Goal: Contribute content: Add original content to the website for others to see

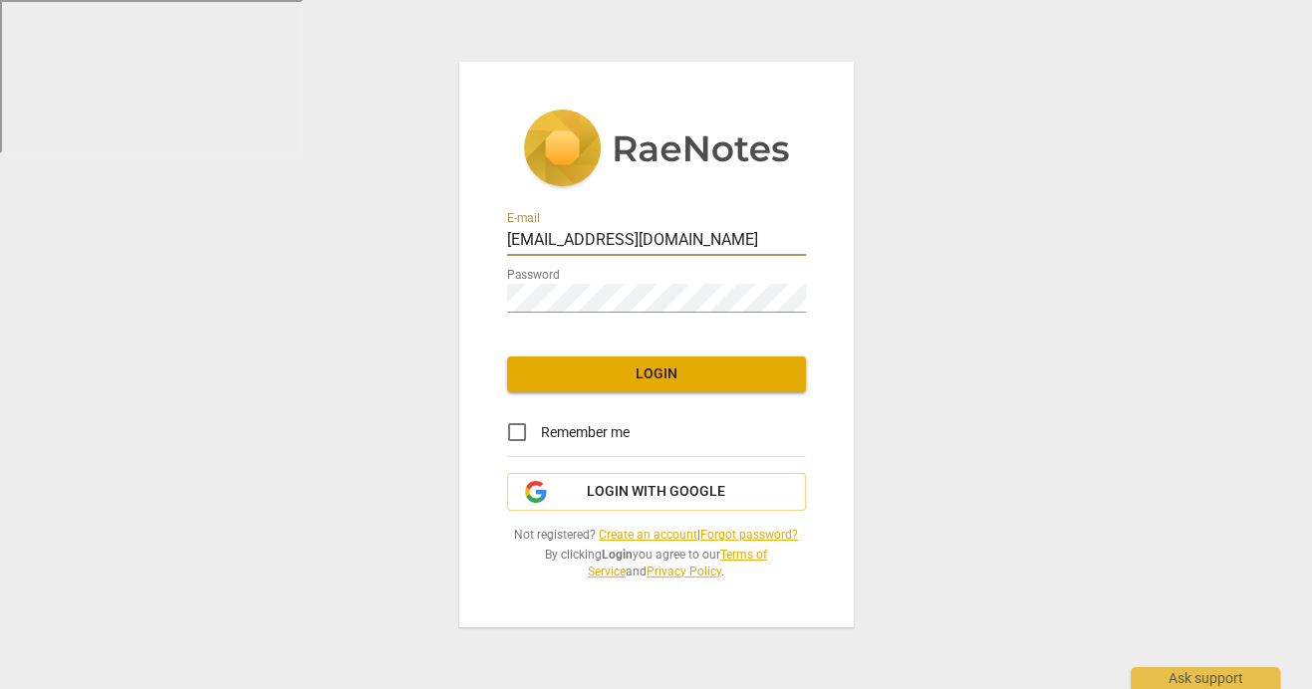
click at [548, 237] on input "[EMAIL_ADDRESS][DOMAIN_NAME]" at bounding box center [656, 241] width 299 height 29
type input "[PERSON_NAME][EMAIL_ADDRESS][PERSON_NAME][DOMAIN_NAME]"
click at [640, 375] on span "Login" at bounding box center [656, 375] width 267 height 20
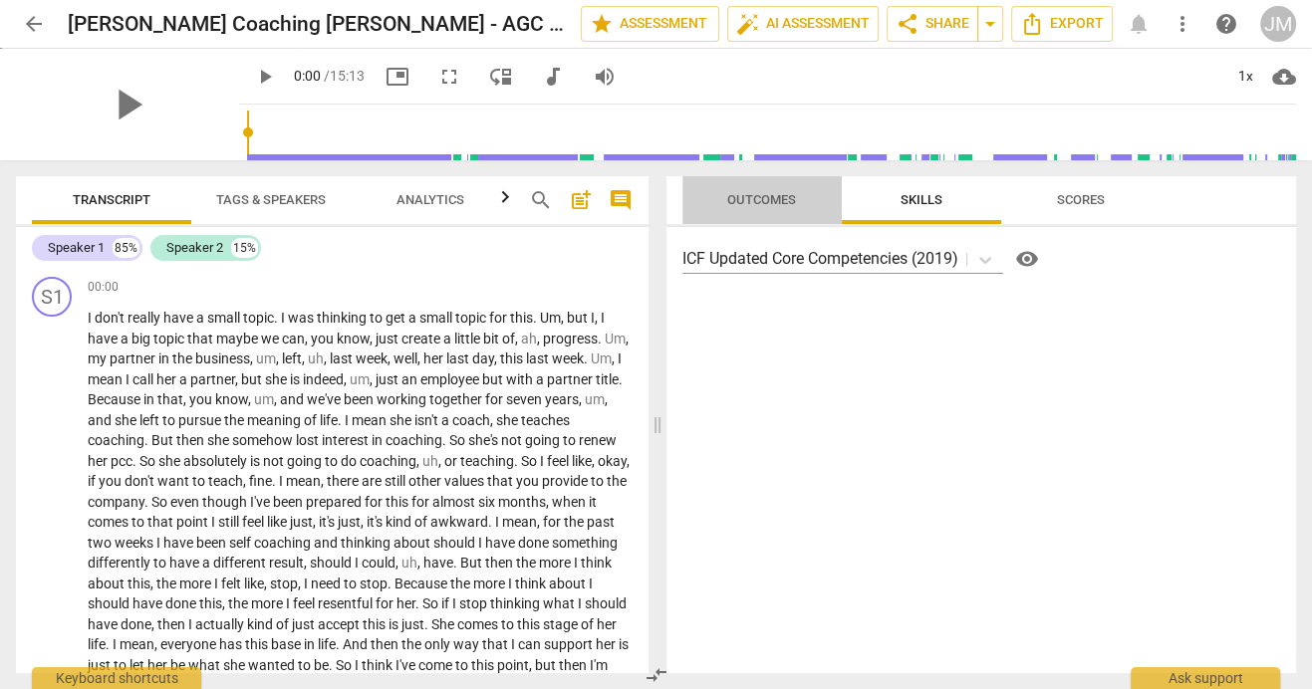
click at [785, 202] on span "Outcomes" at bounding box center [761, 199] width 69 height 15
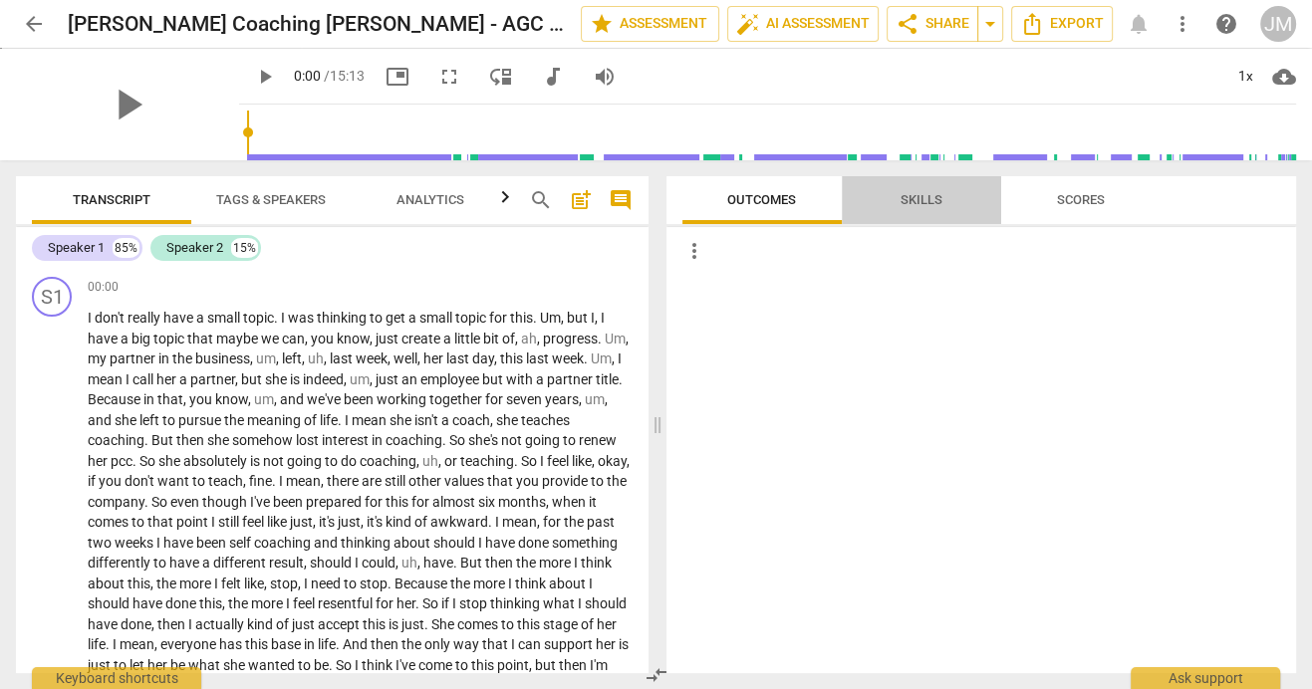
click at [928, 197] on span "Skills" at bounding box center [921, 199] width 42 height 15
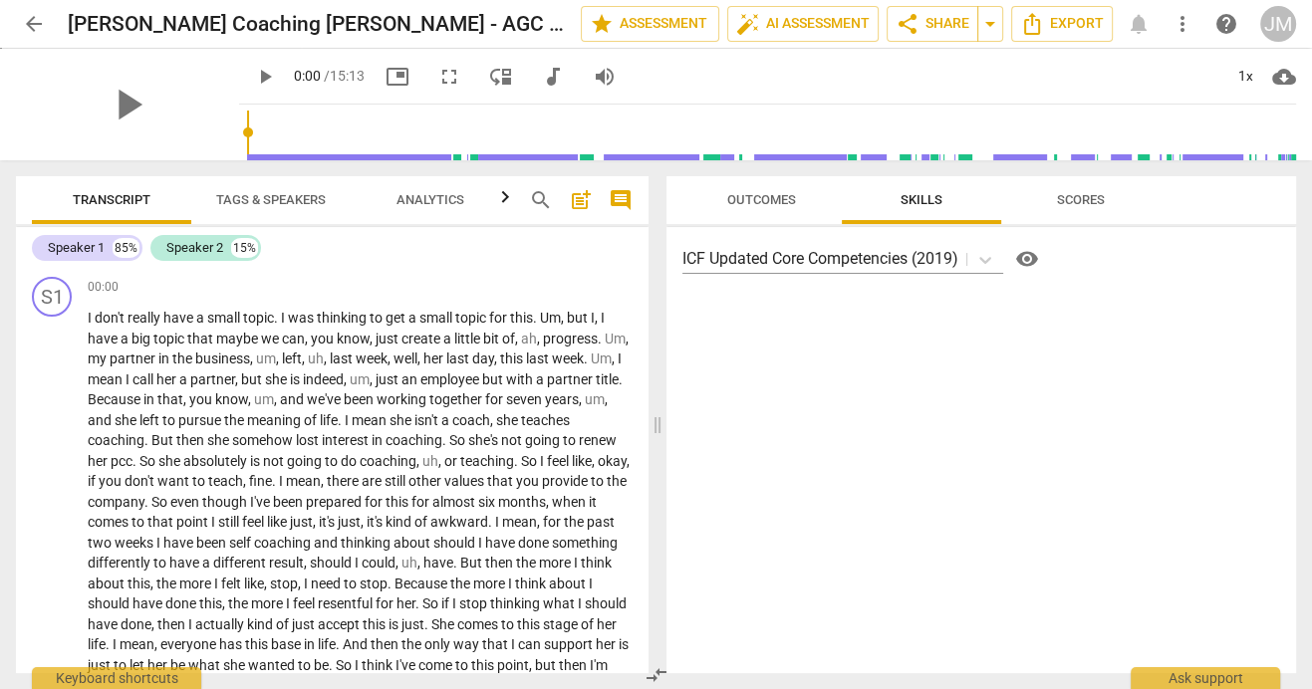
click at [1107, 190] on span "Scores" at bounding box center [1081, 200] width 96 height 27
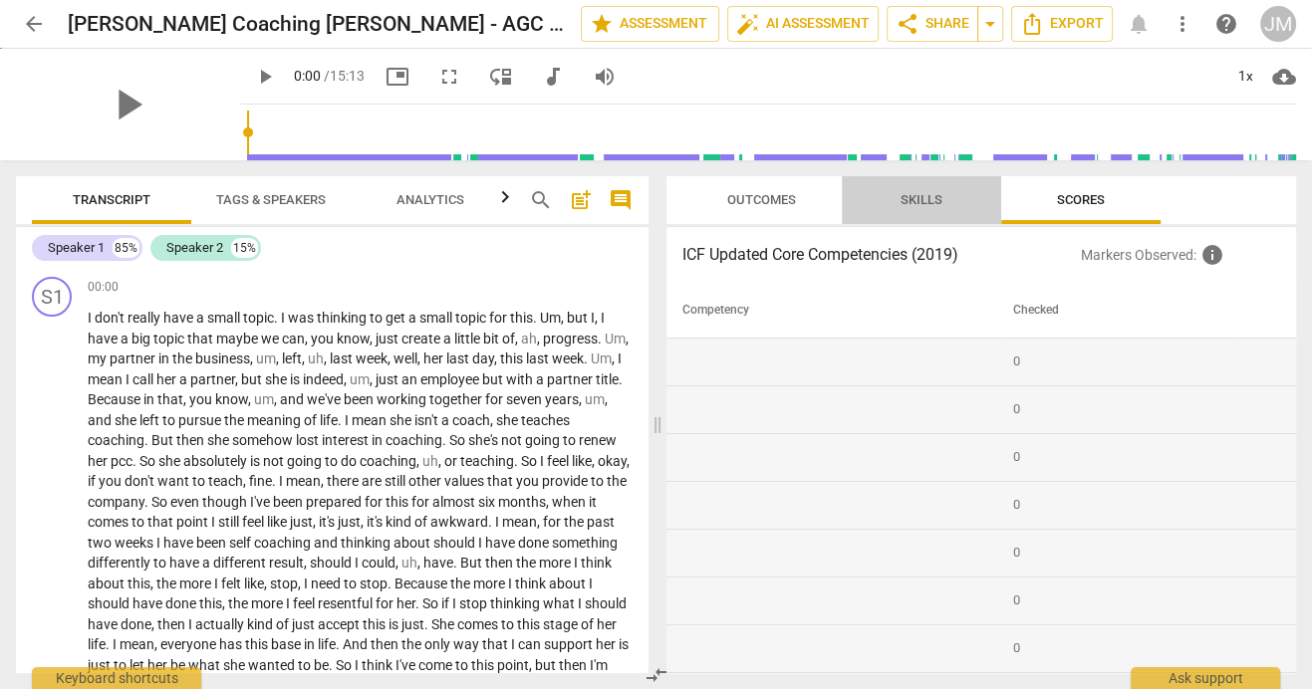
click at [915, 205] on span "Skills" at bounding box center [921, 199] width 42 height 15
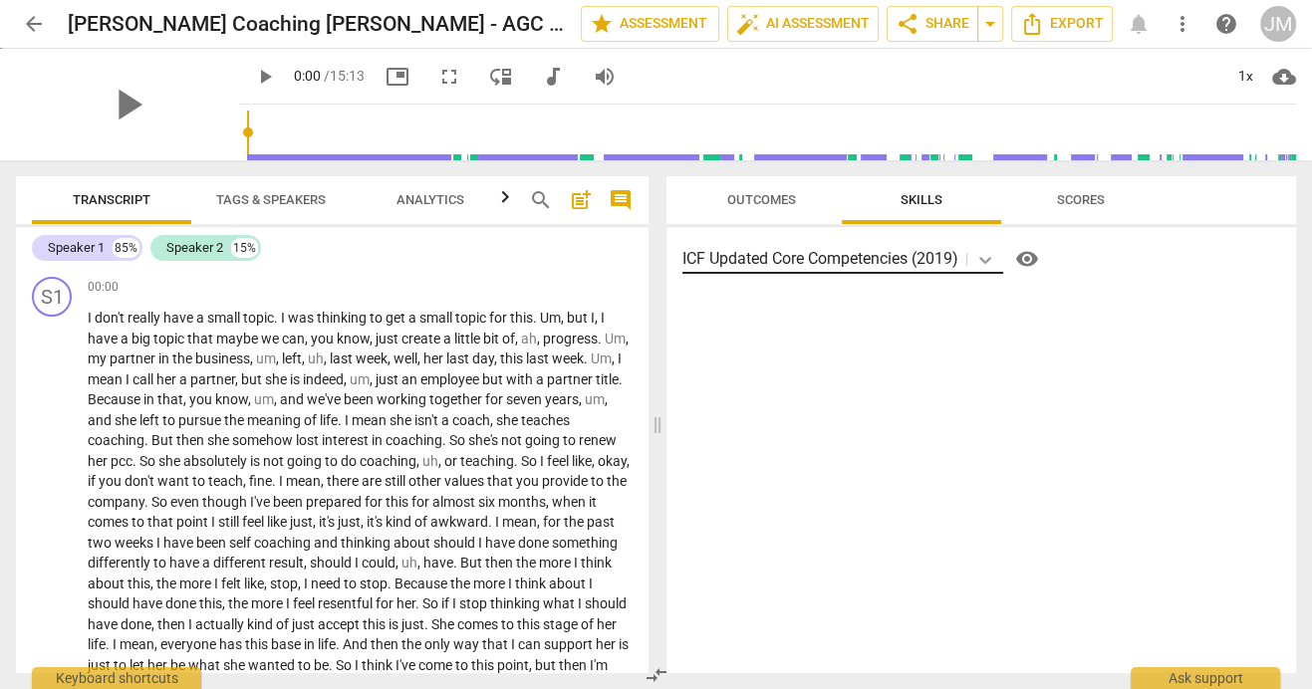
click at [987, 261] on icon at bounding box center [985, 260] width 12 height 7
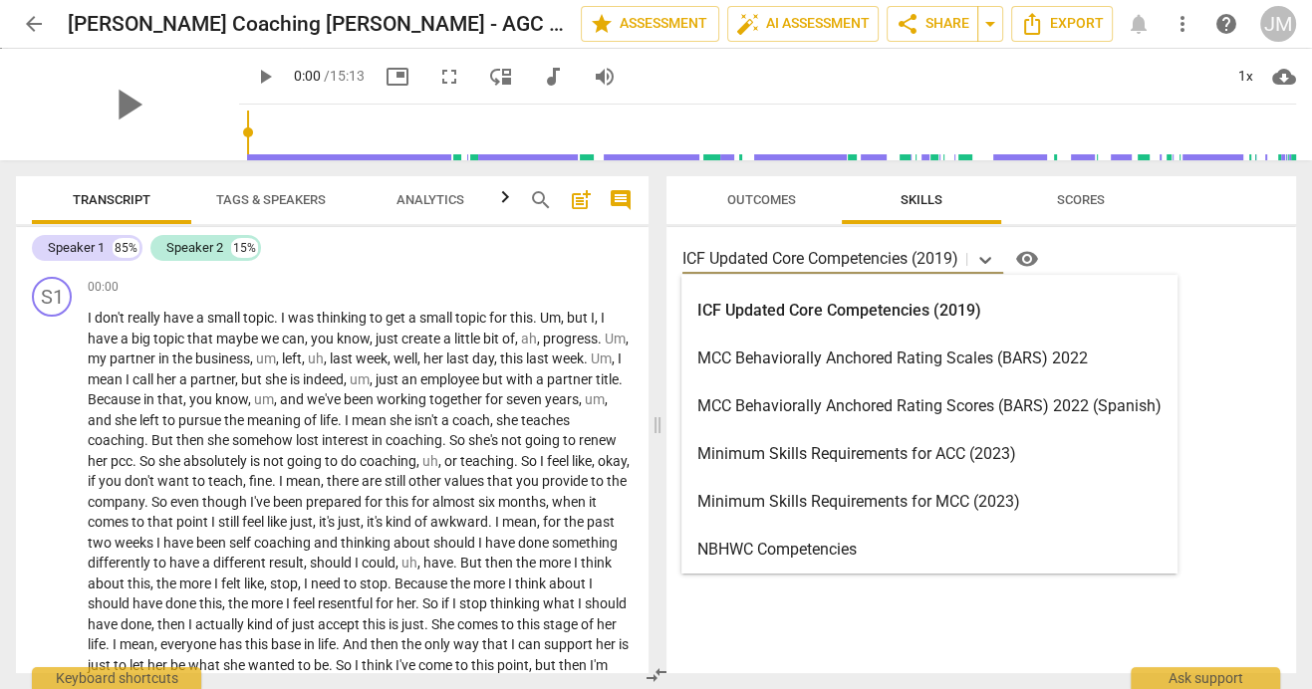
scroll to position [428, 0]
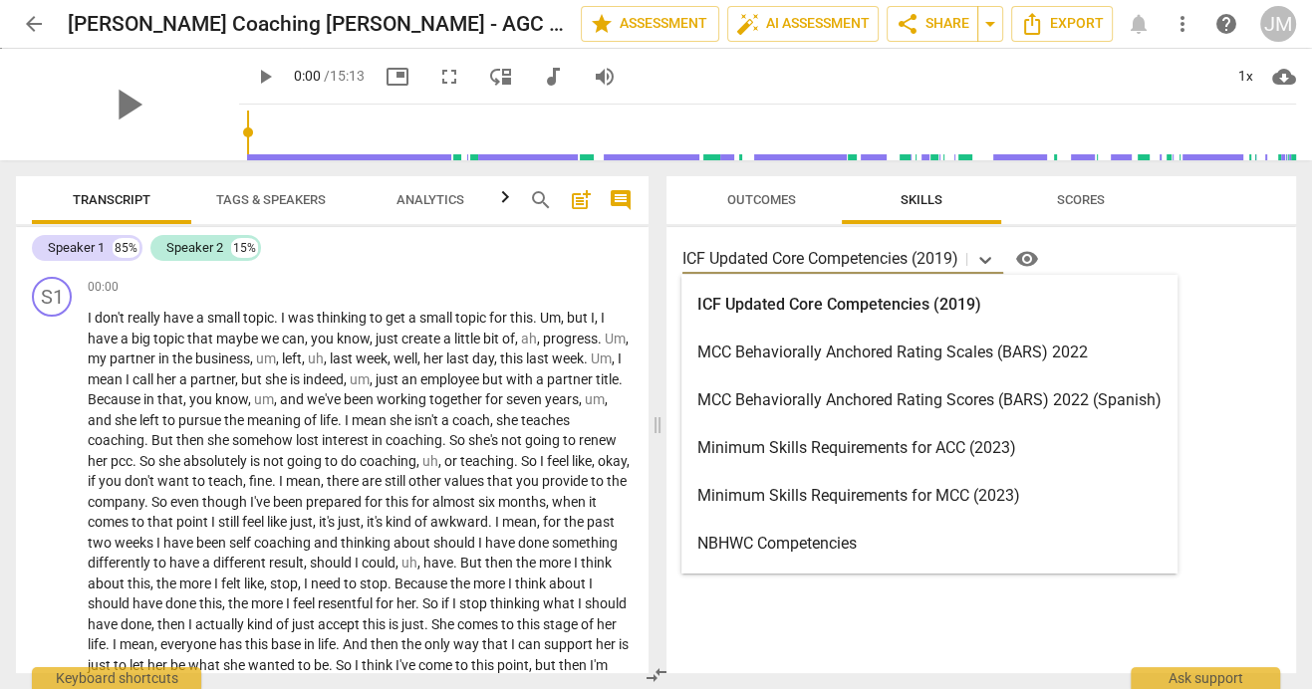
click at [890, 488] on div "Minimum Skills Requirements for MCC (2023)" at bounding box center [929, 496] width 496 height 48
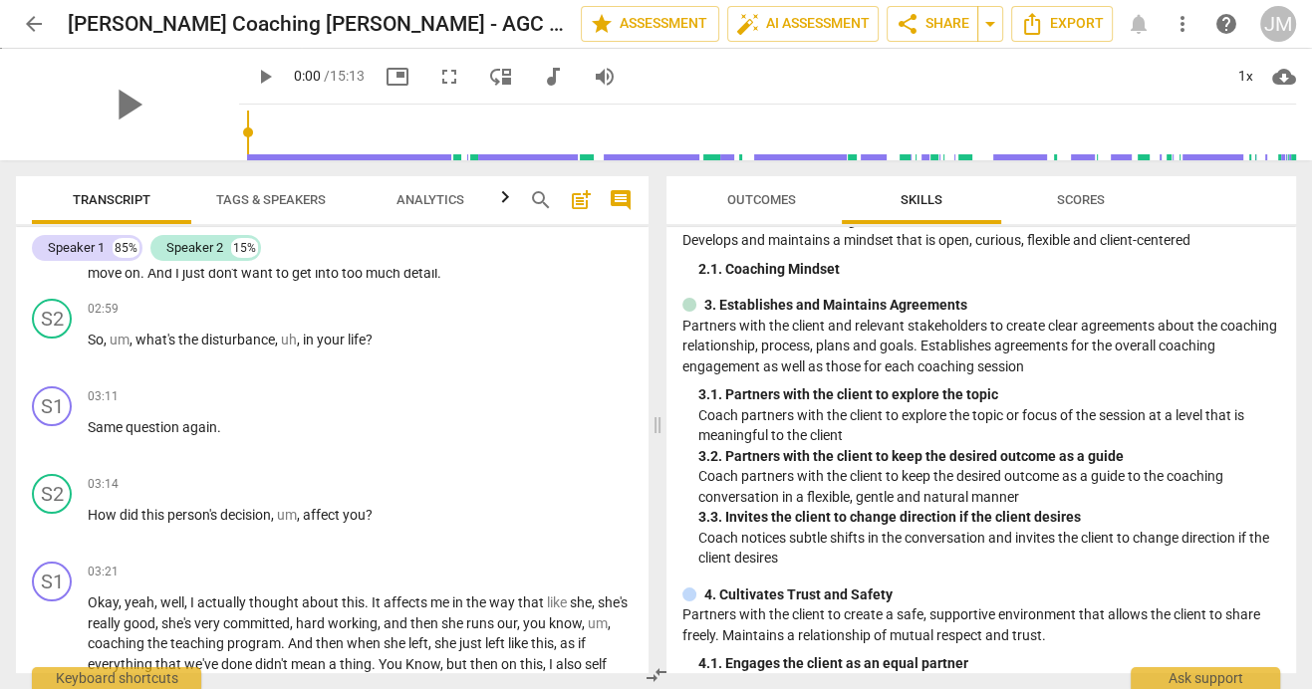
scroll to position [0, 0]
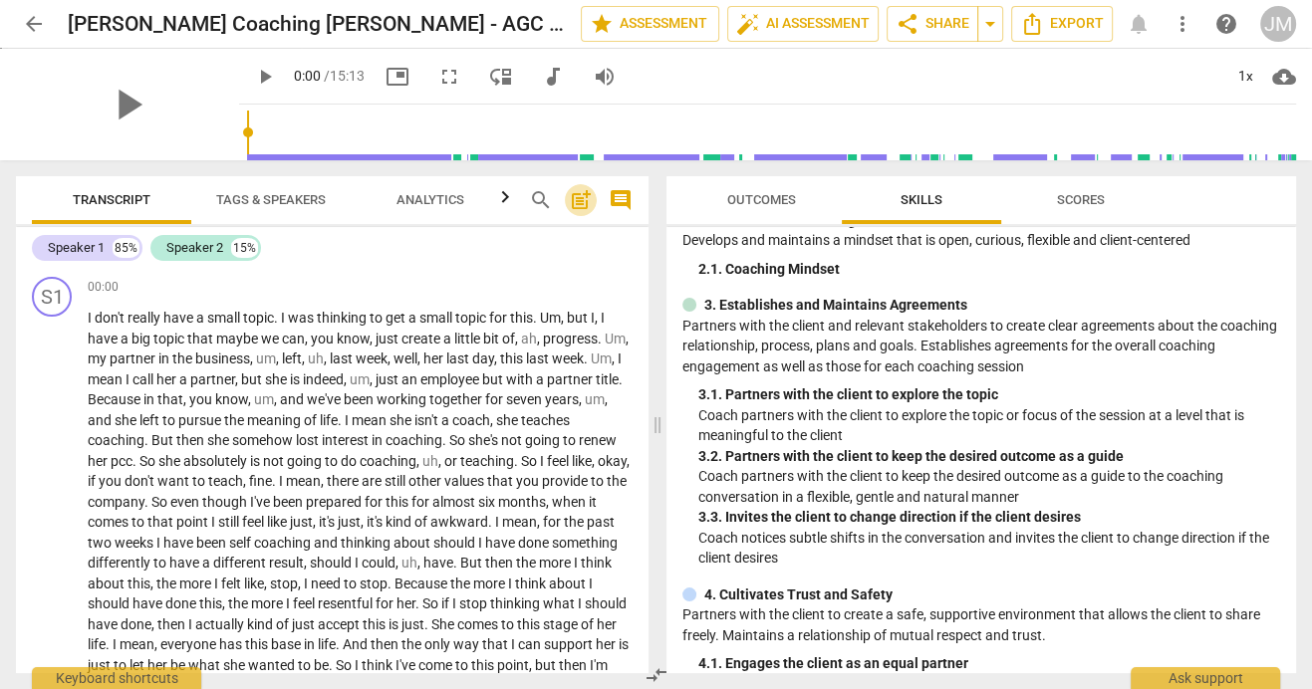
click at [581, 196] on span "post_add" at bounding box center [581, 200] width 24 height 24
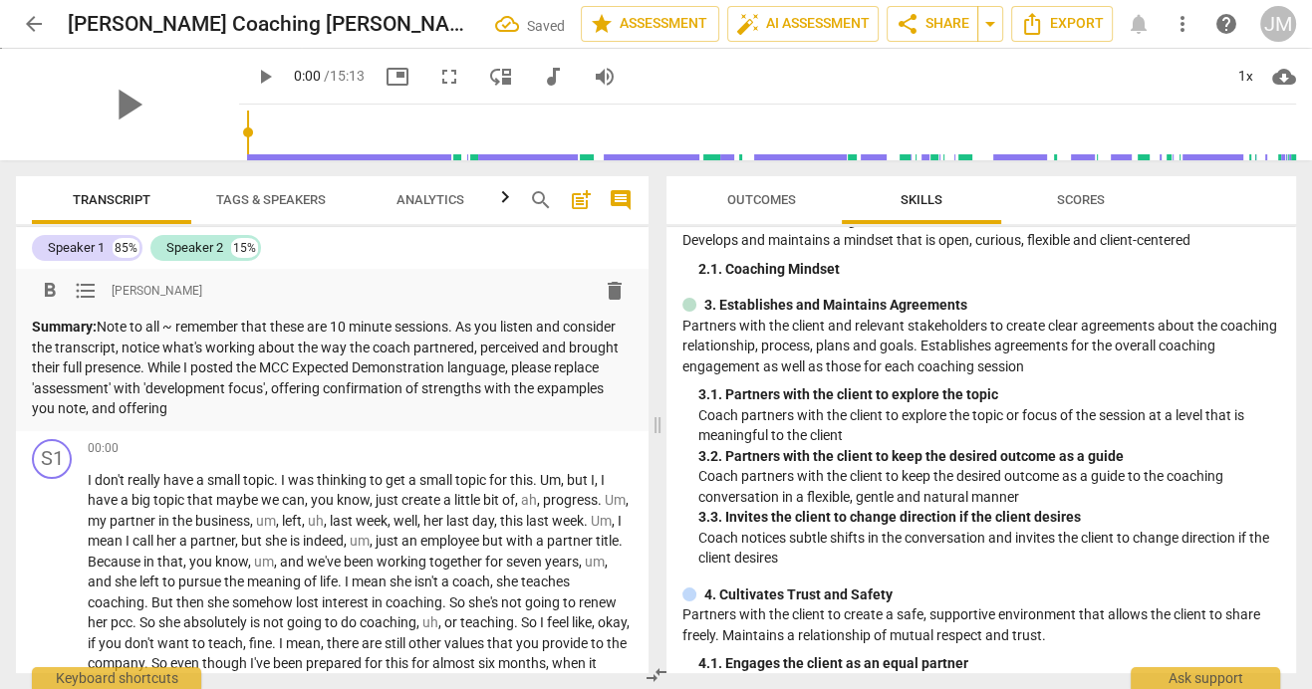
click at [52, 407] on p "Summary: Note to all ~ remember that these are 10 minute sessions. As you liste…" at bounding box center [332, 368] width 601 height 103
click at [250, 406] on p "Summary: Note to all ~ remember that these are 10 minute sessions. As you liste…" at bounding box center [332, 368] width 601 height 103
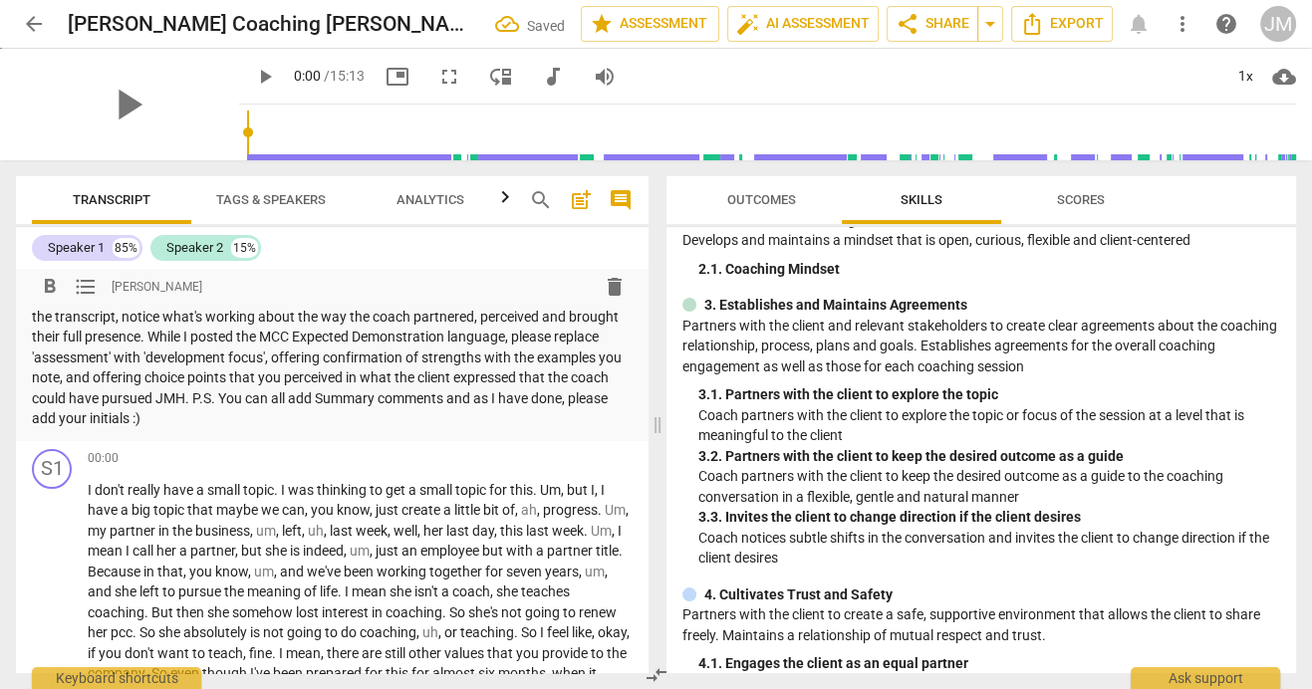
scroll to position [225, 0]
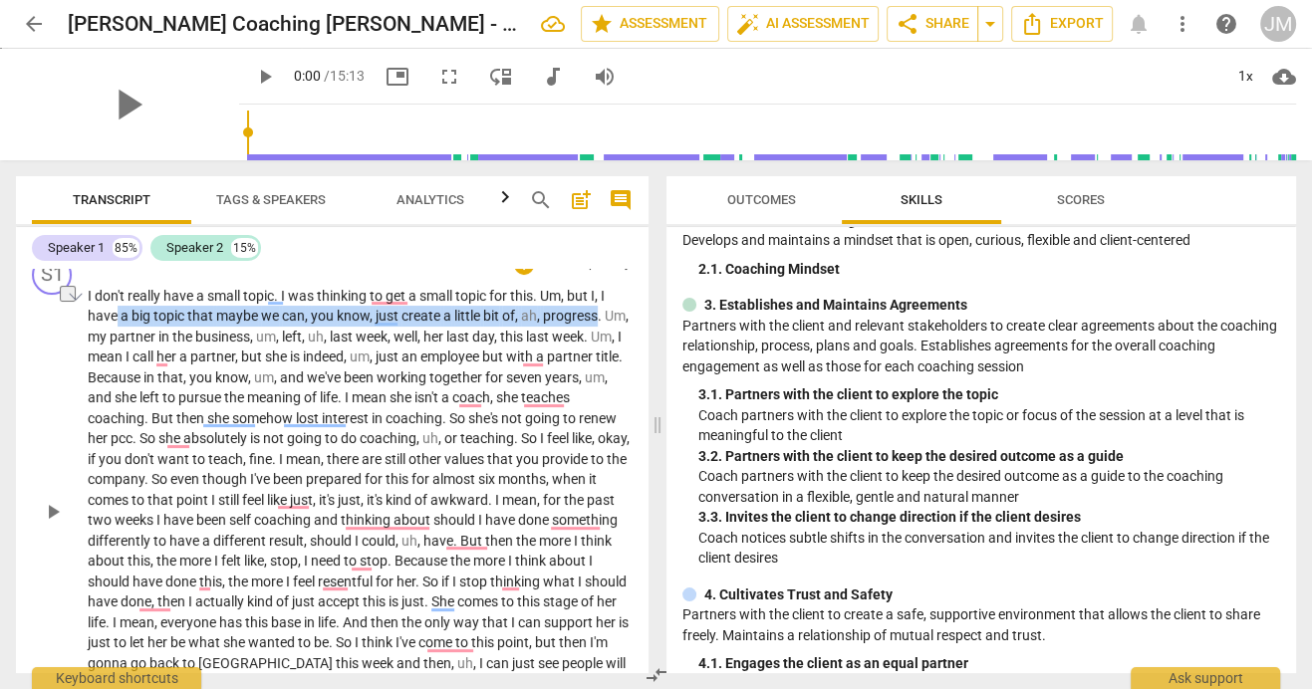
drag, startPoint x: 118, startPoint y: 319, endPoint x: 598, endPoint y: 311, distance: 480.2
click at [598, 311] on p "I don't really have a small topic . I was thinking to get a small topic for thi…" at bounding box center [360, 510] width 545 height 449
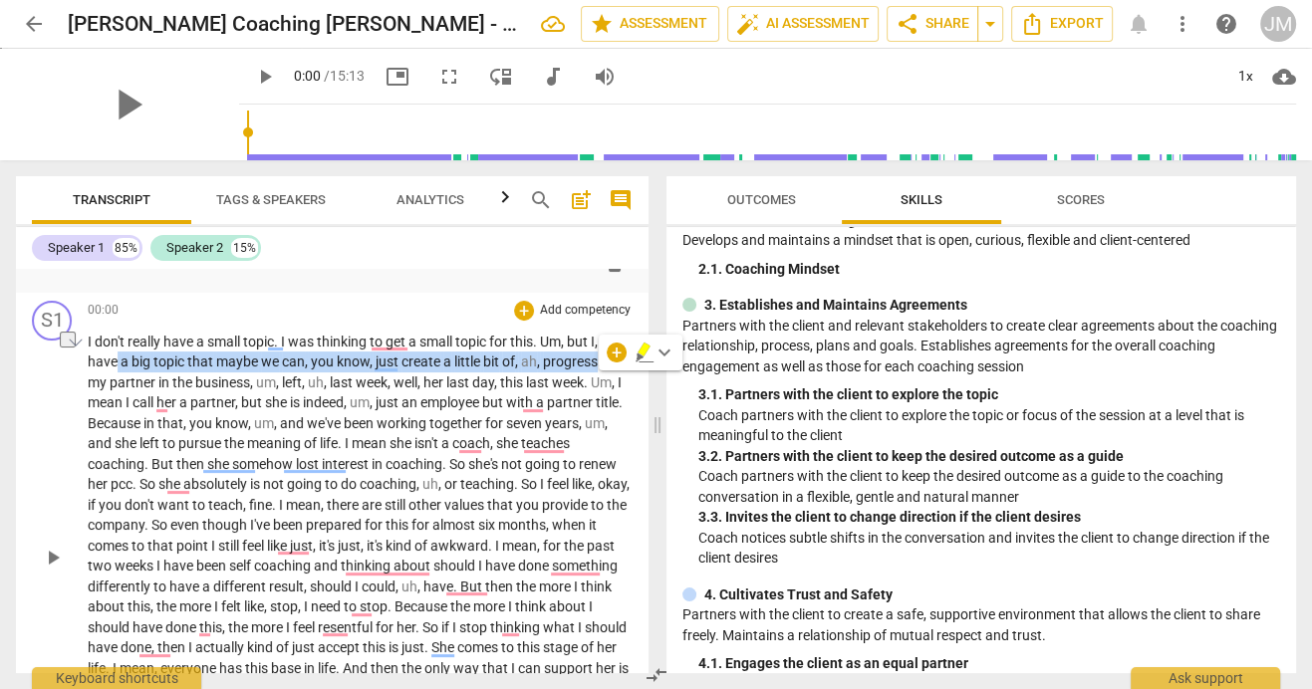
scroll to position [161, 0]
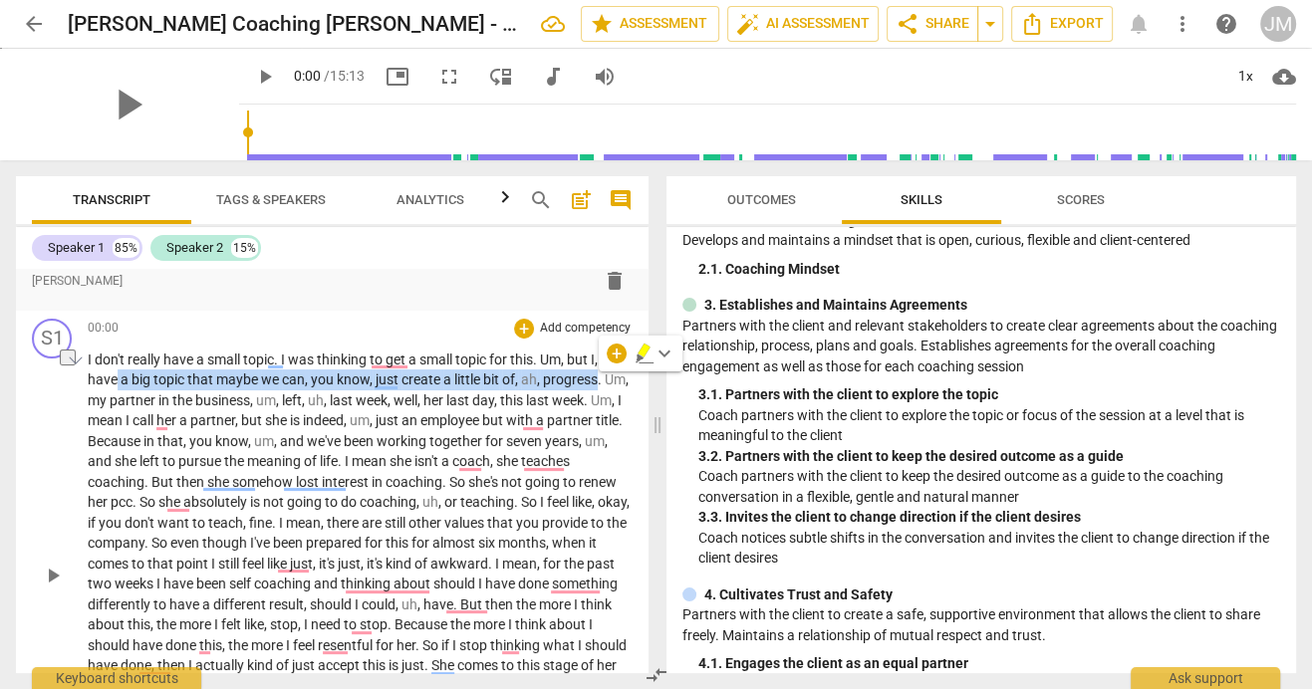
click at [579, 327] on p "Add competency" at bounding box center [585, 329] width 95 height 18
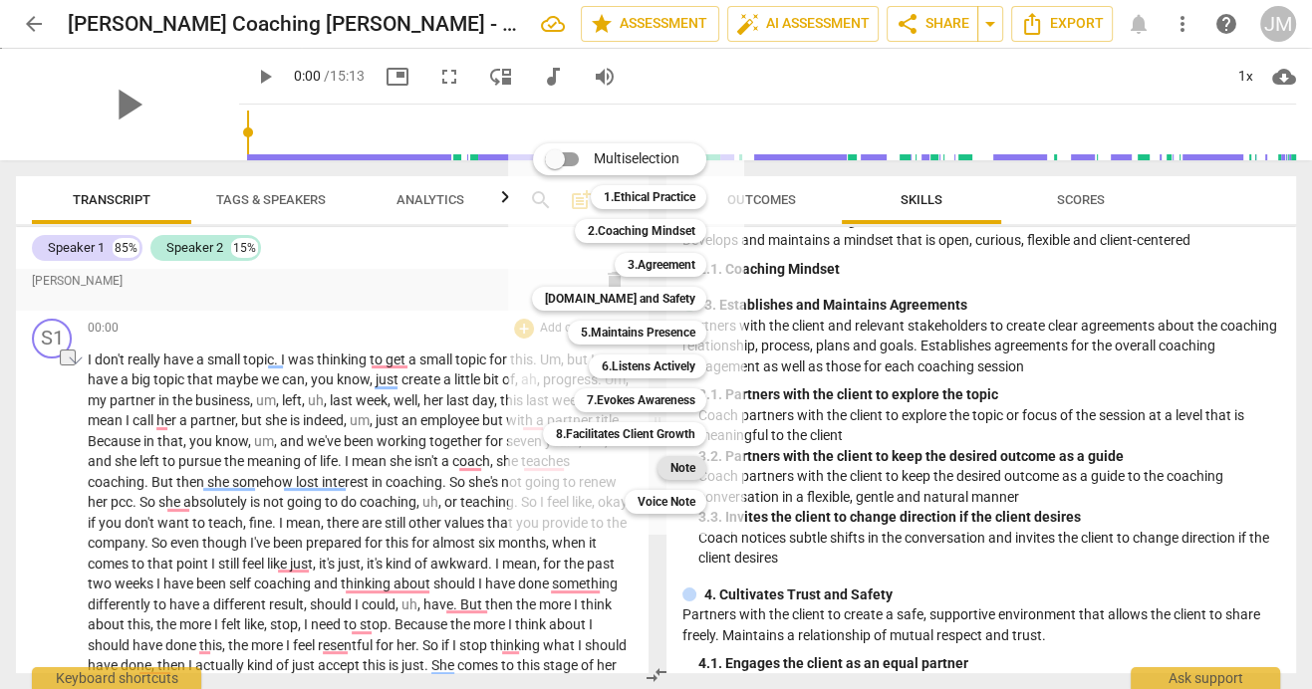
click at [679, 468] on b "Note" at bounding box center [681, 468] width 25 height 24
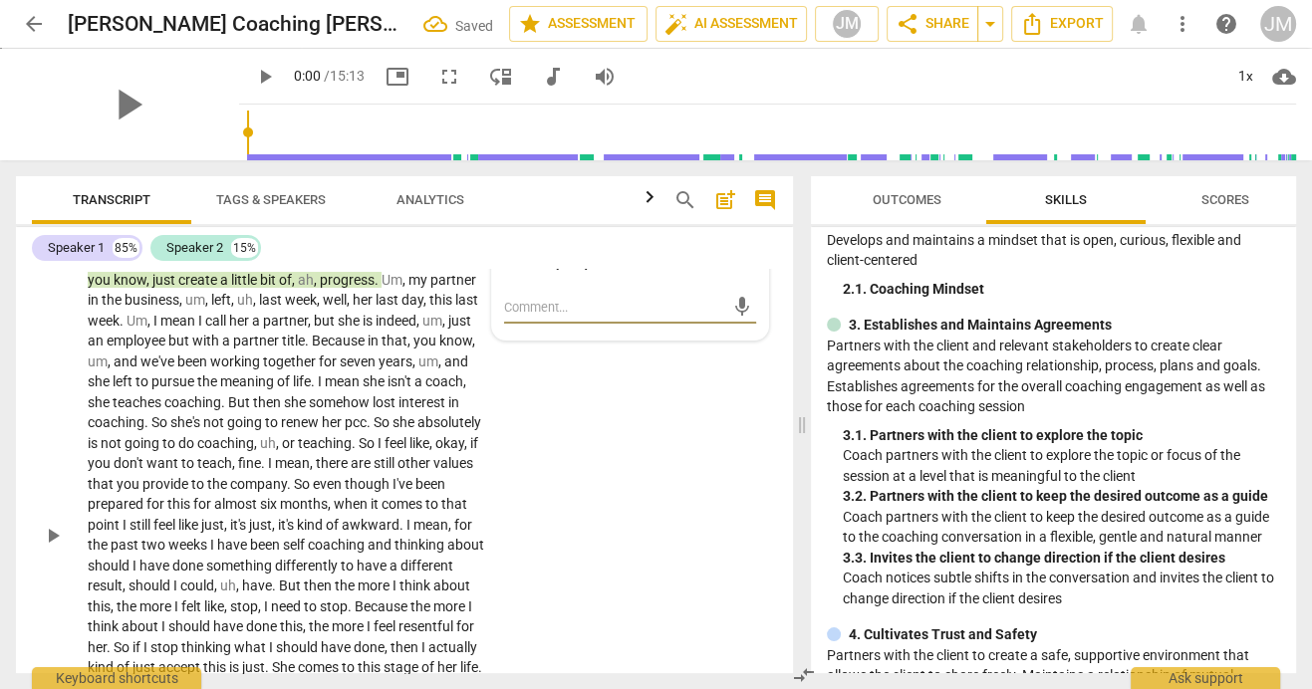
scroll to position [227, 0]
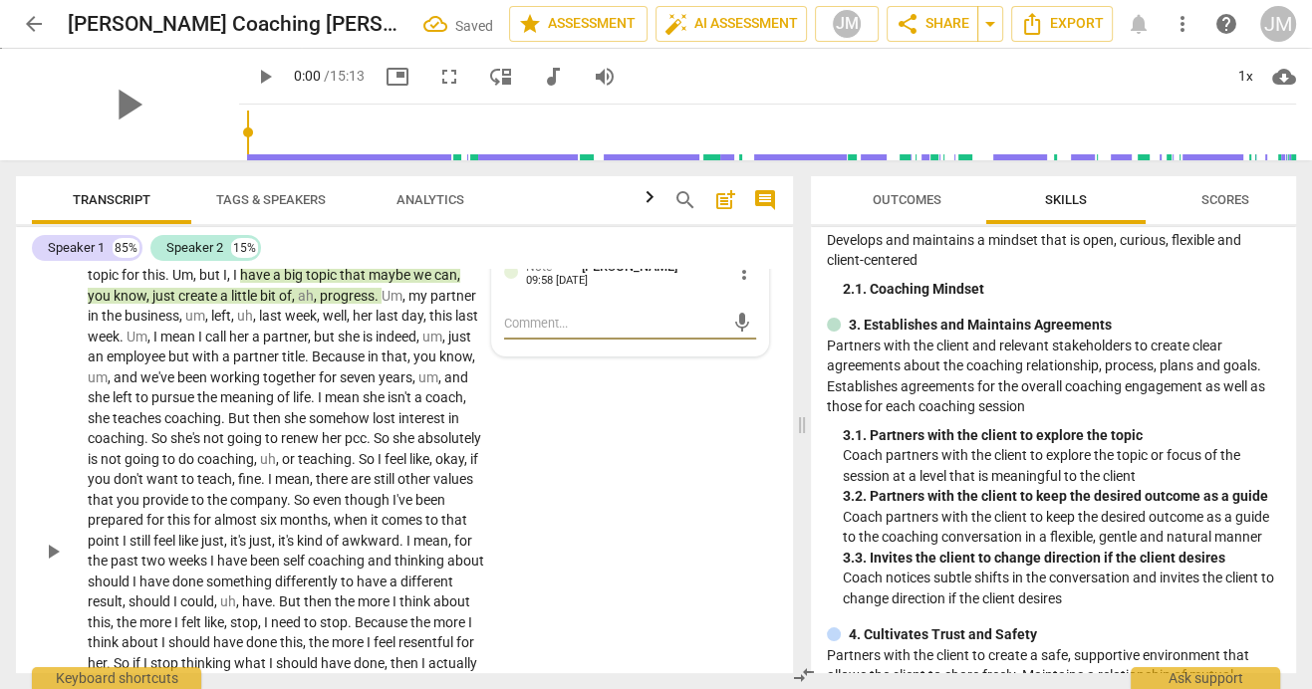
type textarea "C"
type textarea "Cl"
type textarea "Cli"
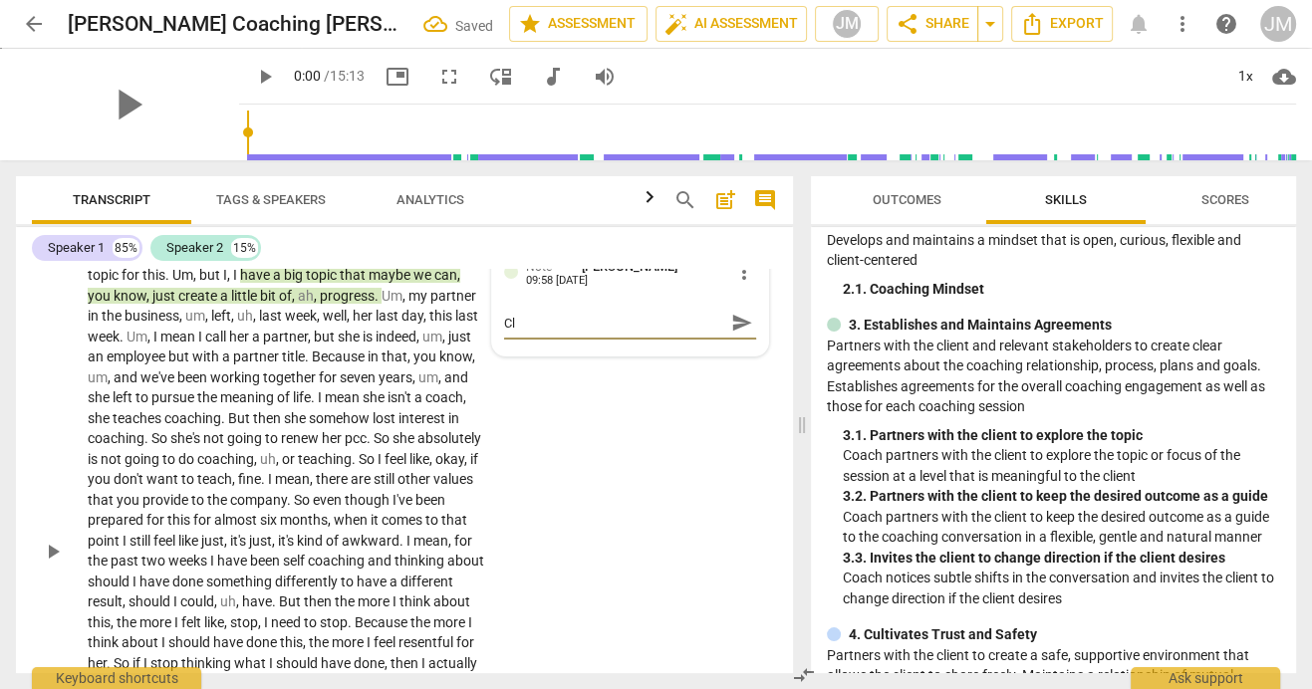
type textarea "Cli"
type textarea "Clie"
type textarea "Clien"
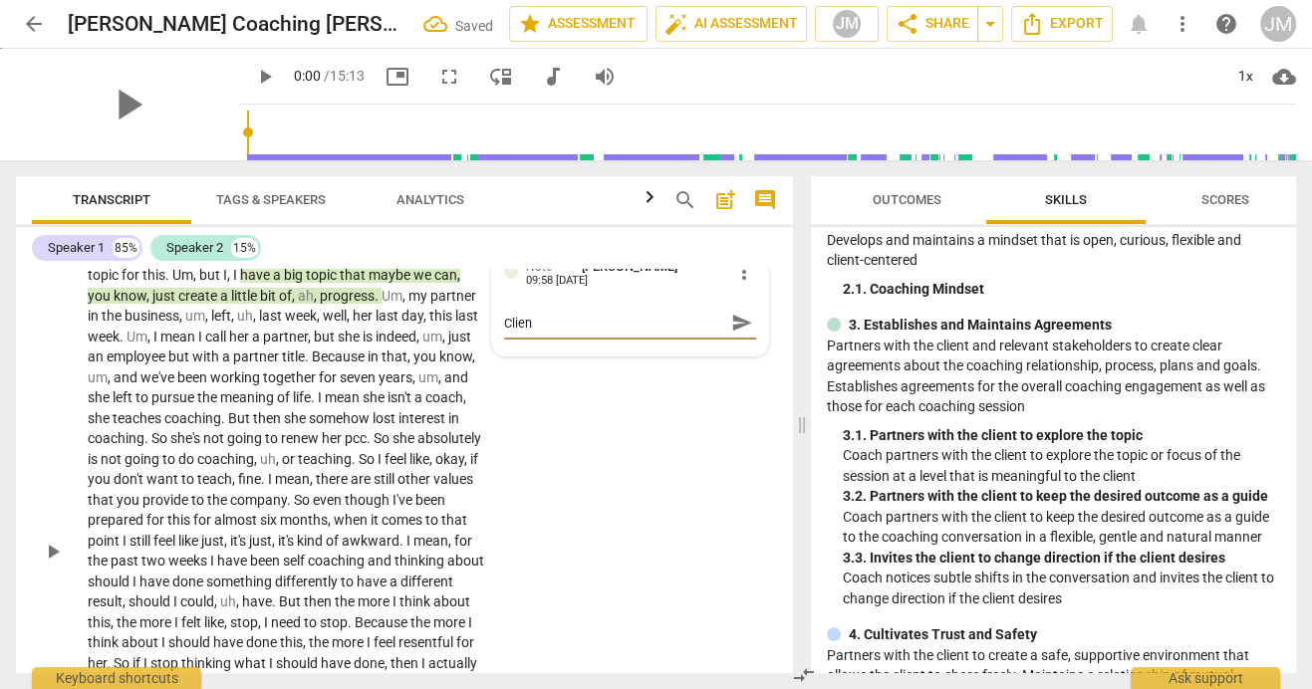
type textarea "Client"
type textarea "Client d"
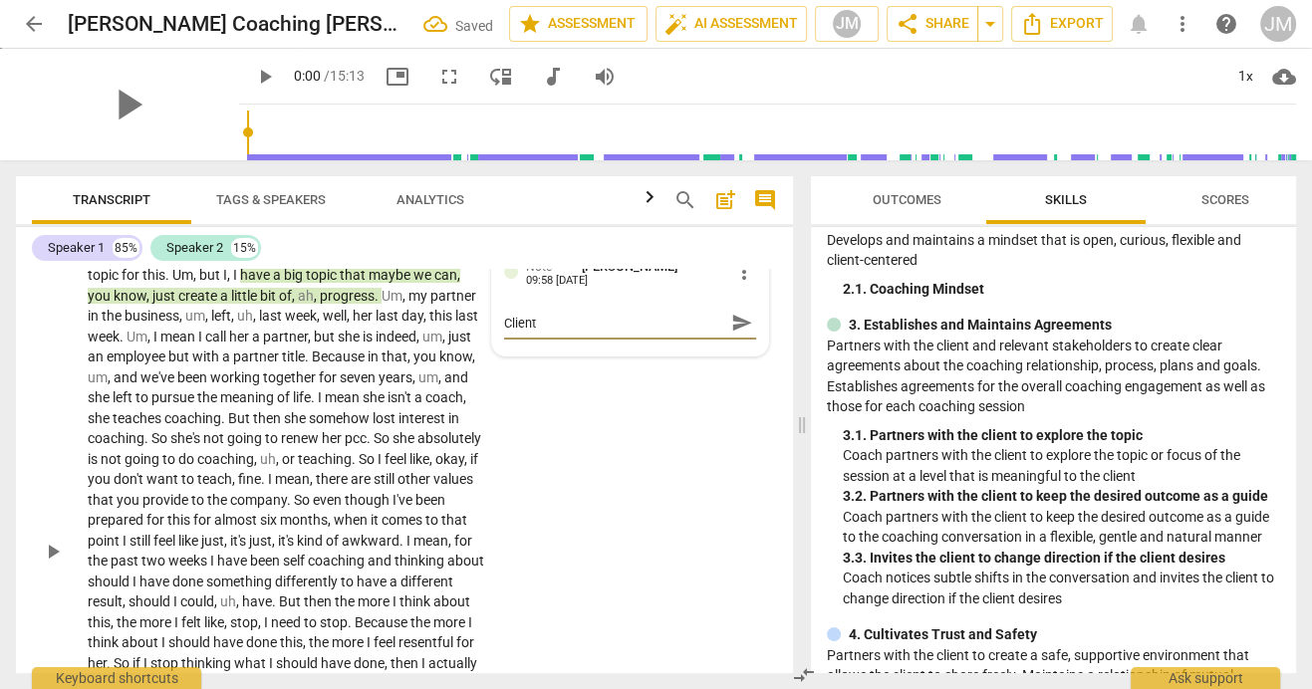
type textarea "Client d"
type textarea "Client de"
type textarea "Client dec"
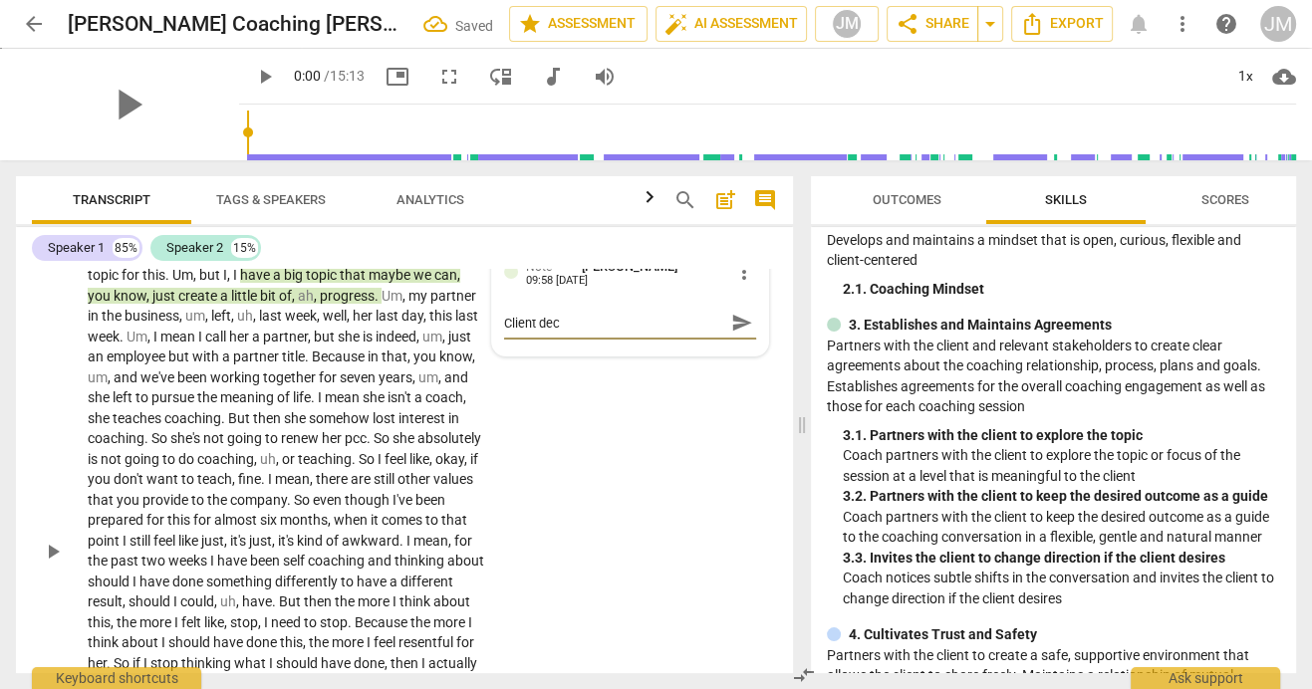
type textarea "Client decl"
type textarea "Client decla"
type textarea "Client declar"
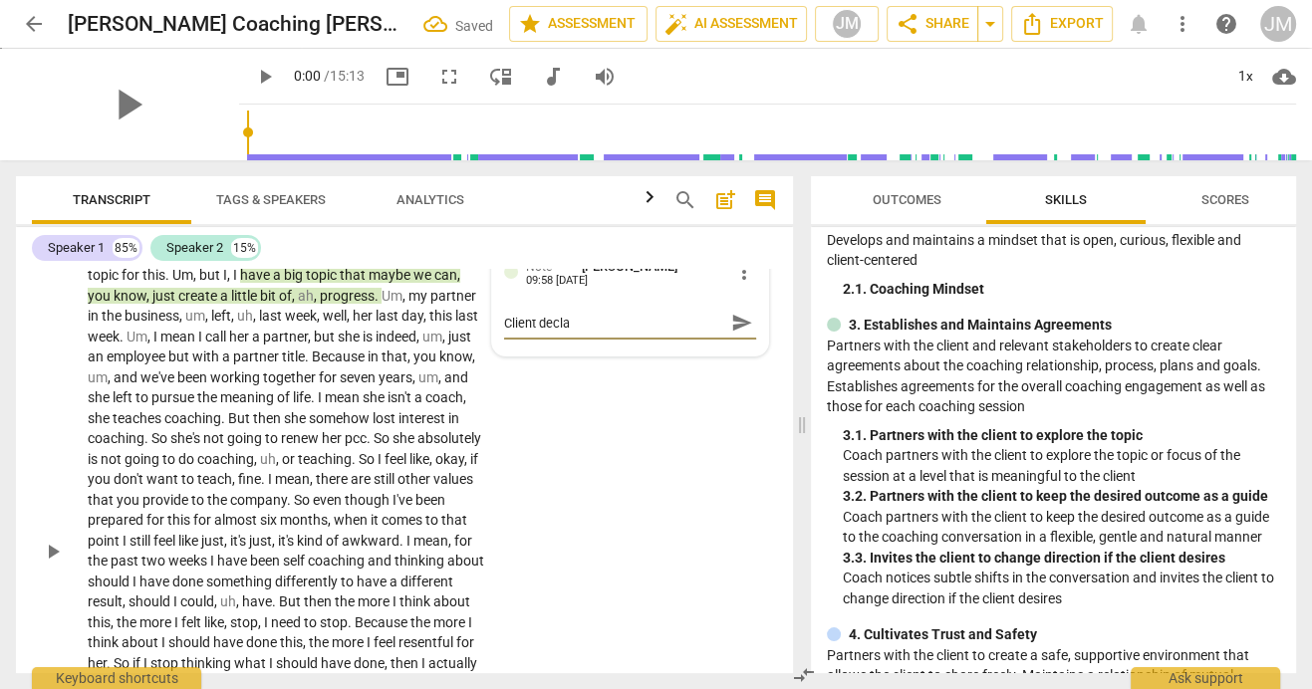
type textarea "Client declar"
type textarea "Client declara"
type textarea "Client declarat"
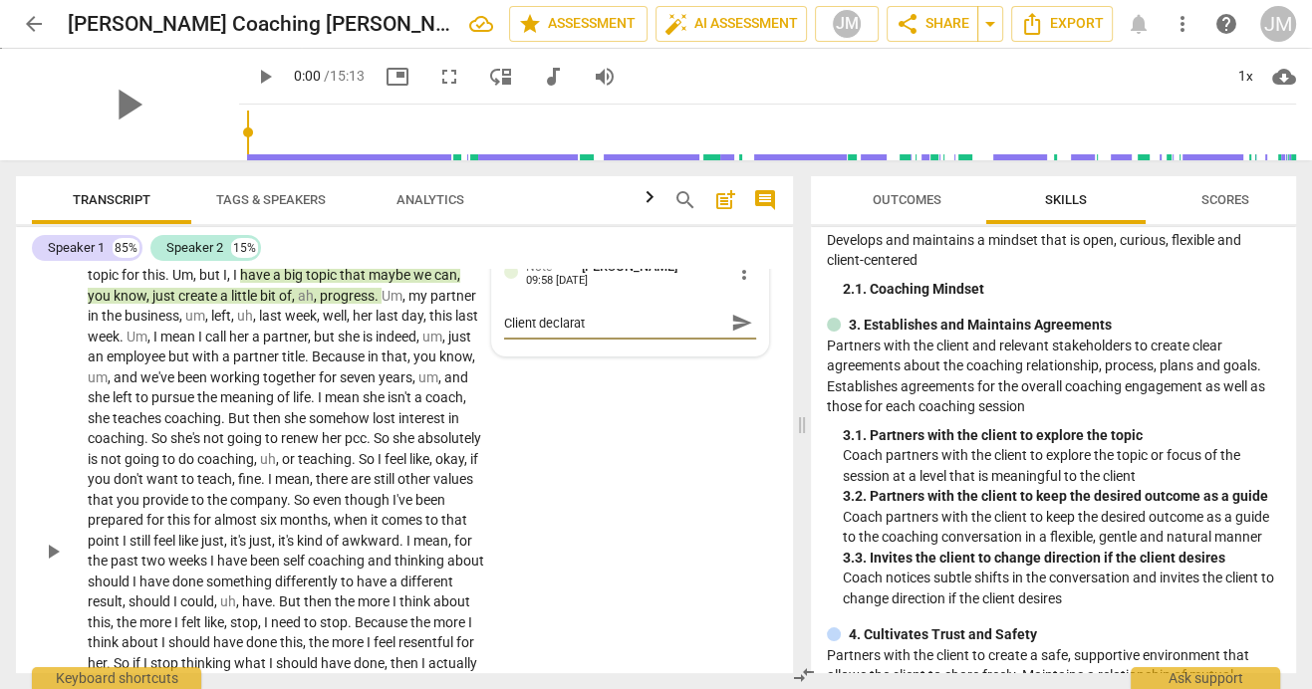
type textarea "Client declarati"
type textarea "Client declaratio"
type textarea "Client declaration"
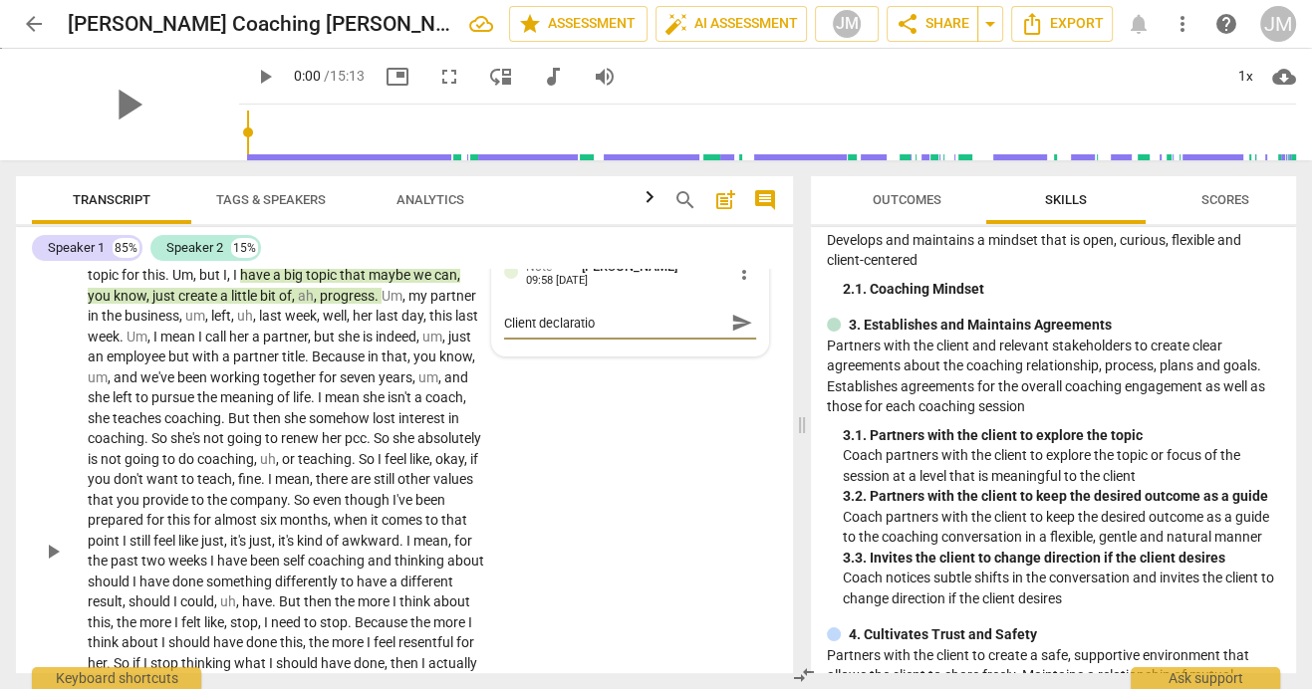
type textarea "Client declaration"
type textarea "Client declaration o"
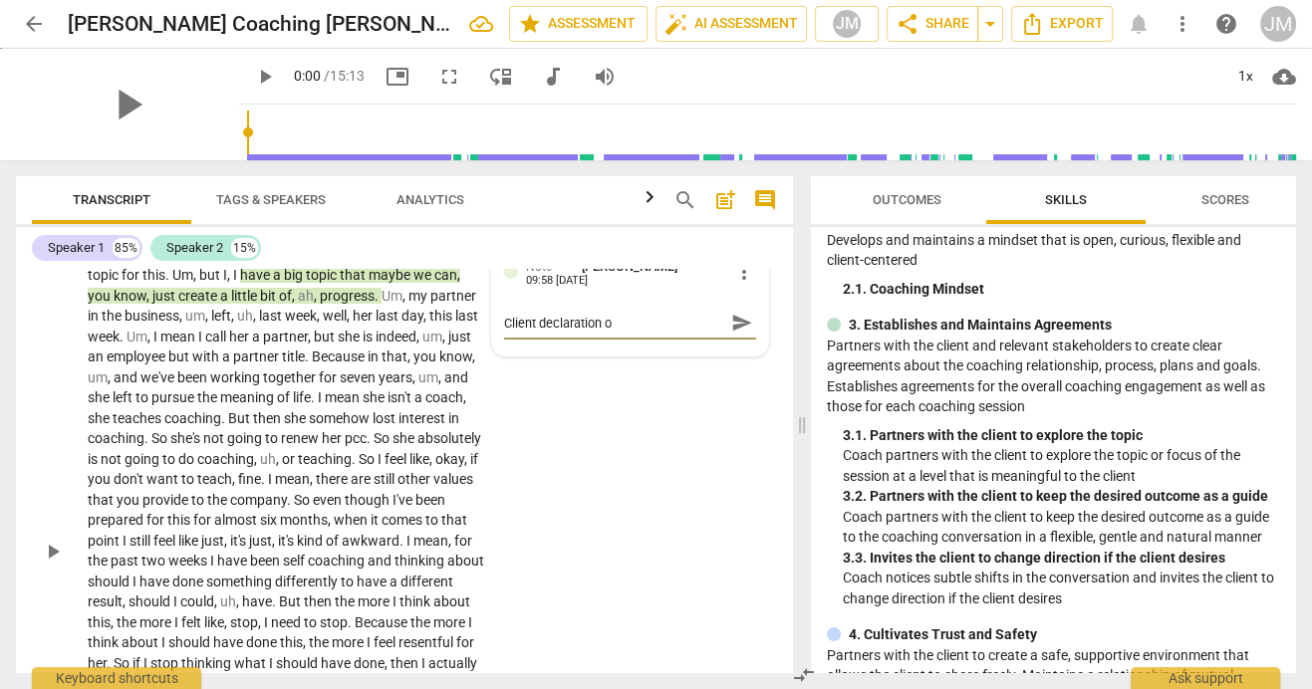
type textarea "Client declaration of"
type textarea "Client declaration of c"
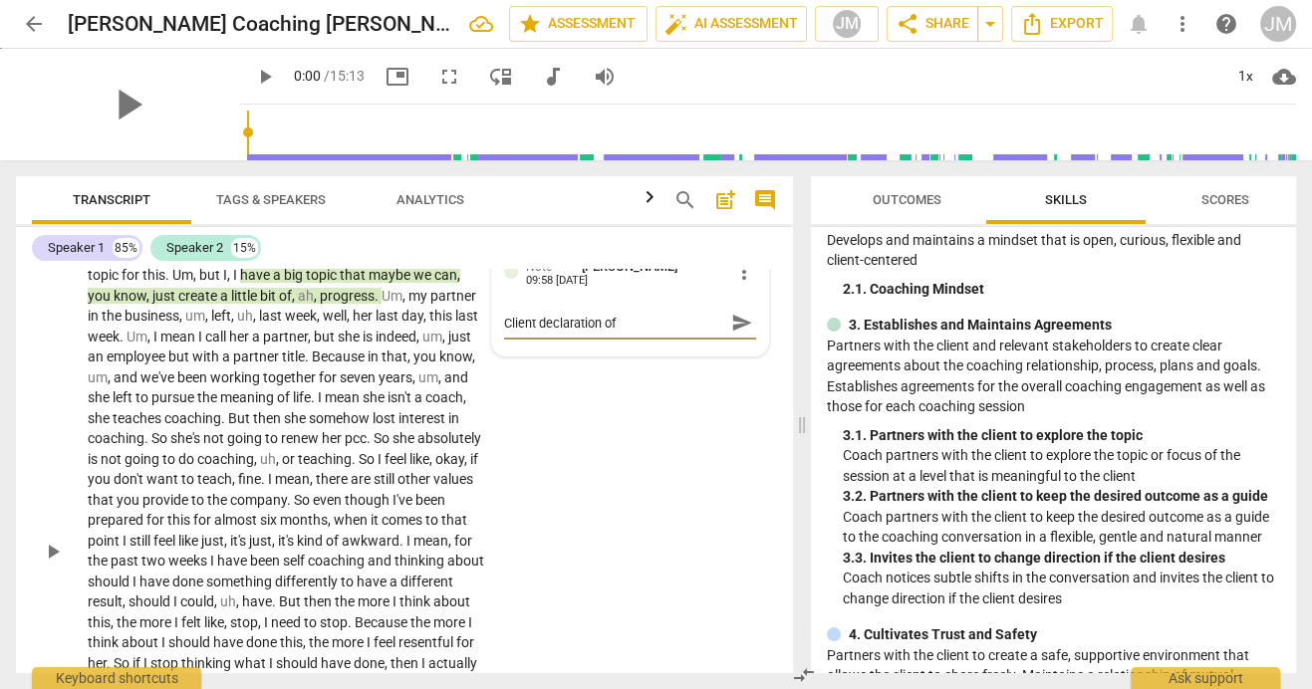
type textarea "Client declaration of c"
type textarea "Client declaration of"
type textarea "Client declaration of f"
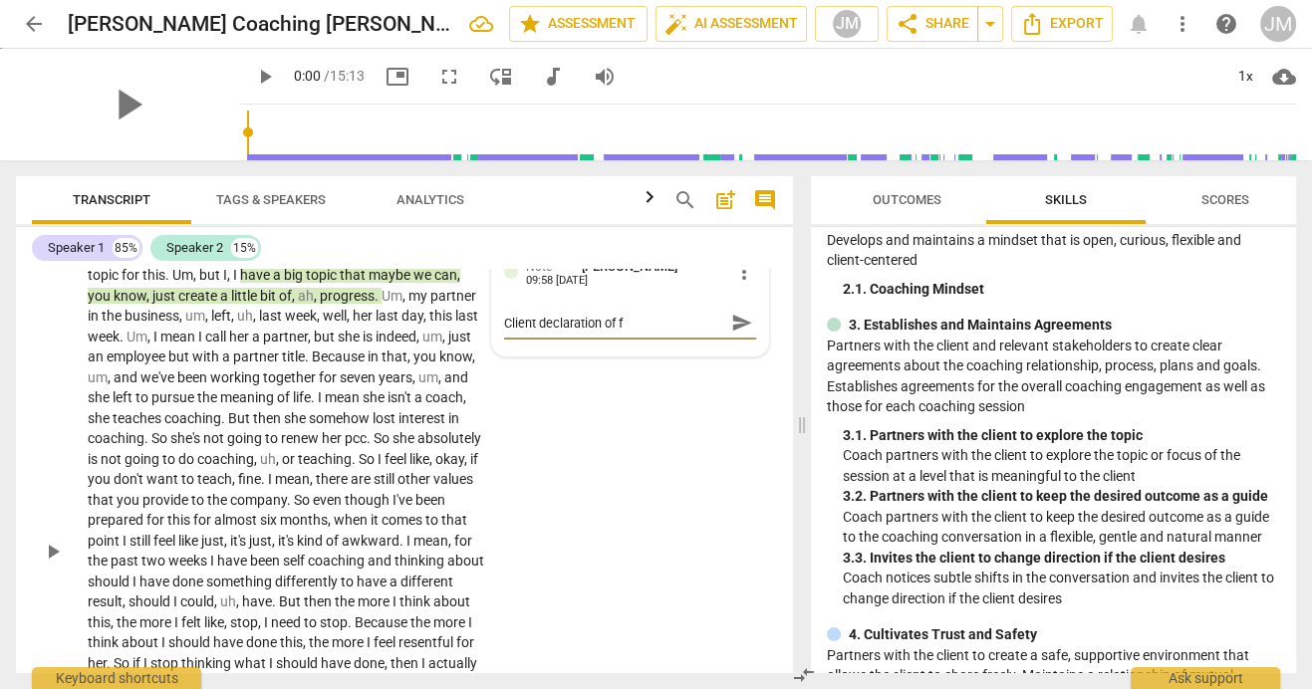
type textarea "Client declaration of fo"
type textarea "Client declaration of foc"
type textarea "Client declaration of focu"
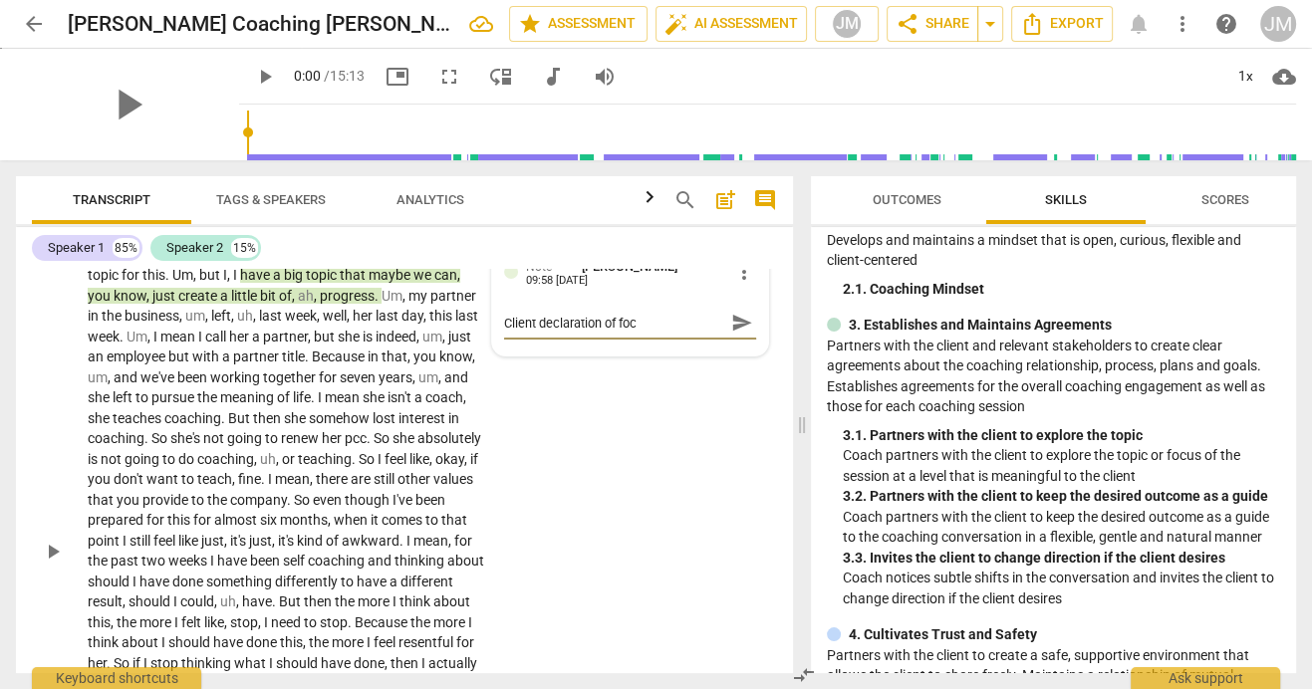
type textarea "Client declaration of focu"
type textarea "Client declaration of focus"
click at [731, 334] on span "send" at bounding box center [742, 323] width 22 height 22
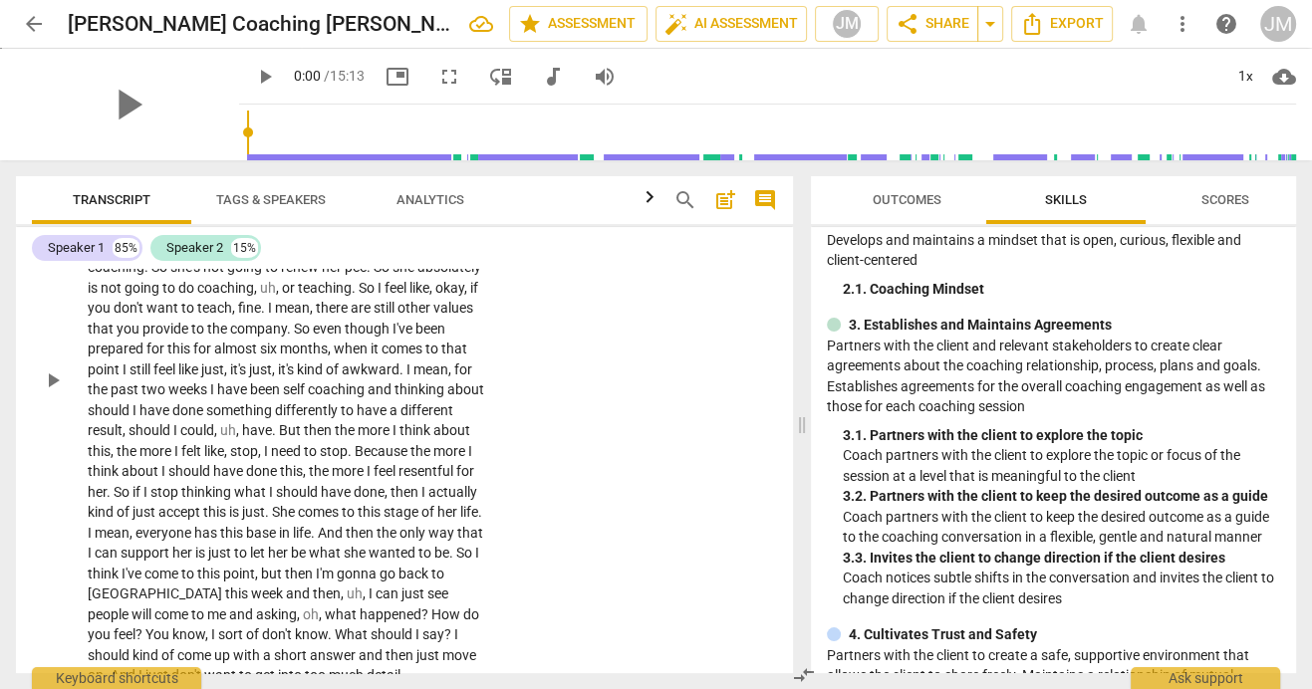
scroll to position [402, 0]
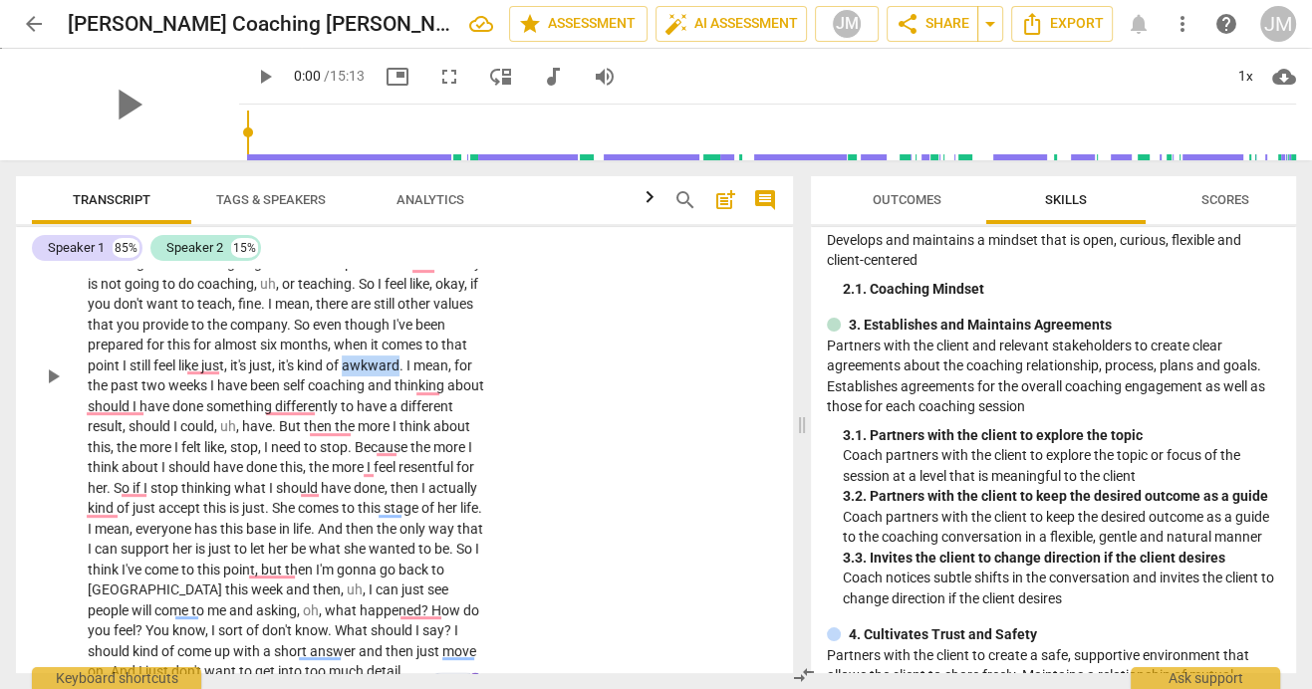
drag, startPoint x: 90, startPoint y: 408, endPoint x: 144, endPoint y: 406, distance: 54.8
click at [144, 406] on p "I don't really have a small topic . I was thinking to get a small topic for thi…" at bounding box center [286, 376] width 397 height 613
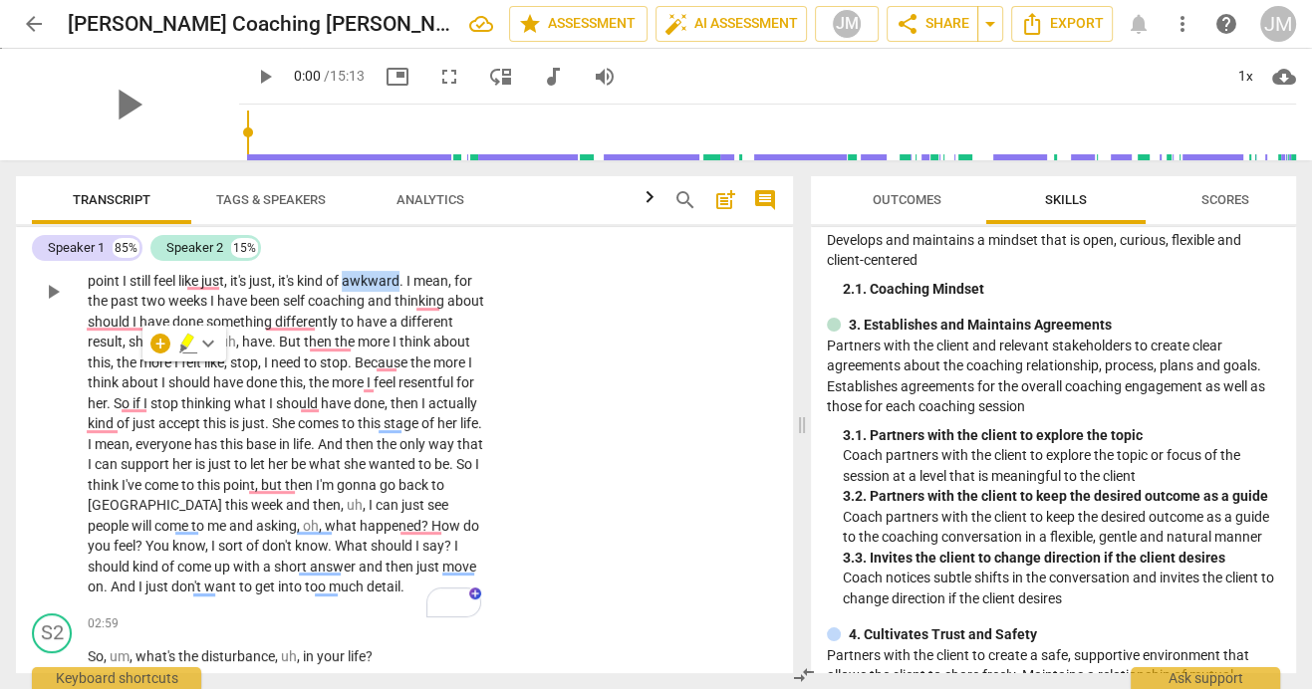
scroll to position [550, 0]
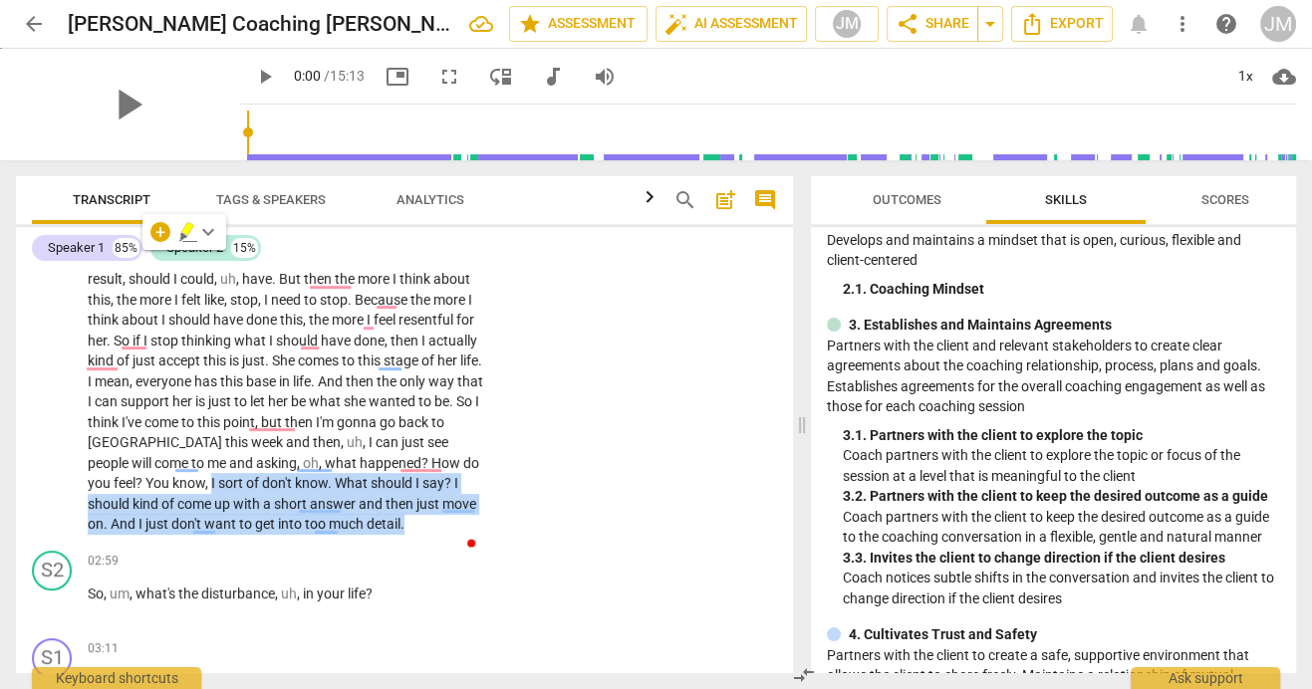
drag, startPoint x: 366, startPoint y: 504, endPoint x: 192, endPoint y: 561, distance: 182.4
click at [192, 535] on p "I don't really have a small topic . I was thinking to get a small topic for thi…" at bounding box center [286, 228] width 397 height 613
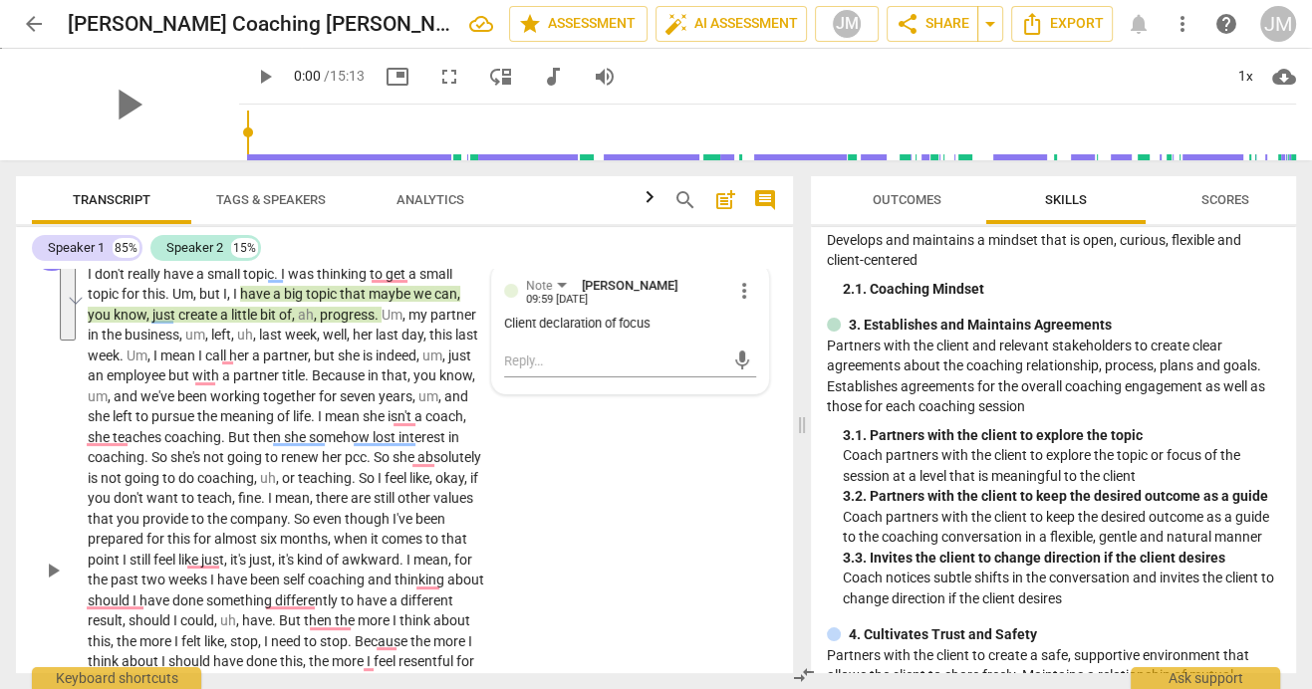
scroll to position [117, 0]
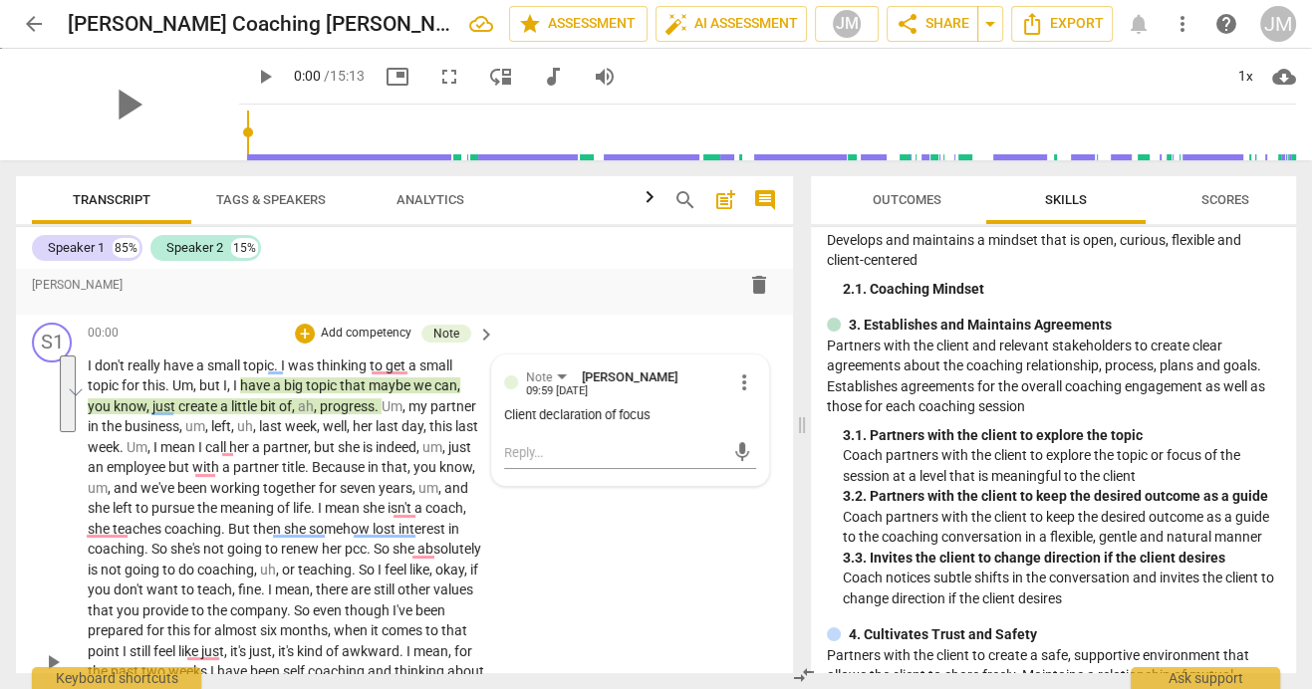
click at [385, 343] on p "Add competency" at bounding box center [366, 334] width 95 height 18
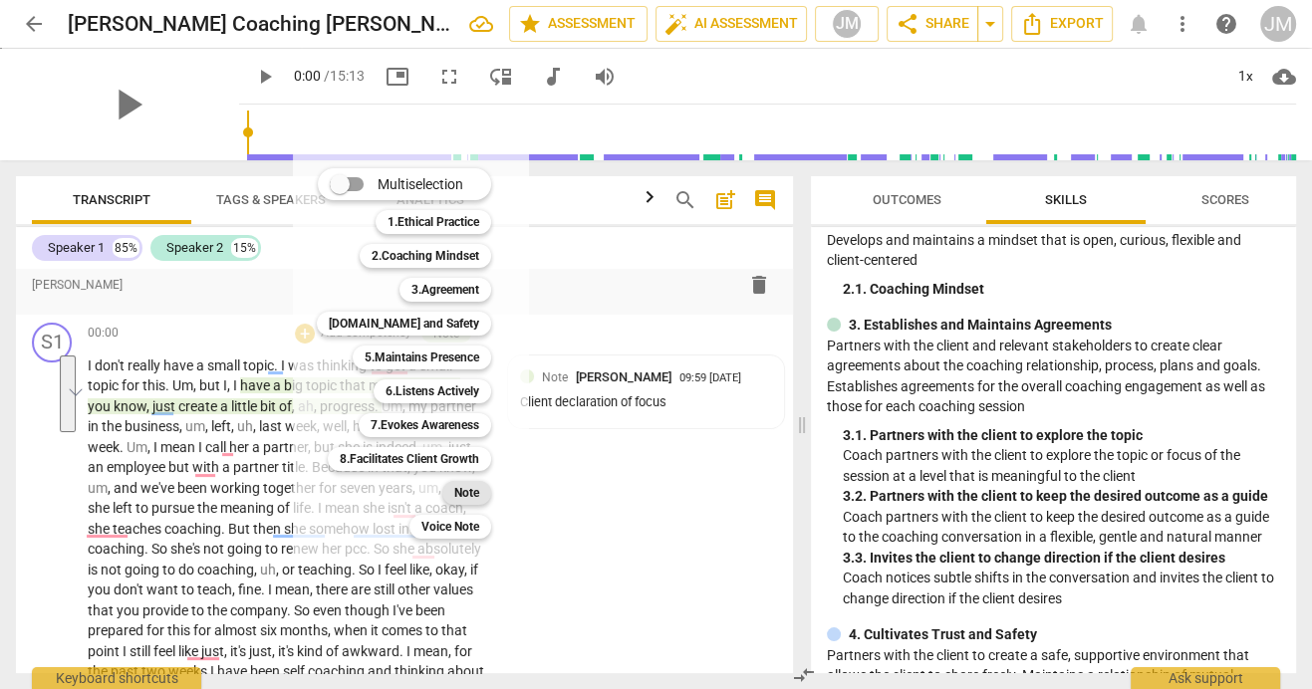
click at [474, 493] on b "Note" at bounding box center [466, 493] width 25 height 24
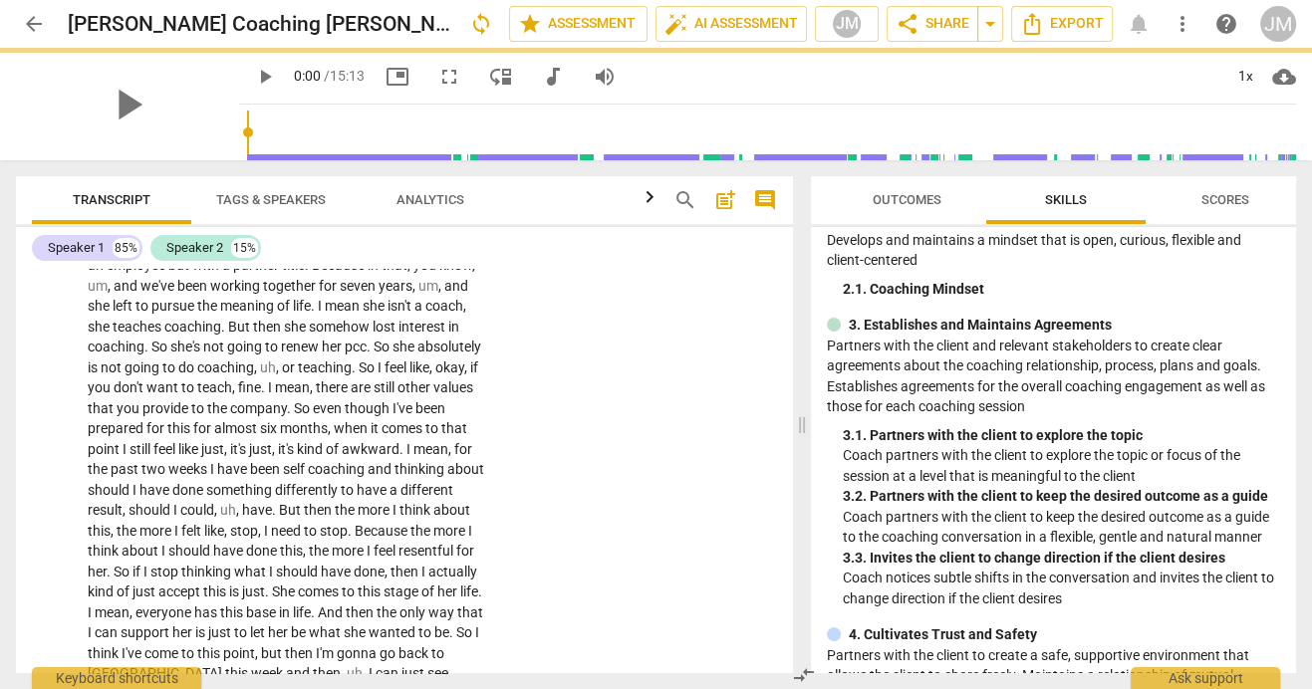
scroll to position [100, 0]
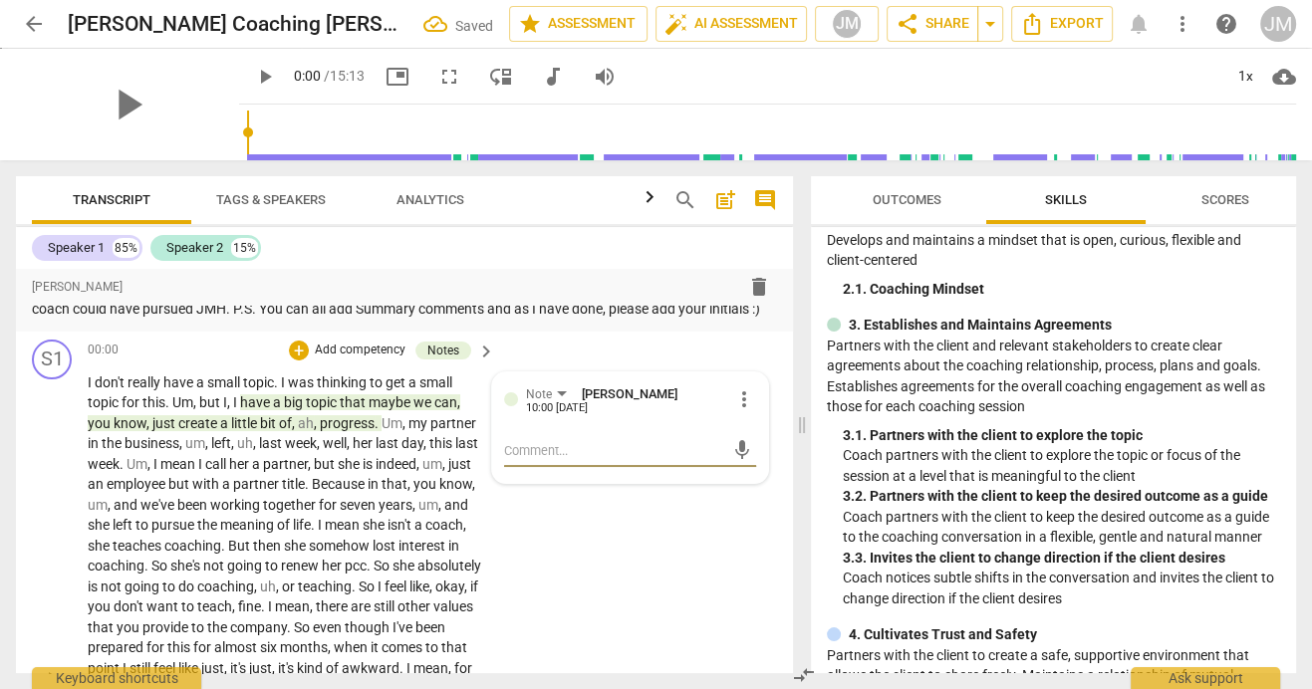
type textarea "C"
type textarea "Ci"
type textarea "Cie"
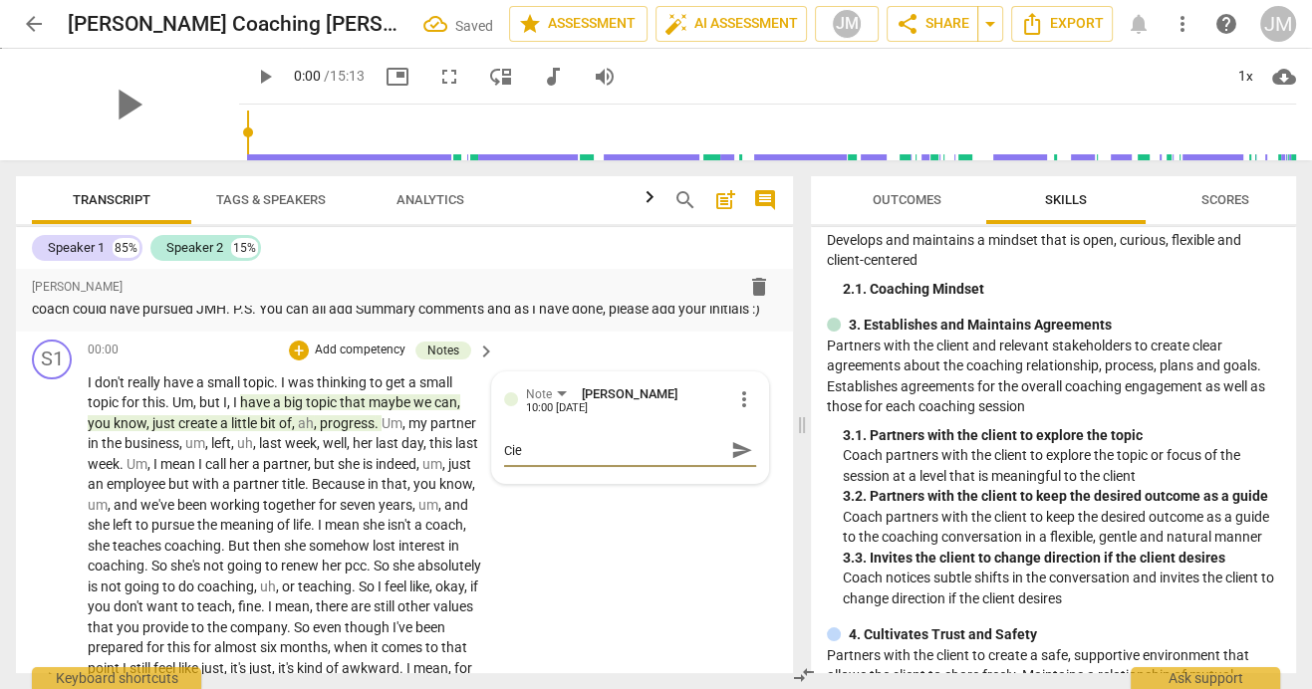
type textarea "Cien"
type textarea "Cient"
type textarea "Cien"
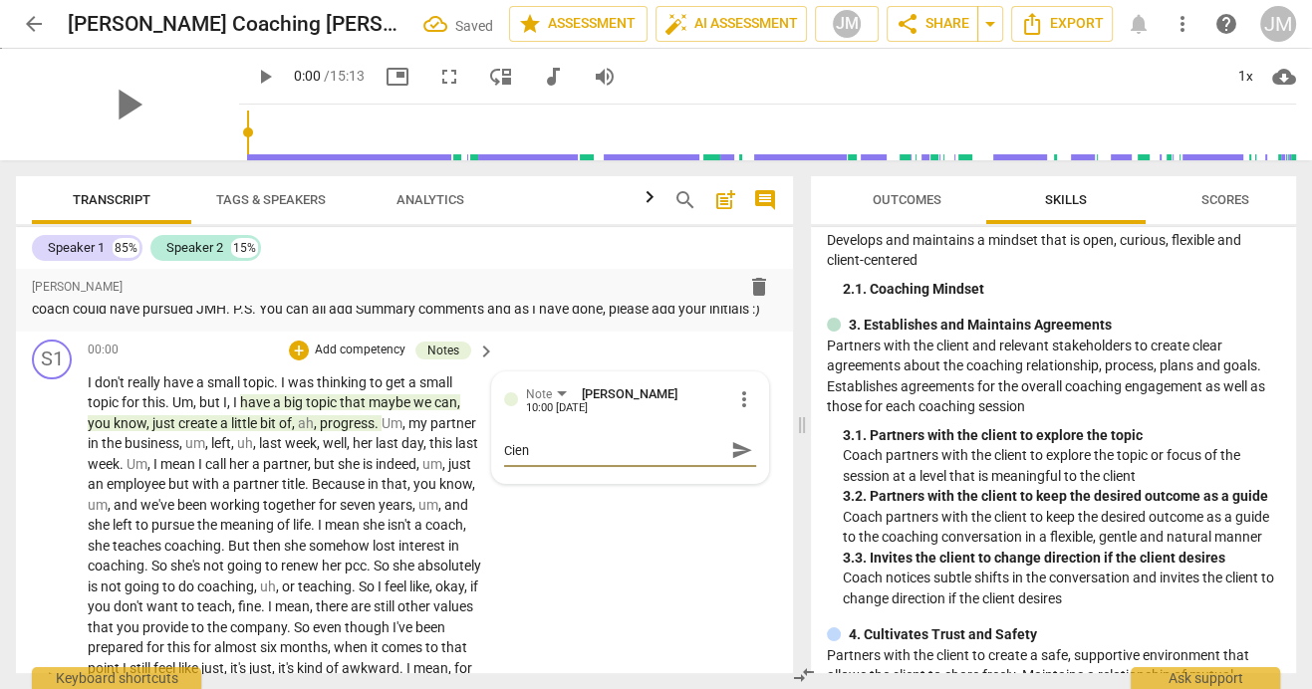
type textarea "Cie"
type textarea "Ci"
type textarea "C"
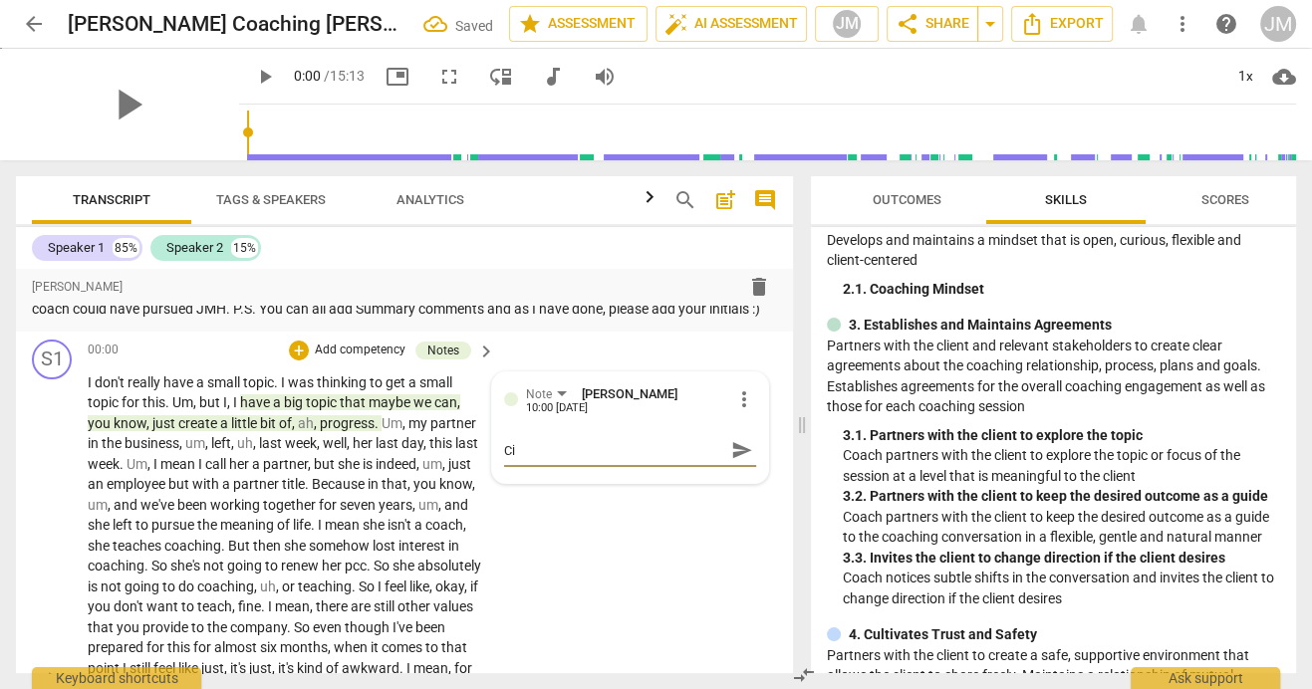
type textarea "C"
type textarea "Cl"
type textarea "Cli"
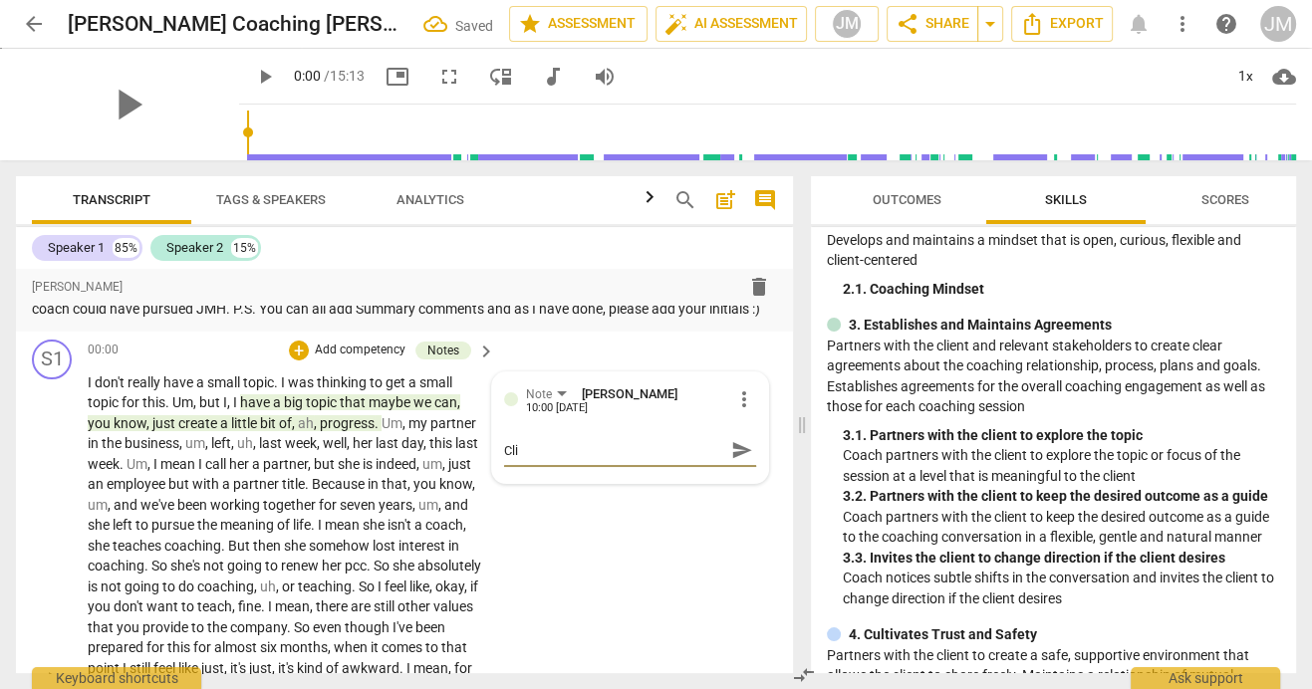
type textarea "Clie"
type textarea "Clien"
type textarea "Client"
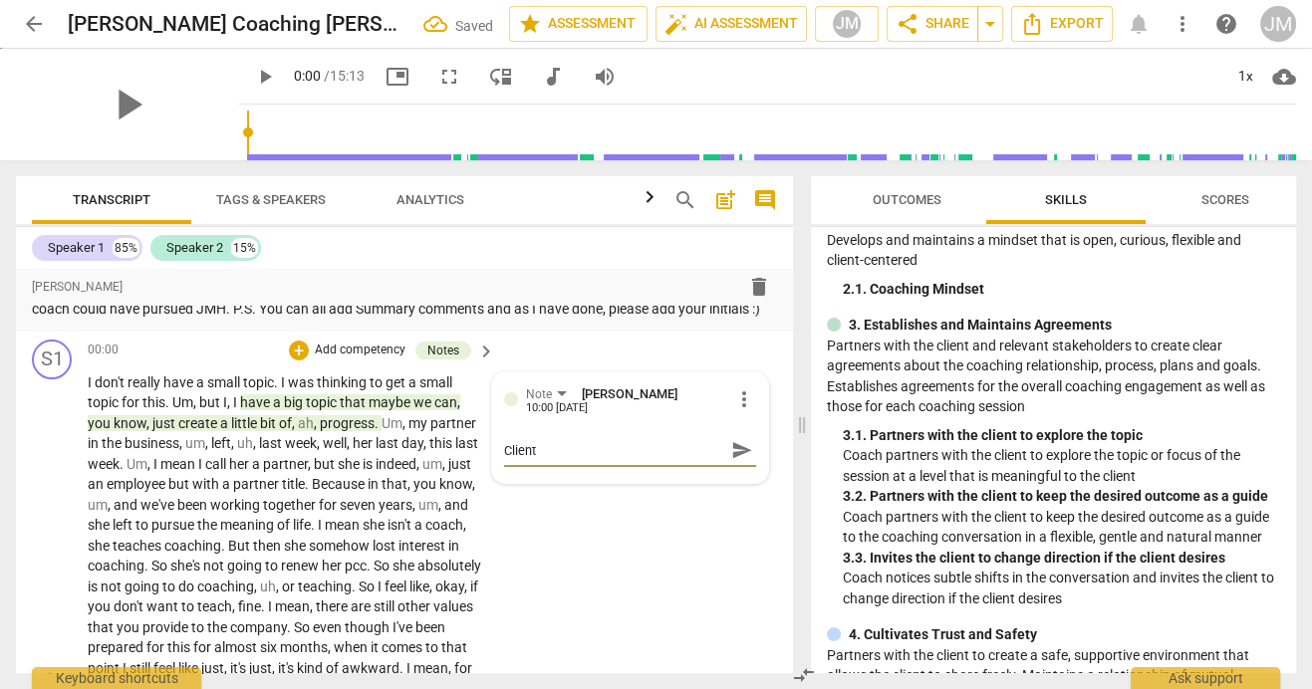
type textarea "Client"
type textarea "Client d"
type textarea "Client de"
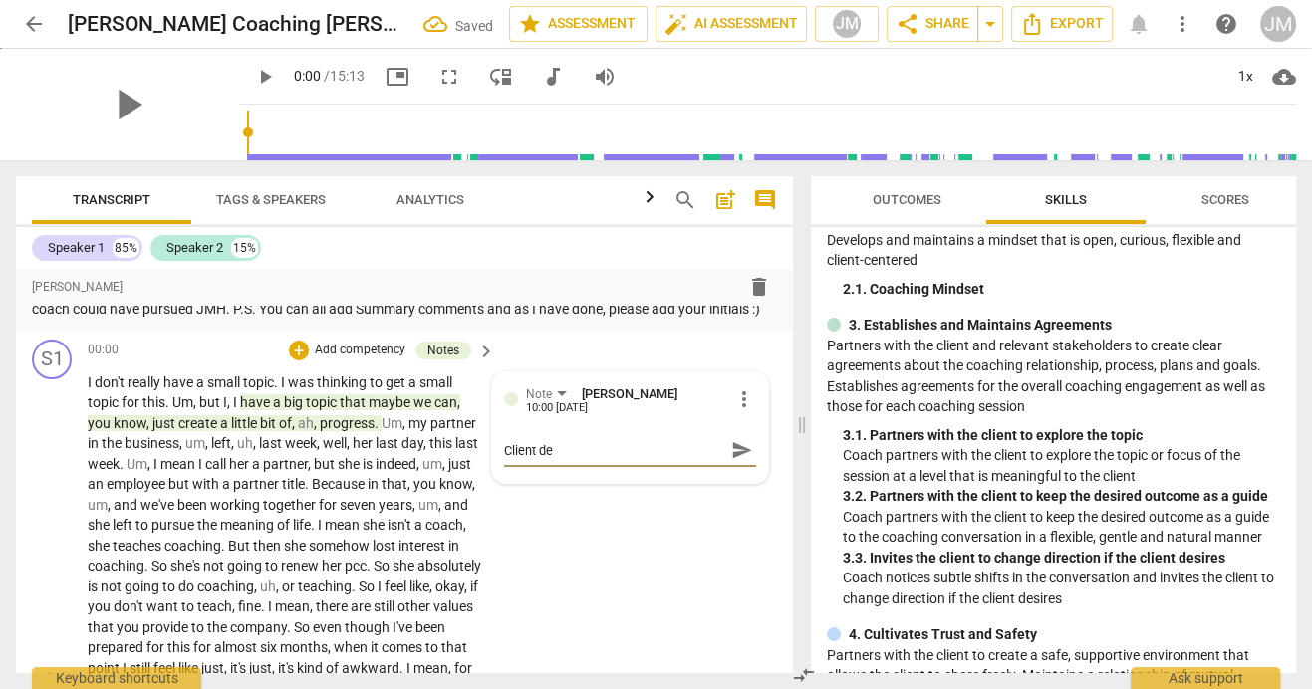
type textarea "Client dec"
type textarea "Client decl"
type textarea "Client decla"
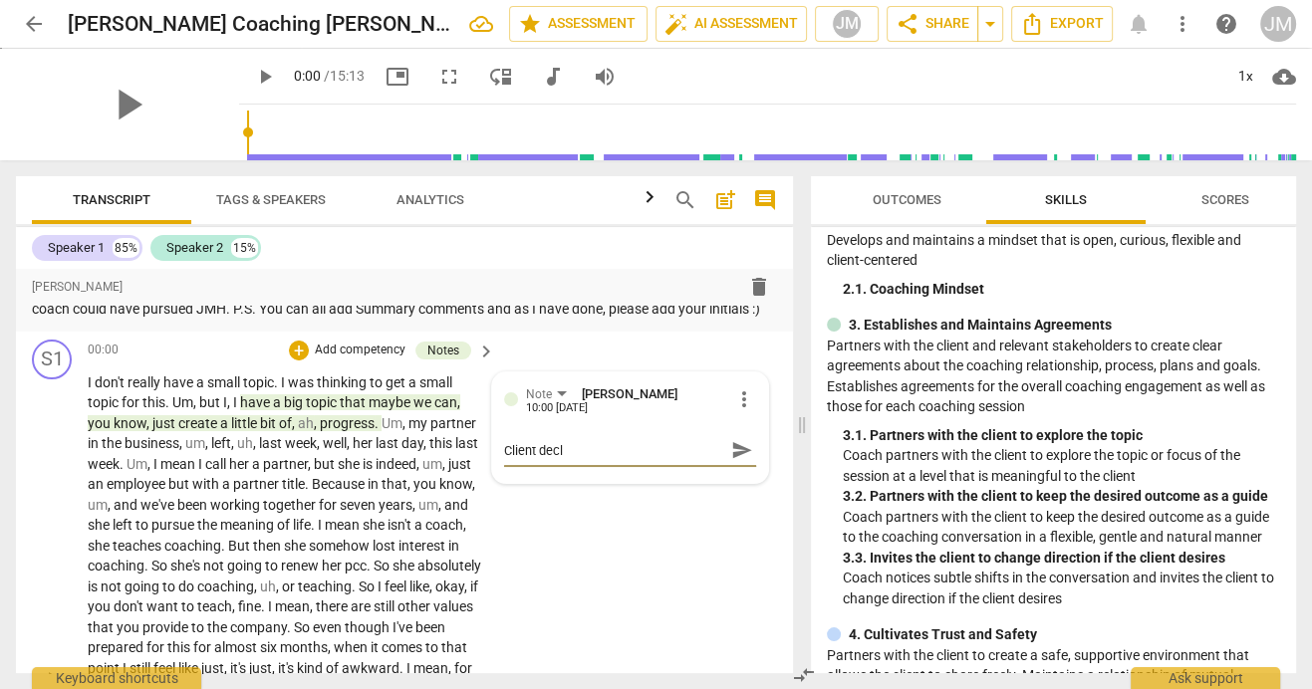
type textarea "Client decla"
type textarea "Client declar"
type textarea "Client declara"
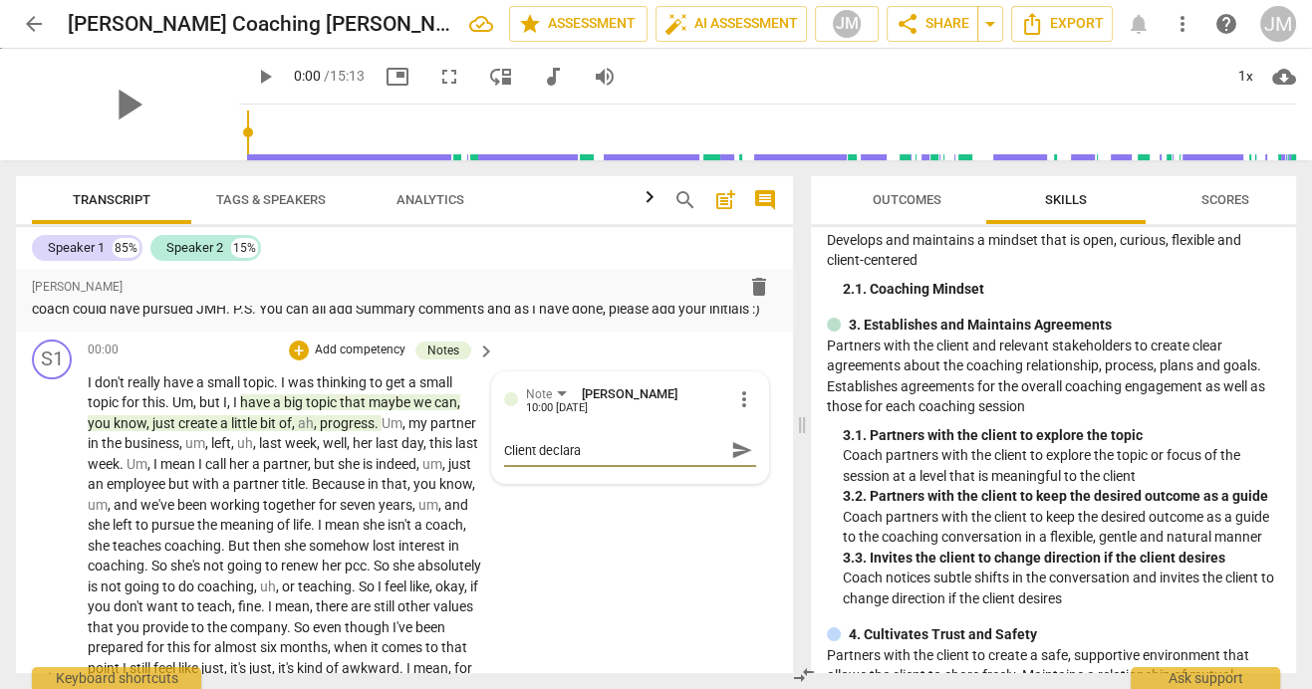
type textarea "Client declarat"
type textarea "Client declarato"
type textarea "Client declaraton"
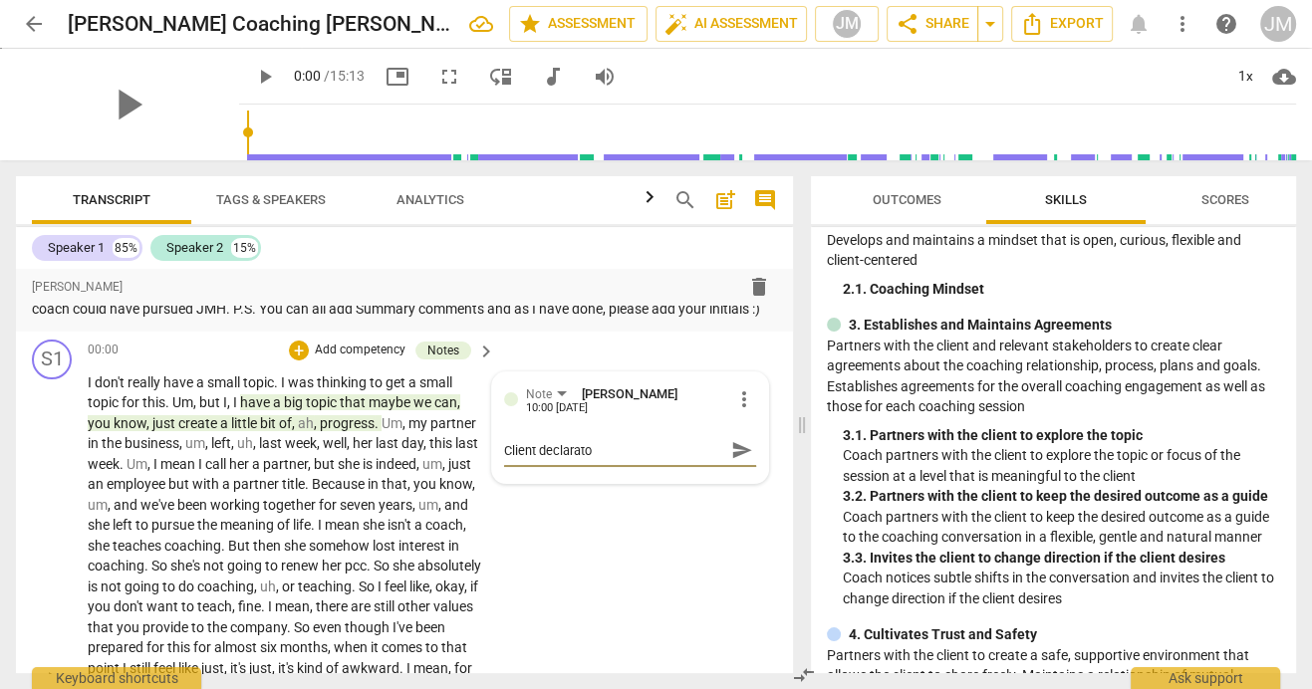
type textarea "Client declaraton"
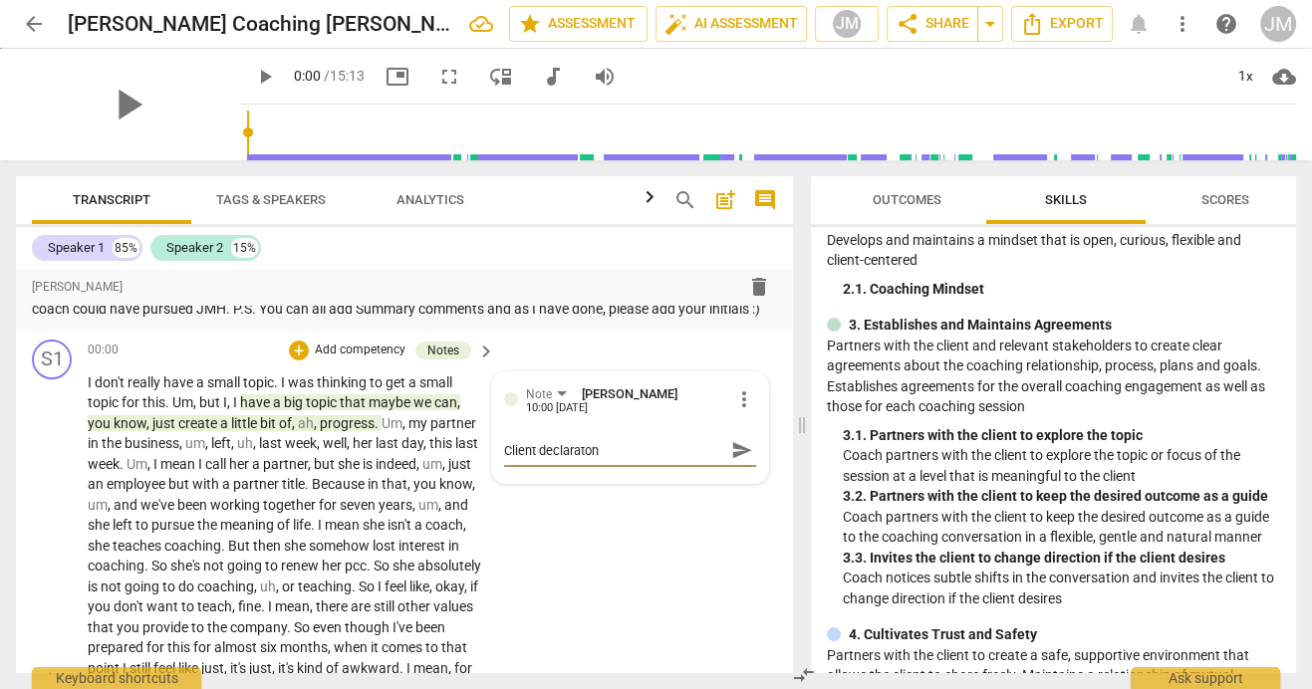
type textarea "Client declarato"
type textarea "Client declarat"
type textarea "Client declarati"
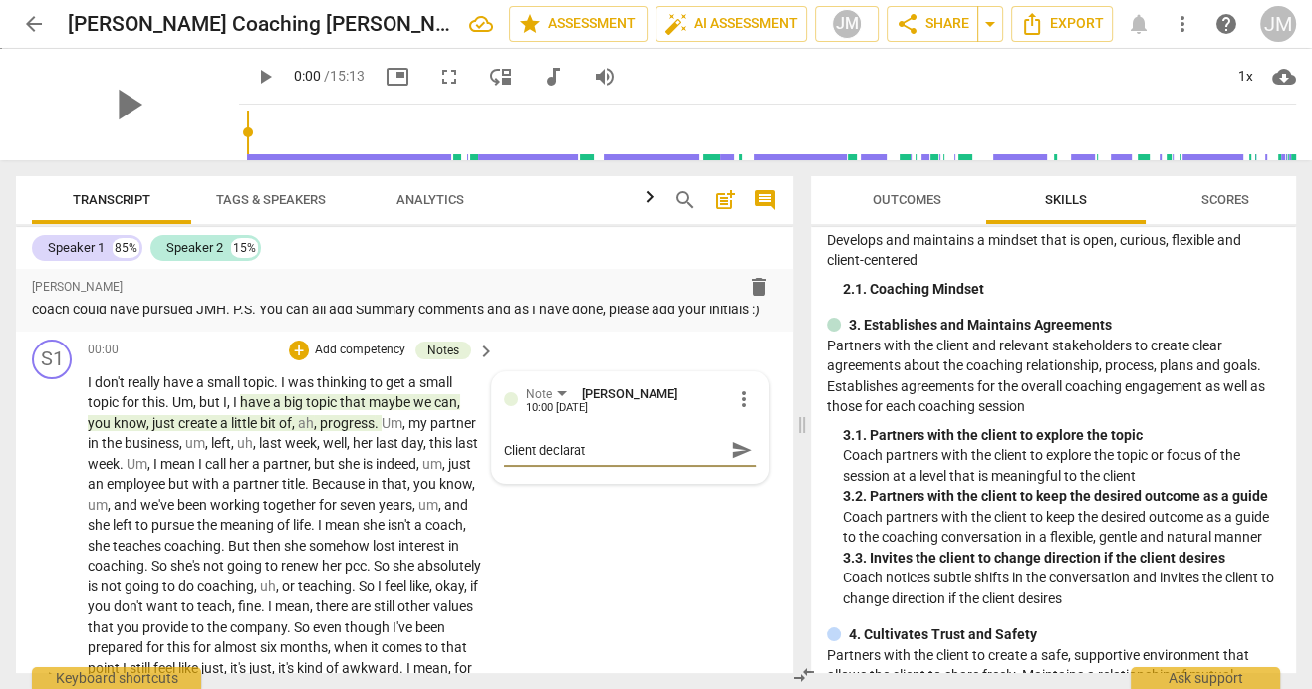
type textarea "Client declarati"
type textarea "Client declaratio"
type textarea "Client declaration"
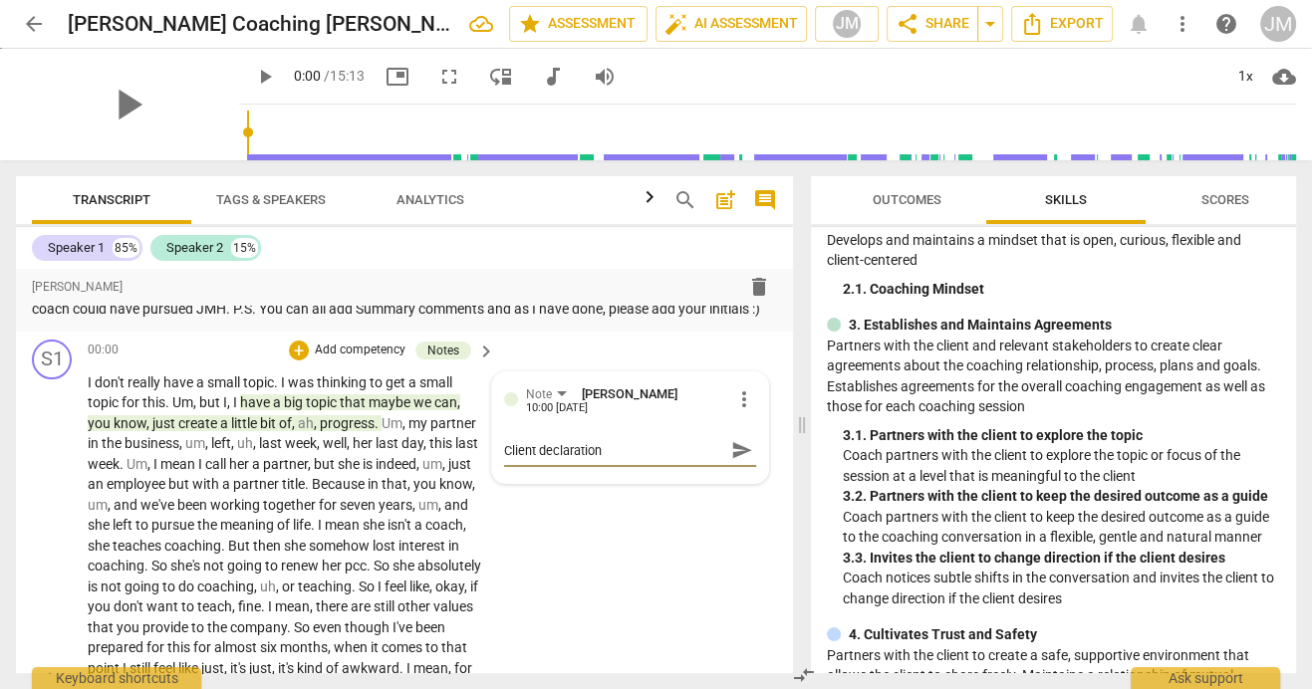
type textarea "Client declaration"
type textarea "Client declaration o"
type textarea "Client declaration of"
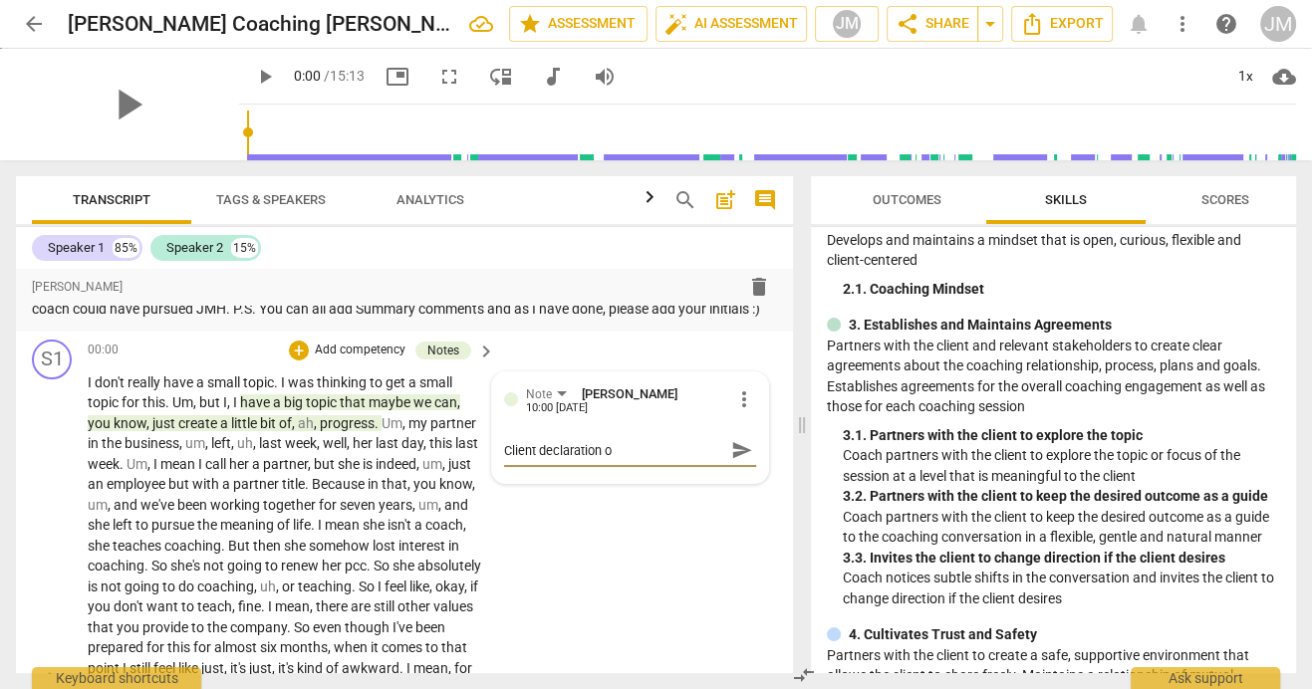
type textarea "Client declaration of"
type textarea "Client declaration of w"
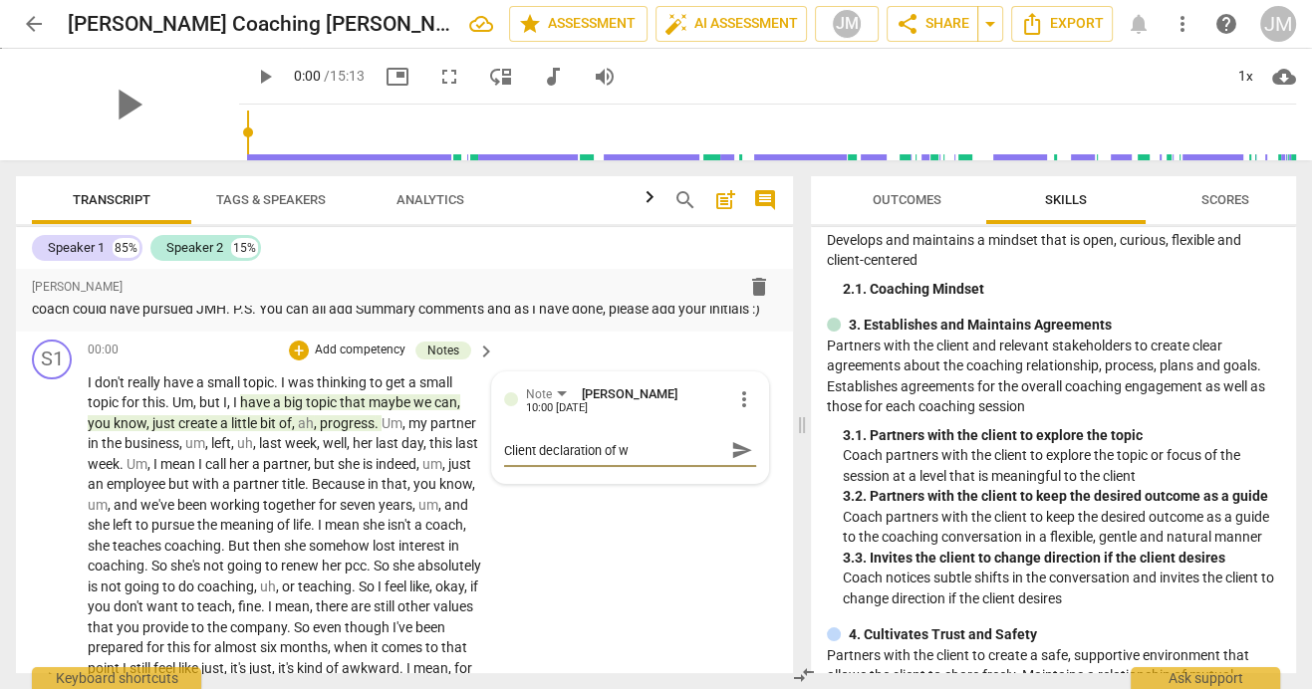
type textarea "Client declaration of wh"
type textarea "Client declaration of wha"
type textarea "Client declaration of what"
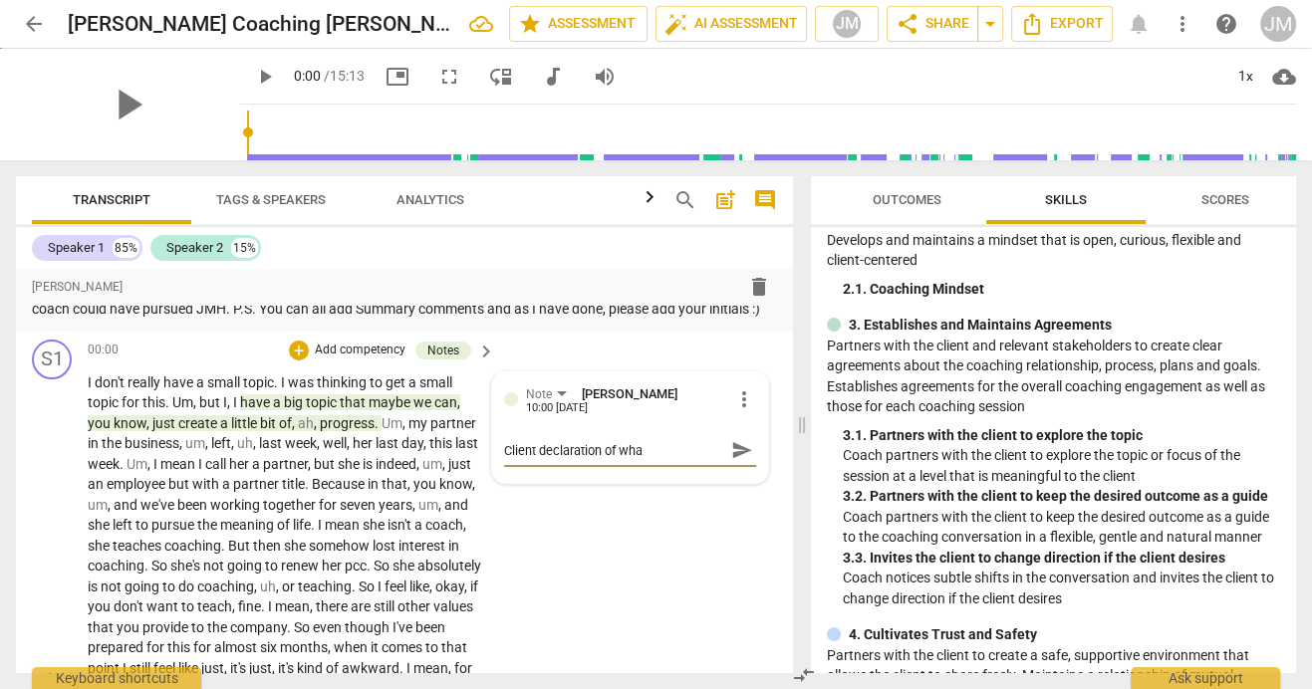
type textarea "Client declaration of what"
type textarea "Client declaration of what s"
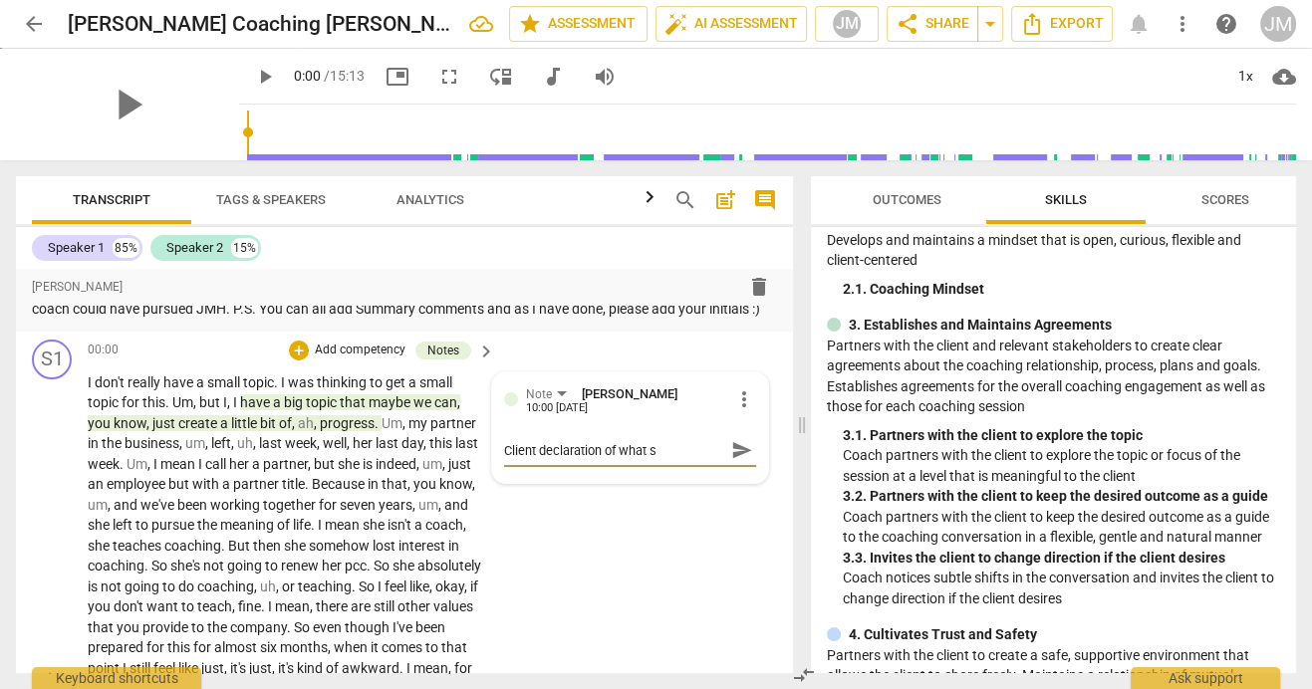
type textarea "Client declaration of what sh"
type textarea "Client declaration of what she"
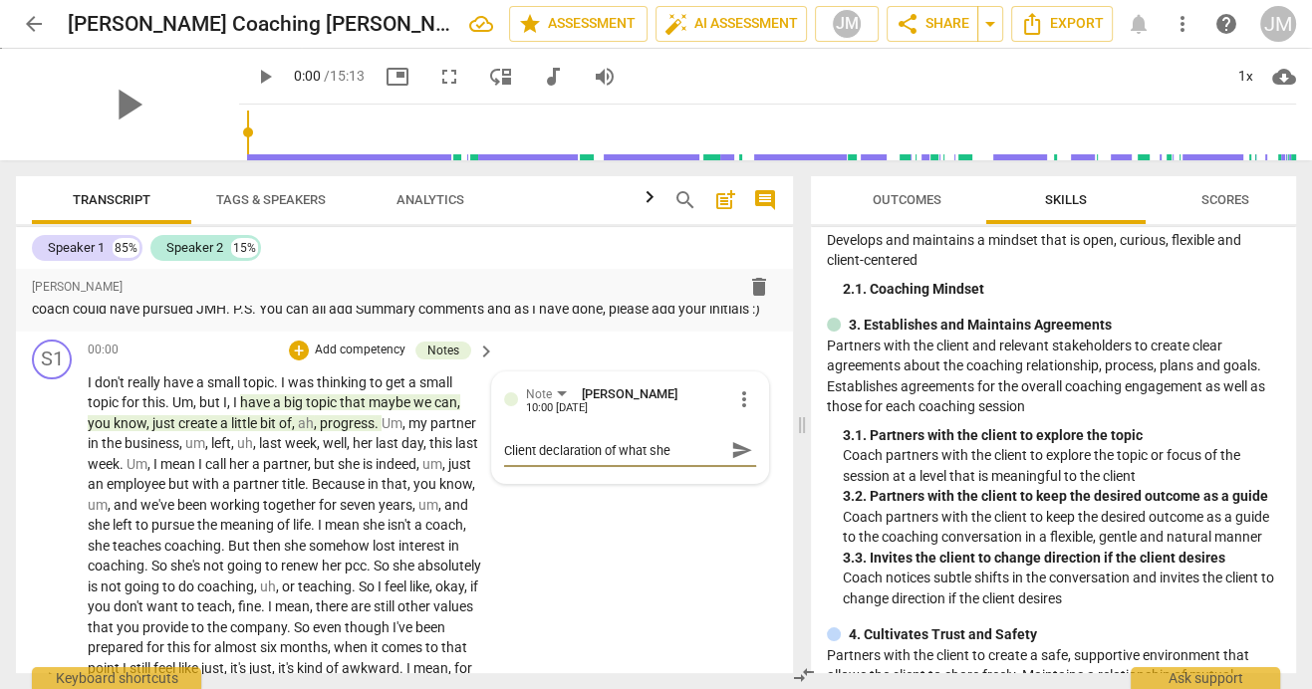
type textarea "Client declaration of what she"
type textarea "Client declaration of what she n"
type textarea "Client declaration of what she ne"
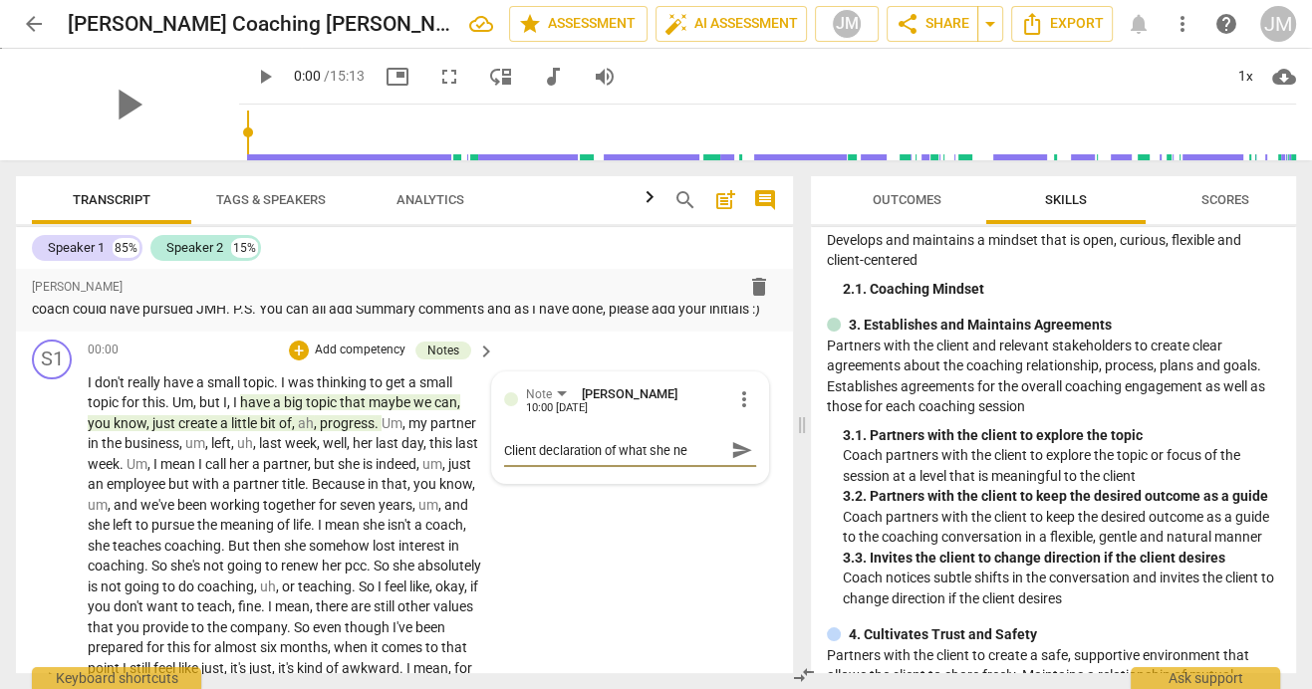
type textarea "Client declaration of what she nee"
type textarea "Client declaration of what she need"
type textarea "Client declaration of what she needs"
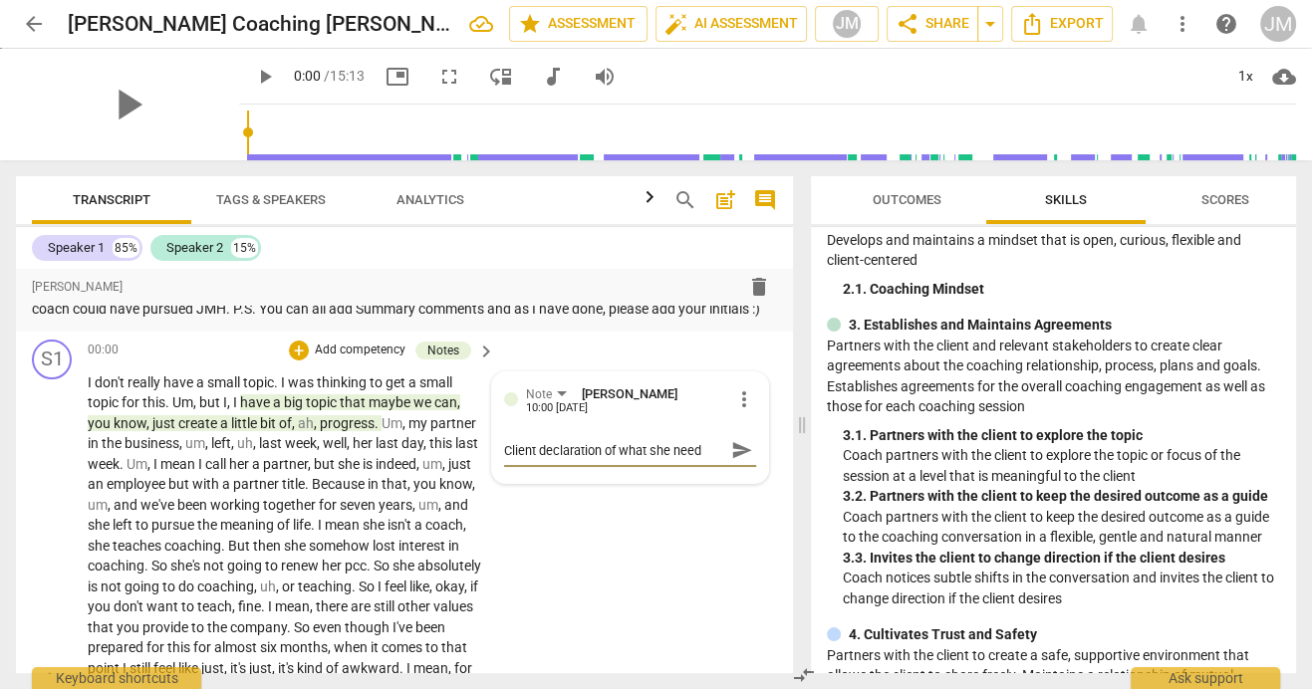
type textarea "Client declaration of what she needs"
type textarea "Client declaration of what she needs t"
type textarea "Client declaration of what she needs to"
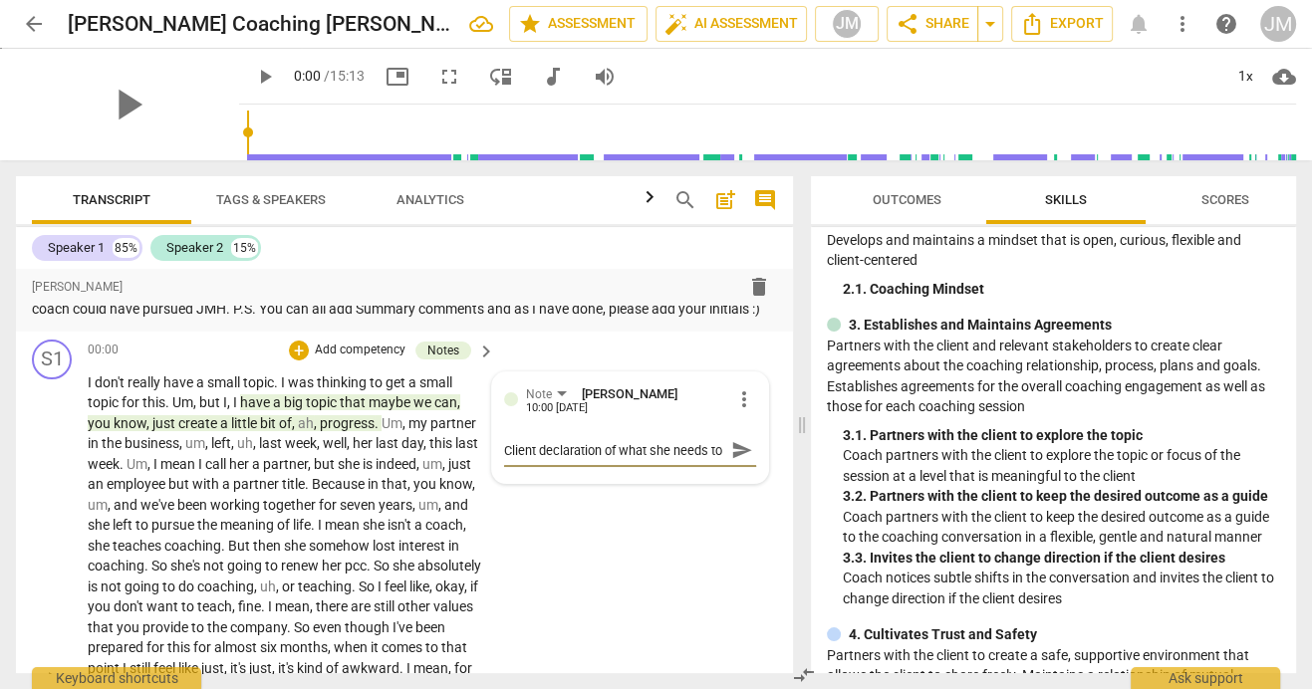
scroll to position [17, 0]
type textarea "Client declaration of what she needs to"
type textarea "Client declaration of what she needs to a"
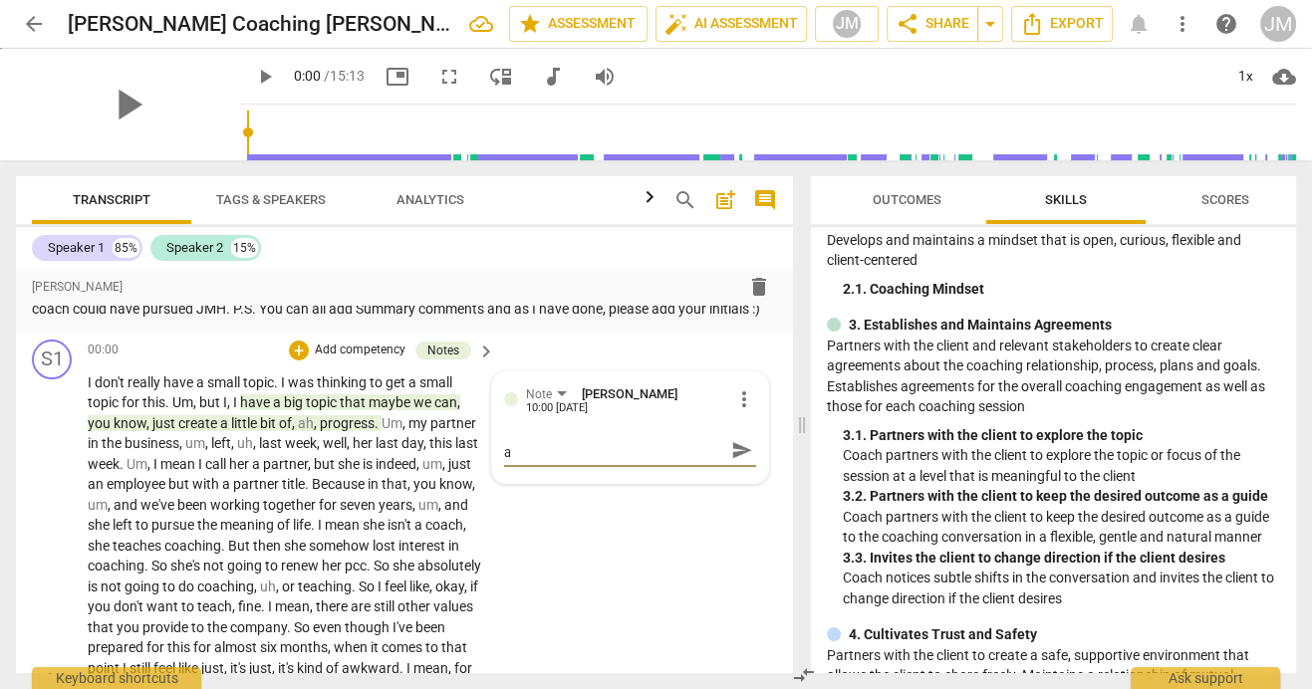
type textarea "Client declaration of what she needs to ad"
type textarea "Client declaration of what she needs to add"
type textarea "Client declaration of what she needs to addr"
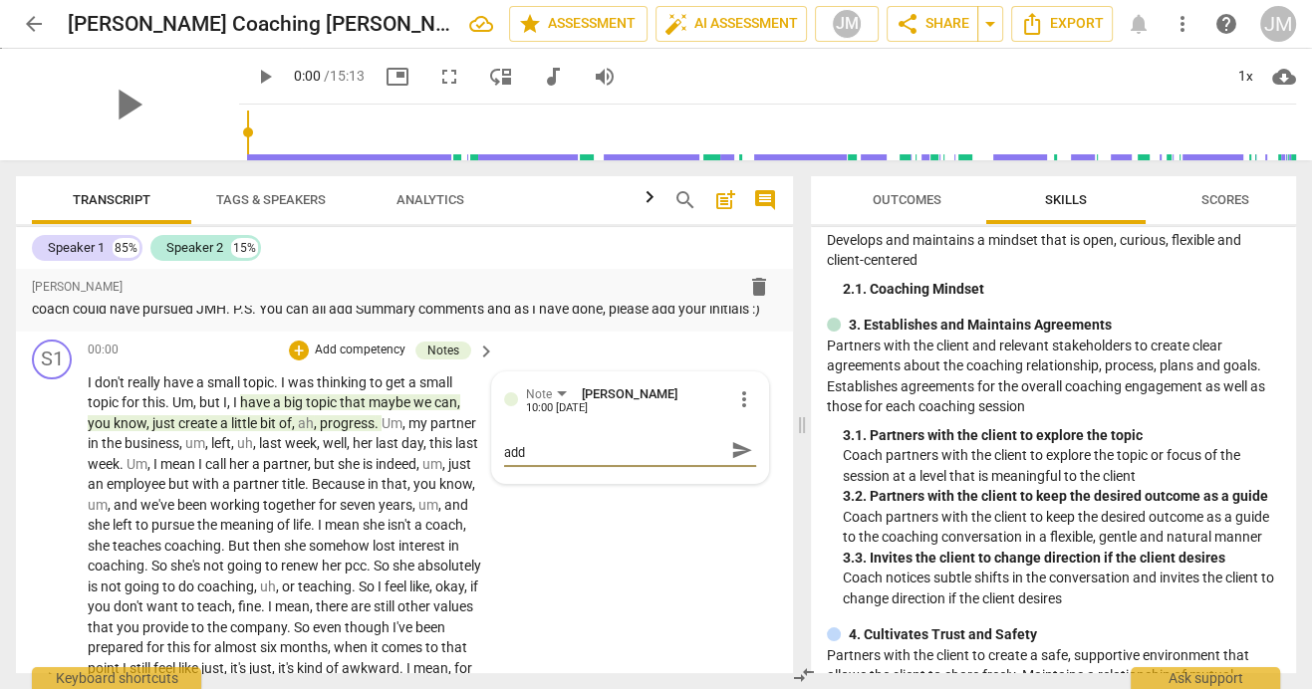
type textarea "Client declaration of what she needs to addr"
type textarea "Client declaration of what she needs to addre"
type textarea "Client declaration of what she needs to addres"
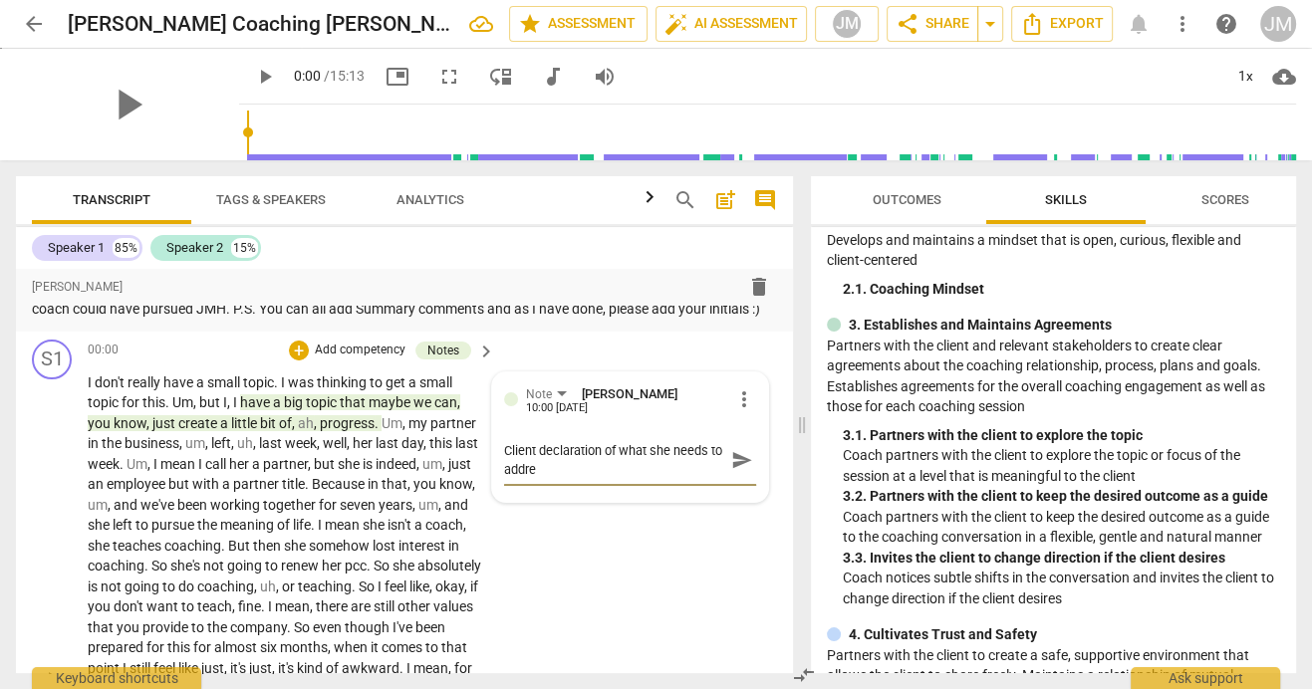
type textarea "Client declaration of what she needs to addres"
type textarea "Client declaration of what she needs to address"
type textarea "Client declaration of what she needs to address/"
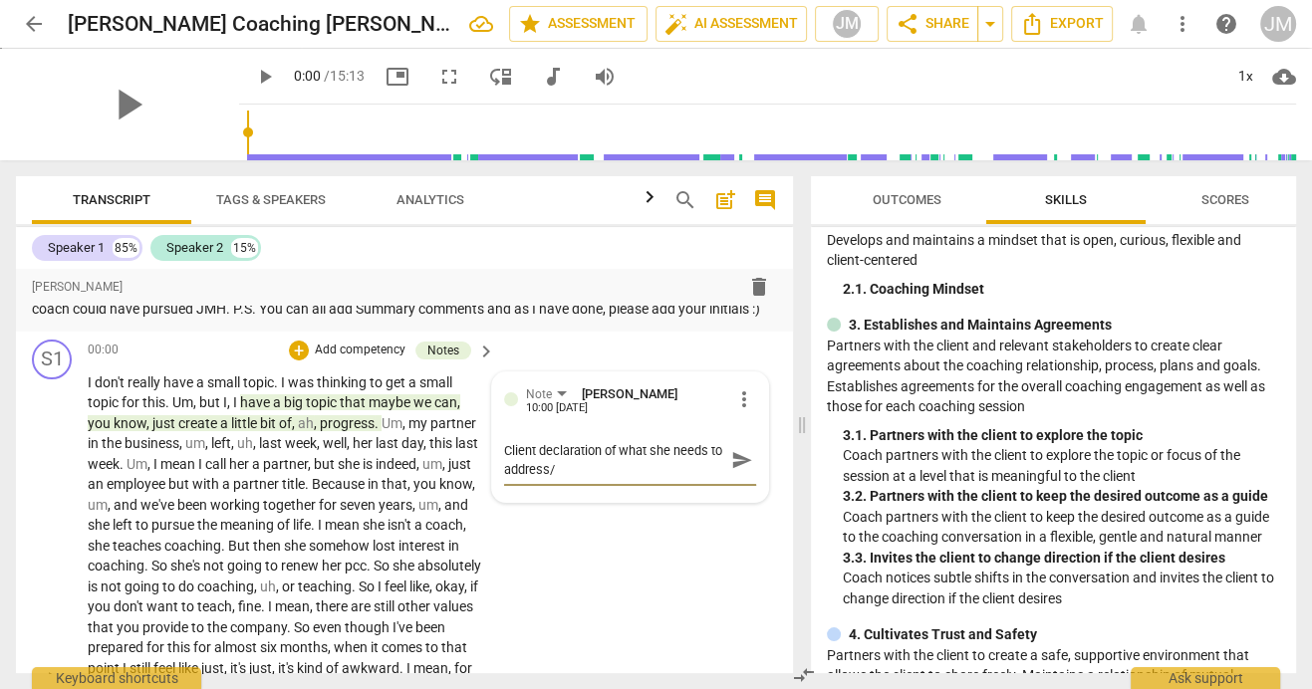
type textarea "Client declaration of what she needs to address/r"
type textarea "Client declaration of what she needs to address/re"
type textarea "Client declaration of what she needs to address/res"
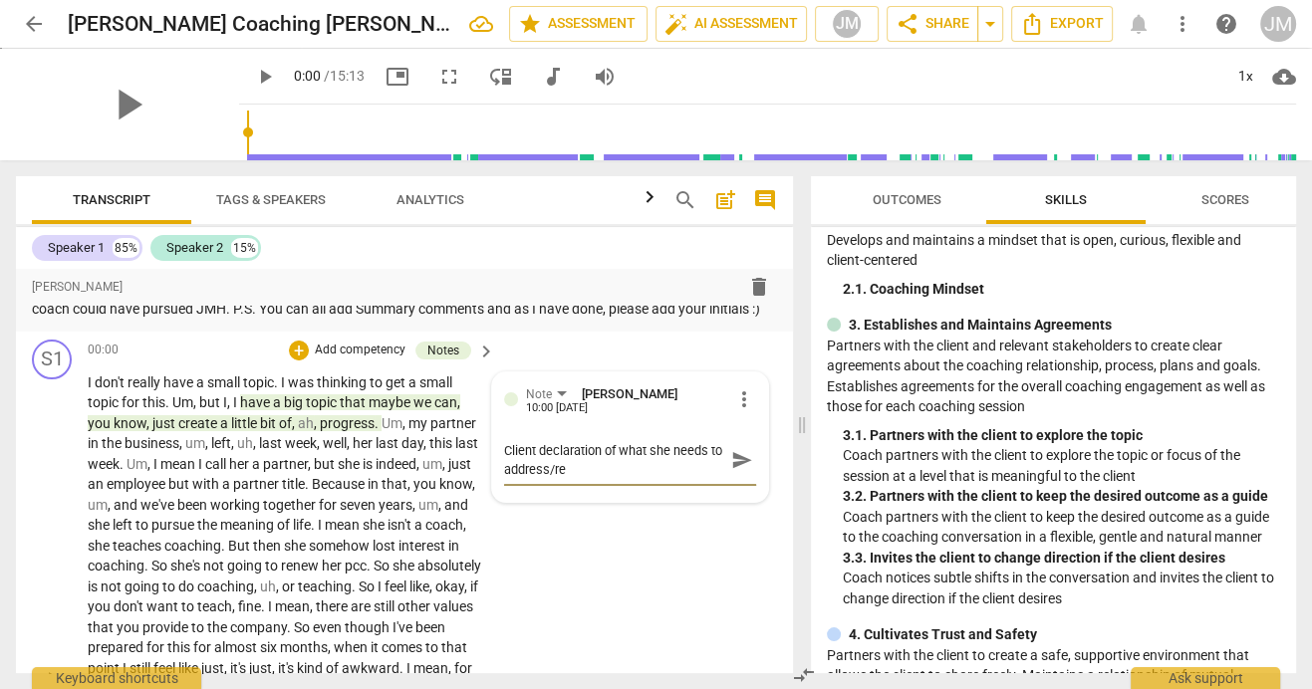
type textarea "Client declaration of what she needs to address/res"
type textarea "Client declaration of what she needs to address/re"
type textarea "Client declaration of what she needs to address/r"
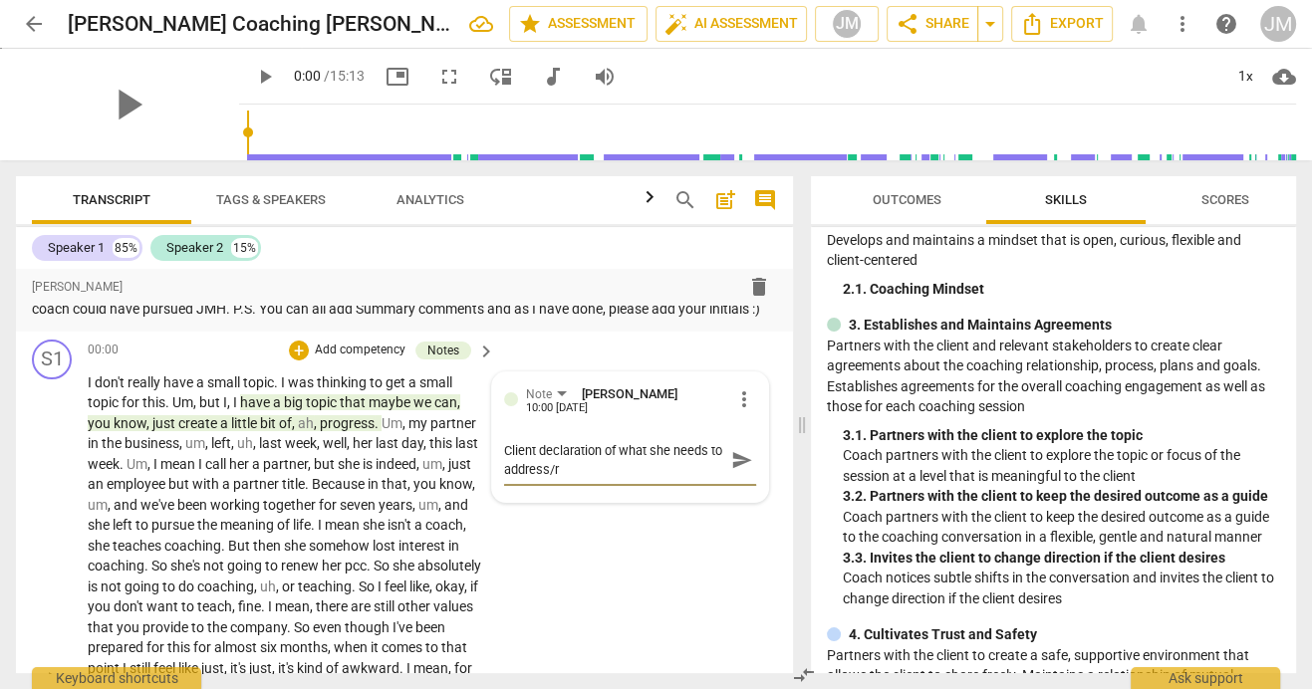
type textarea "Client declaration of what she needs to address/"
type textarea "Client declaration of what she needs to address"
type textarea "Client declaration of what she needs to addres"
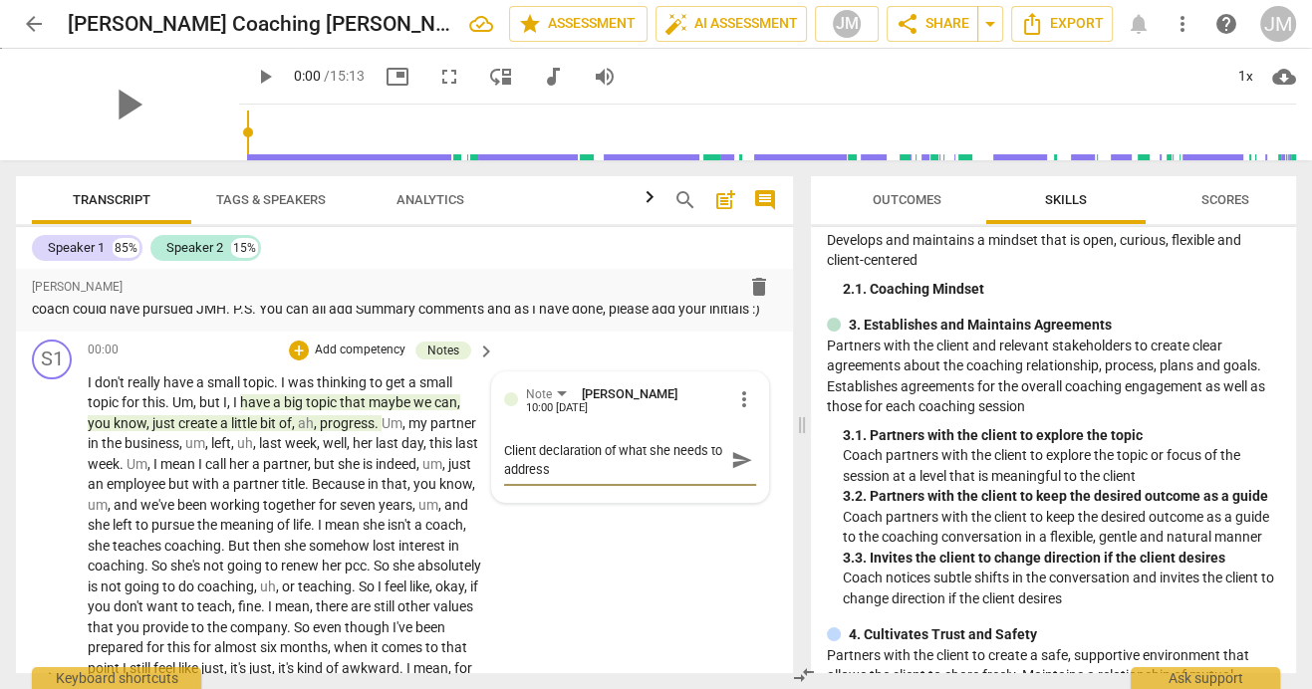
type textarea "Client declaration of what she needs to addres"
type textarea "Client declaration of what she needs to addre"
type textarea "Client declaration of what she needs to addr"
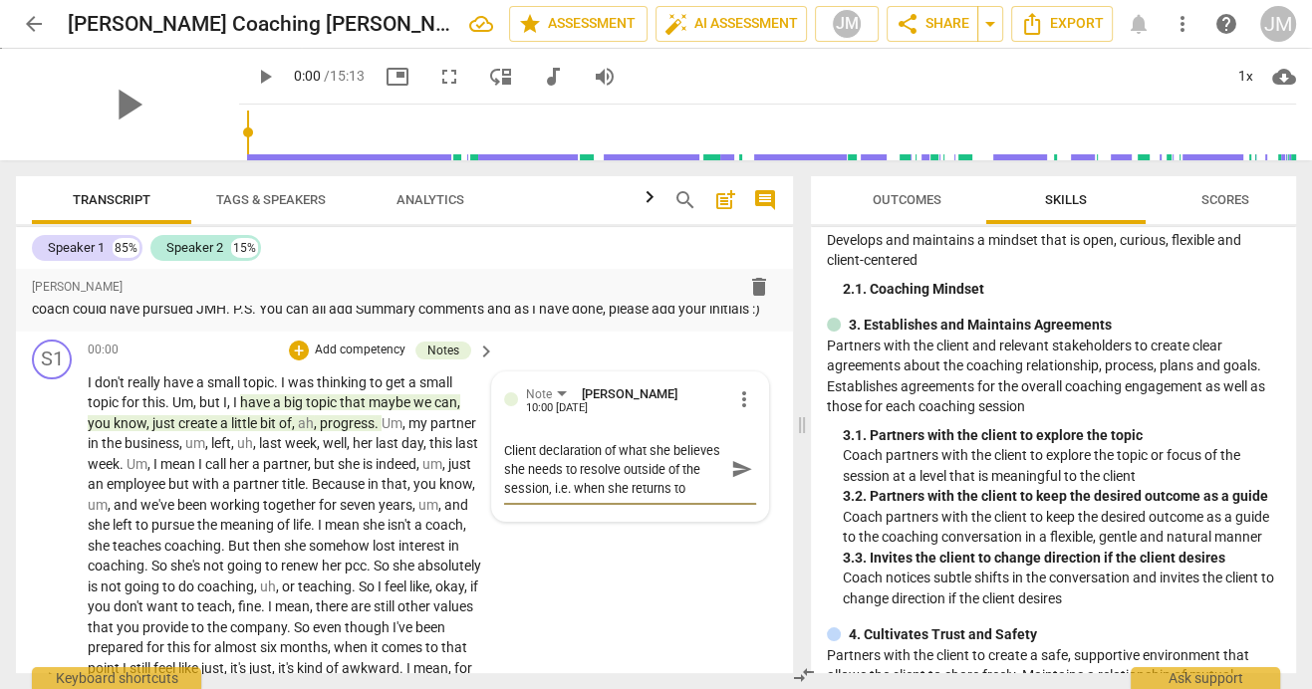
scroll to position [16, 0]
click at [734, 480] on span "send" at bounding box center [742, 469] width 22 height 22
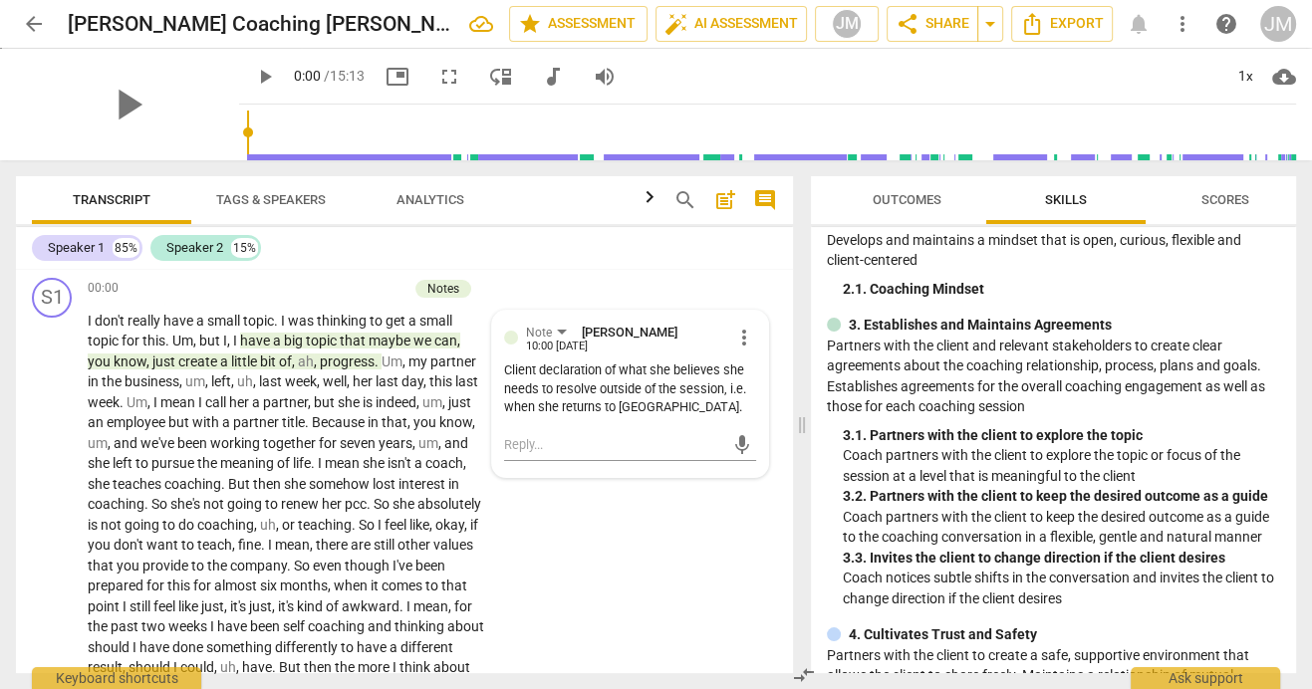
scroll to position [0, 0]
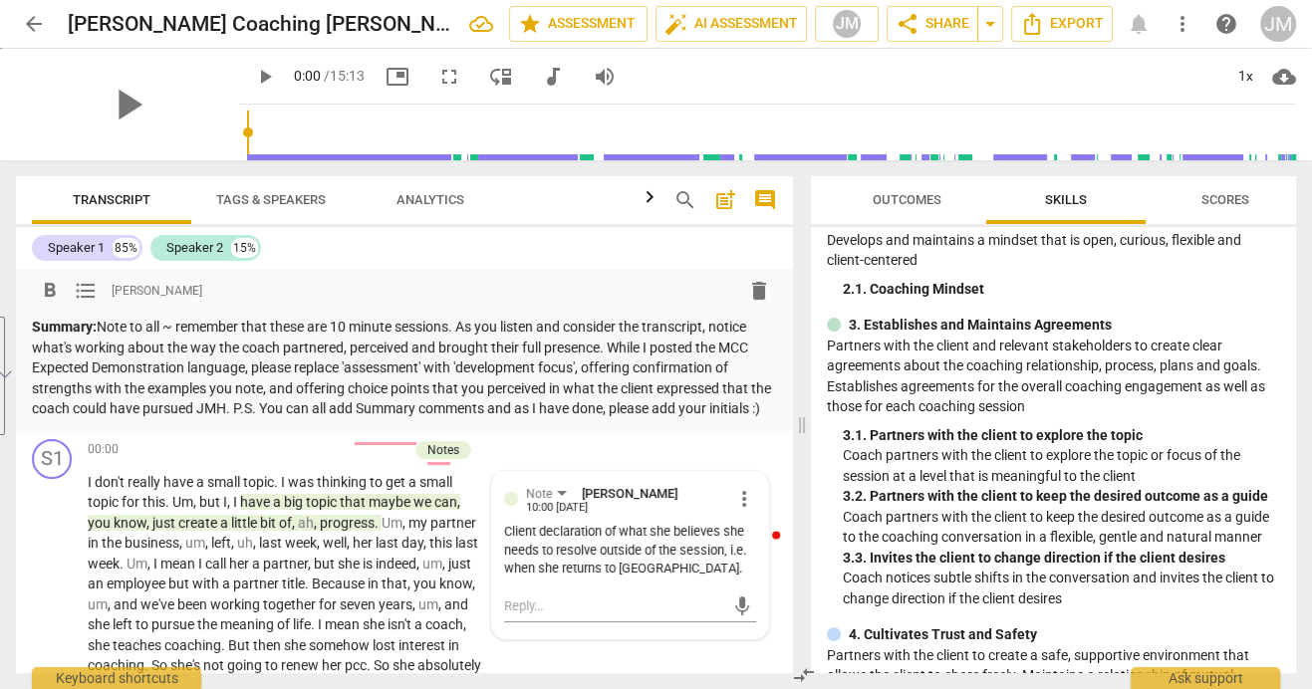
drag, startPoint x: 103, startPoint y: 324, endPoint x: 112, endPoint y: 424, distance: 101.0
click at [112, 419] on p "Summary: Note to all ~ remember that these are 10 minute sessions. As you liste…" at bounding box center [404, 368] width 745 height 103
copy p "Note to all ~ remember that these are 10 minute sessions. As you listen and con…"
click at [225, 197] on span "Tags & Speakers" at bounding box center [271, 199] width 110 height 15
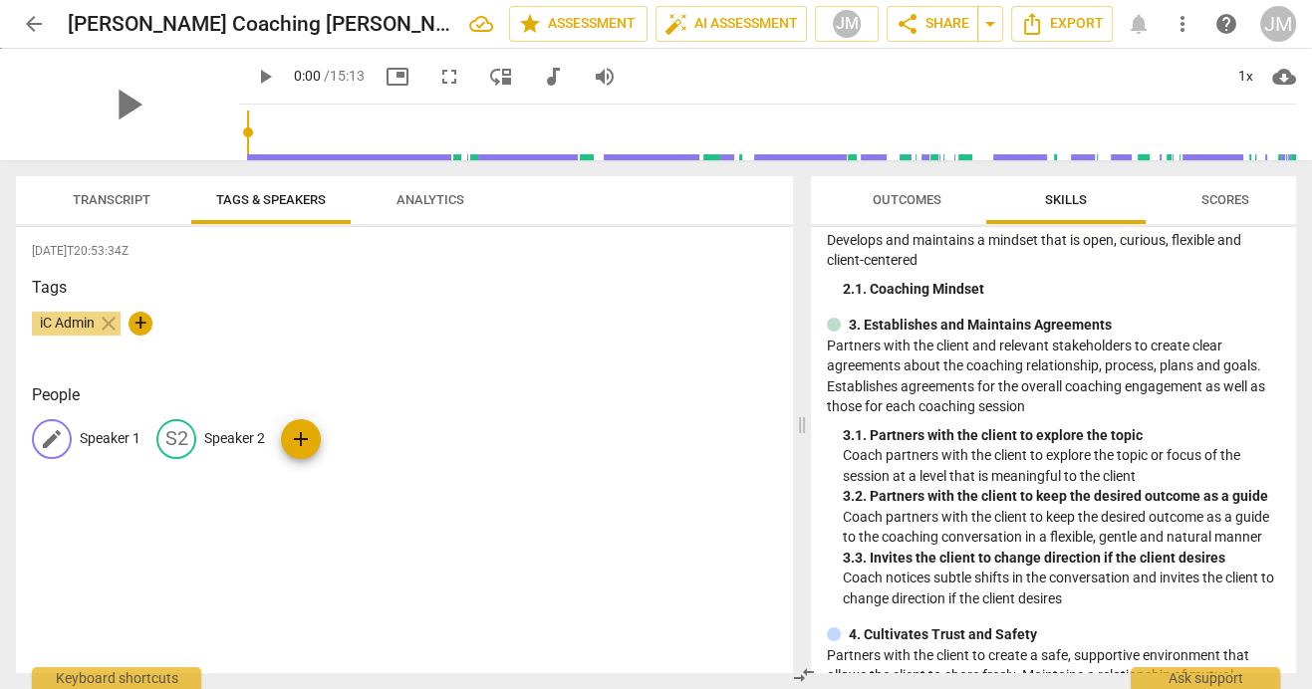
click at [108, 433] on p "Speaker 1" at bounding box center [110, 438] width 61 height 21
click at [357, 439] on p "Speaker 2" at bounding box center [364, 438] width 61 height 21
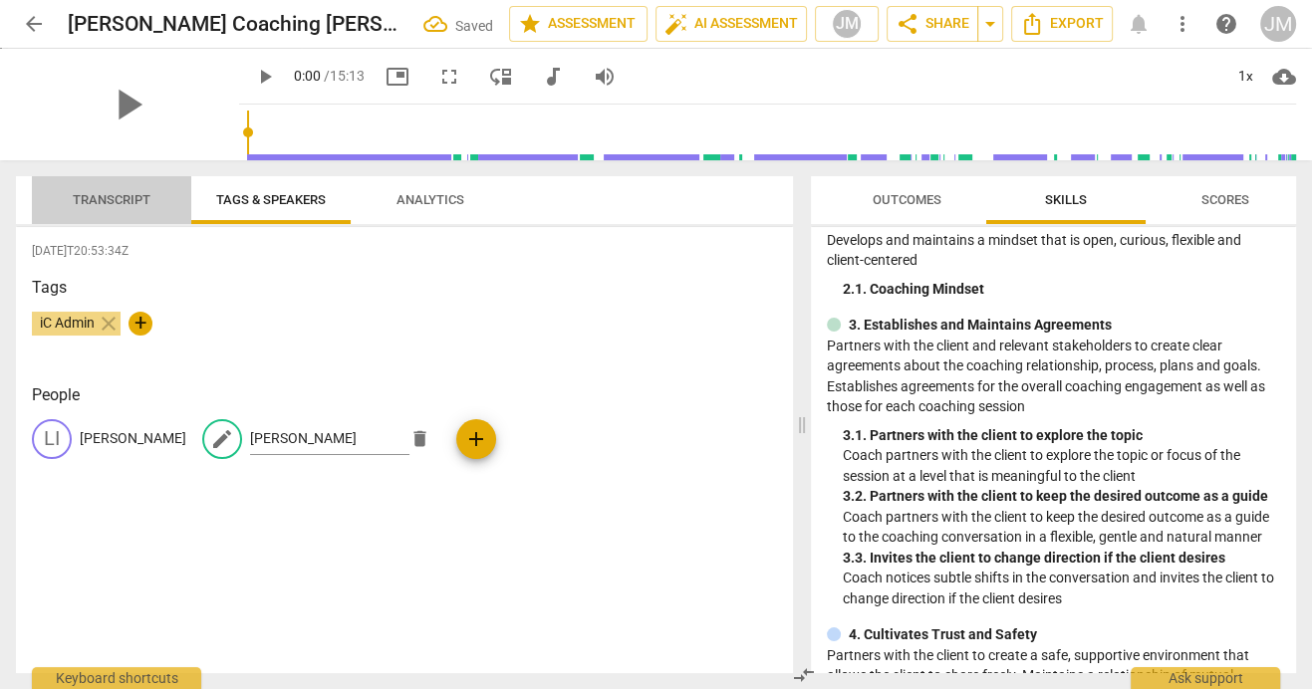
click at [120, 215] on button "Transcript" at bounding box center [111, 200] width 159 height 48
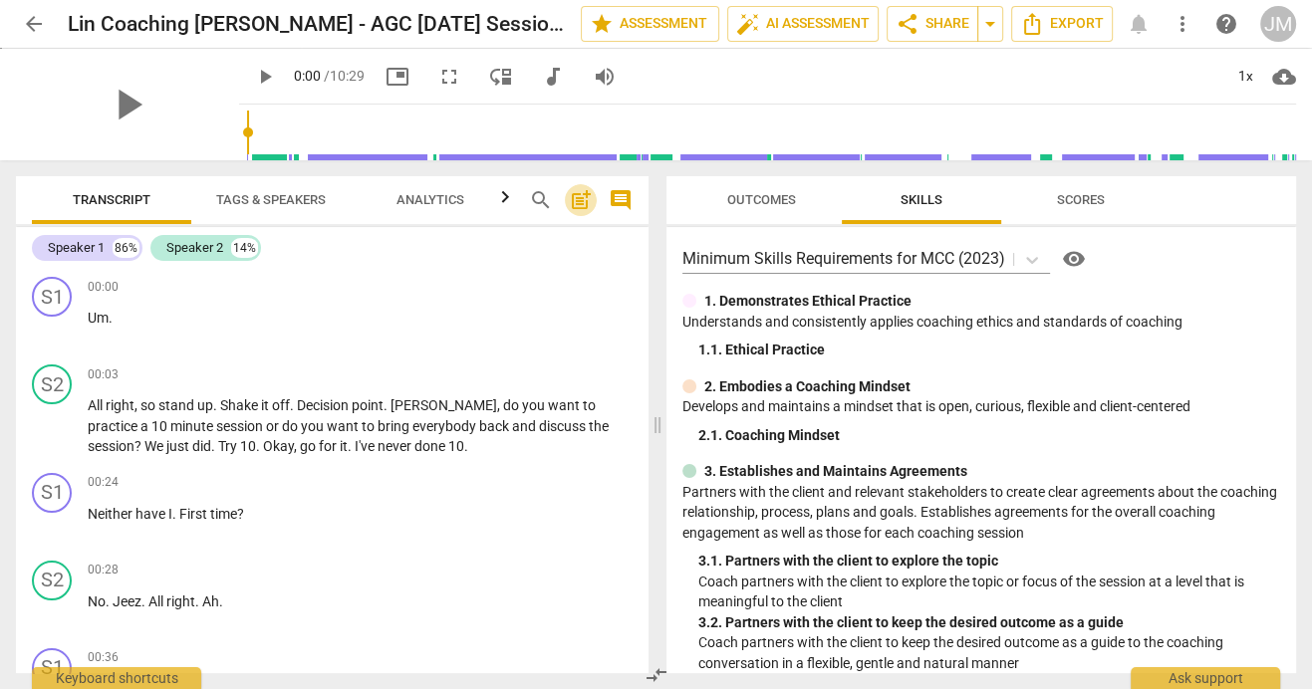
click at [577, 197] on span "post_add" at bounding box center [581, 200] width 24 height 24
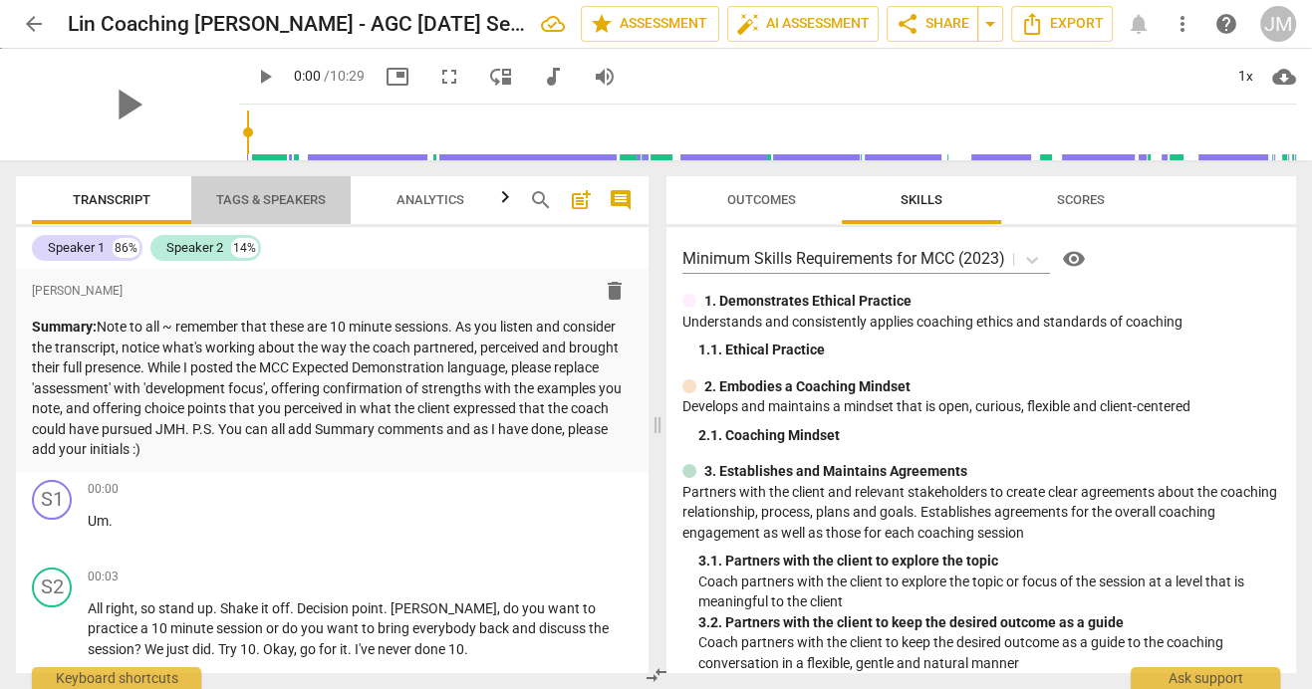
click at [232, 205] on span "Tags & Speakers" at bounding box center [271, 199] width 110 height 15
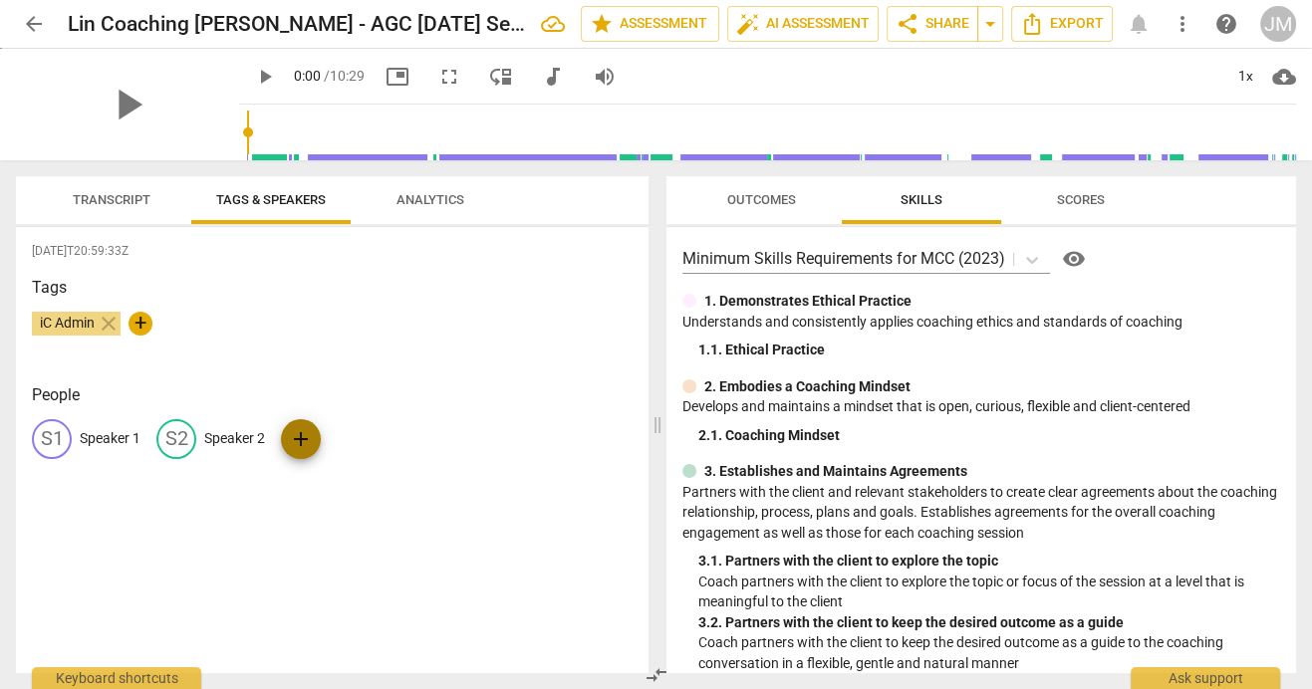
click at [294, 434] on span "add" at bounding box center [301, 439] width 24 height 24
type input "Janet"
click at [298, 437] on span "add" at bounding box center [301, 439] width 24 height 24
click at [120, 98] on span "play_arrow" at bounding box center [128, 105] width 52 height 52
click at [114, 93] on span "pause" at bounding box center [128, 105] width 52 height 52
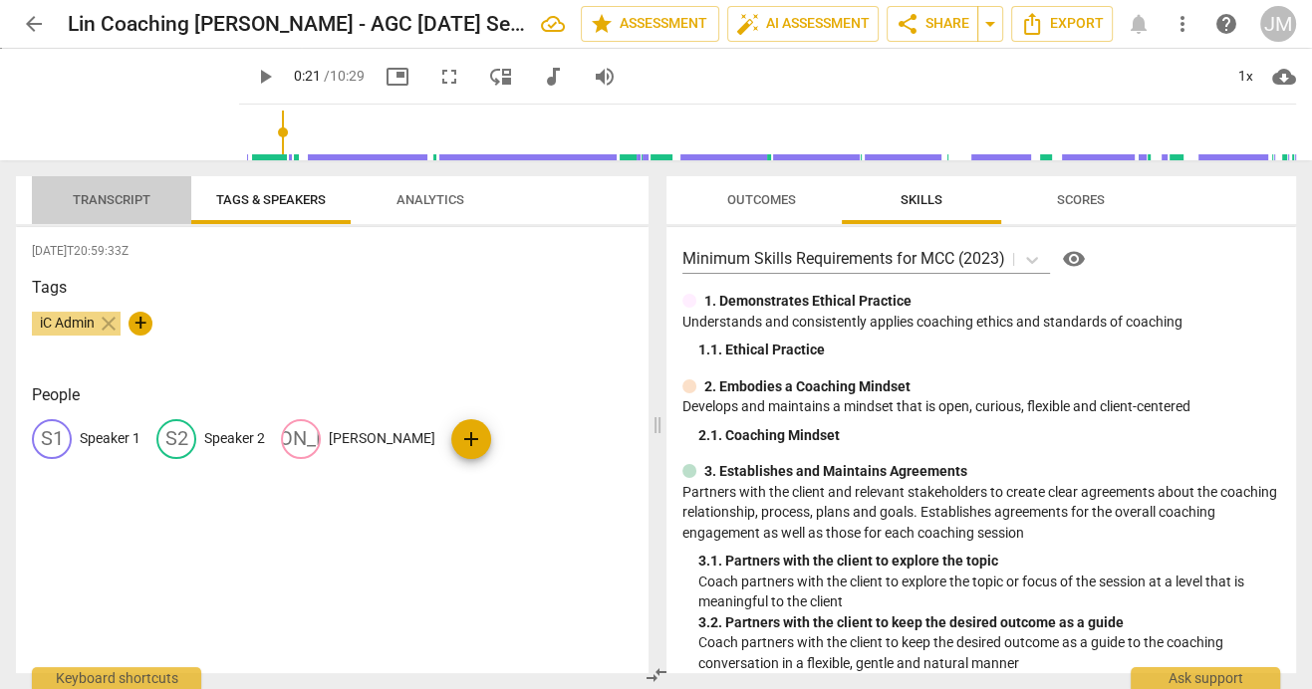
click at [109, 202] on span "Transcript" at bounding box center [112, 199] width 78 height 15
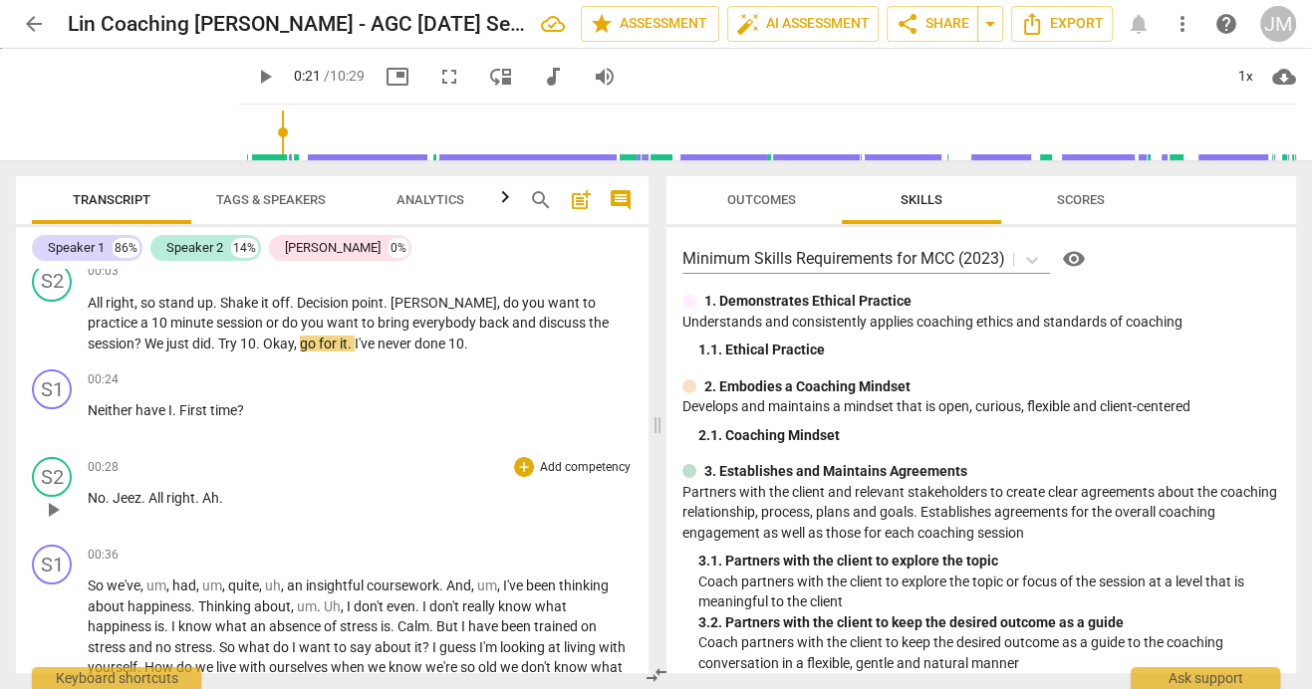
scroll to position [279, 0]
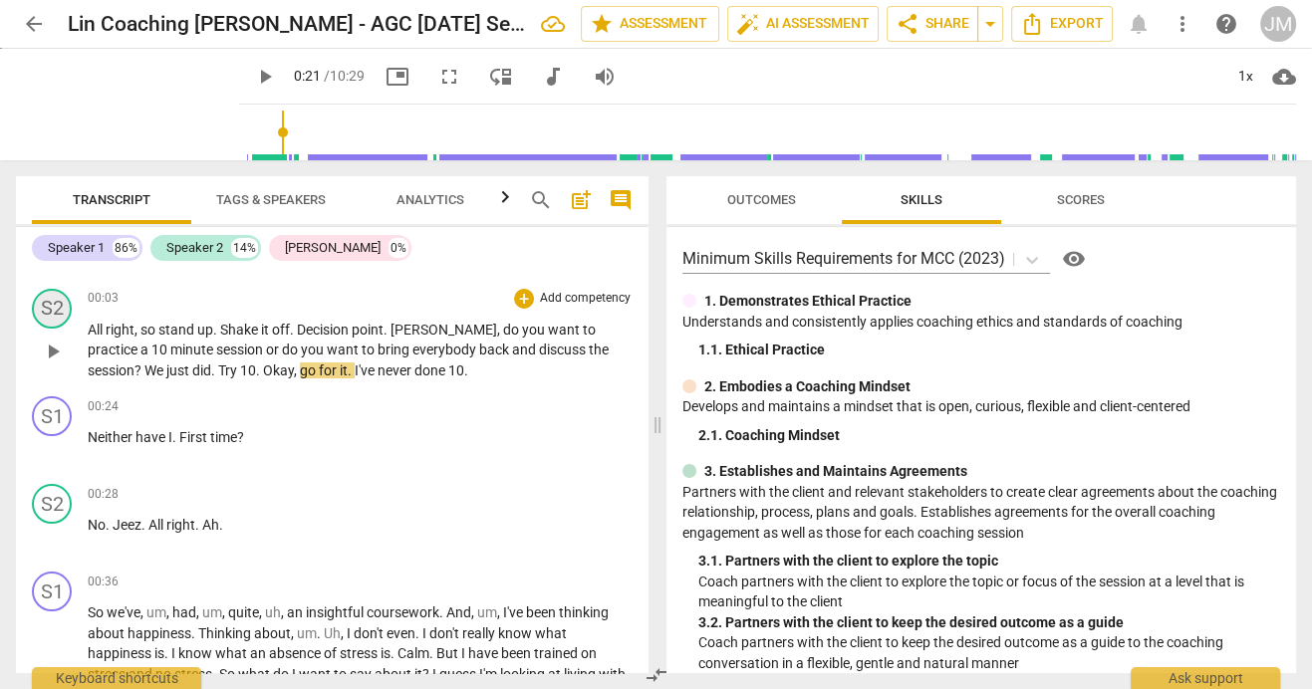
click at [48, 311] on div "S2" at bounding box center [52, 309] width 40 height 40
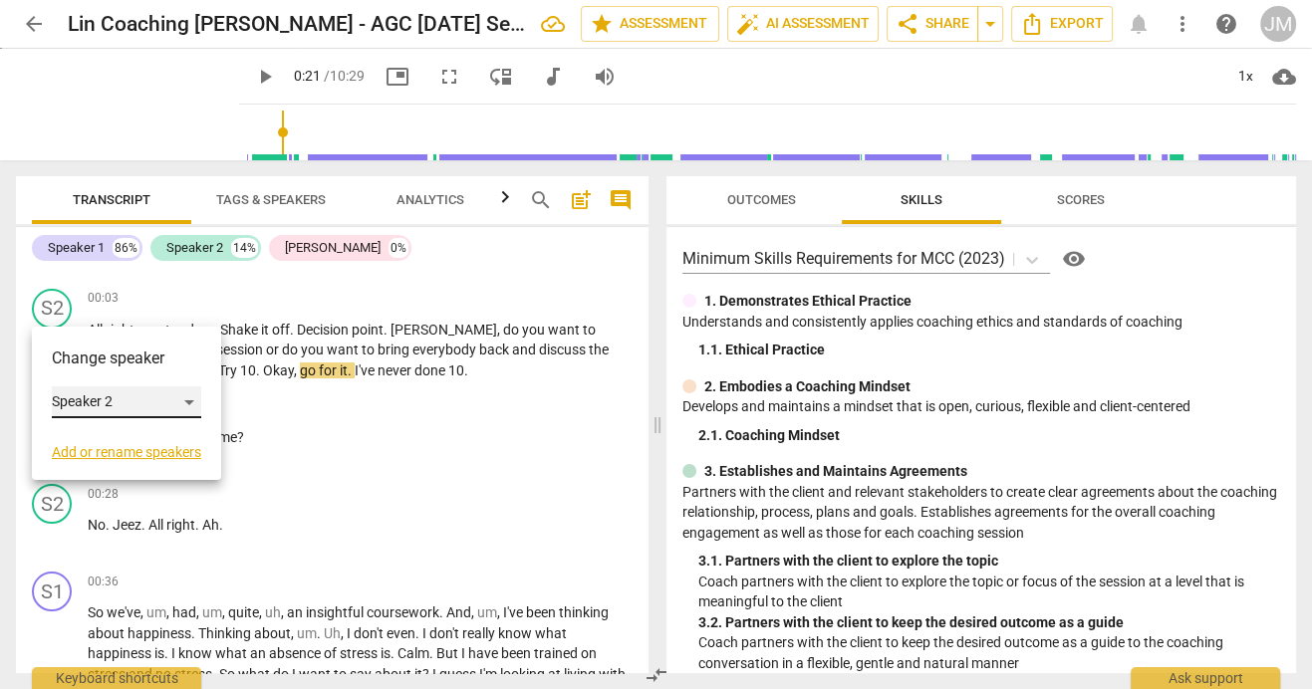
click at [192, 399] on div "Speaker 2" at bounding box center [126, 402] width 149 height 32
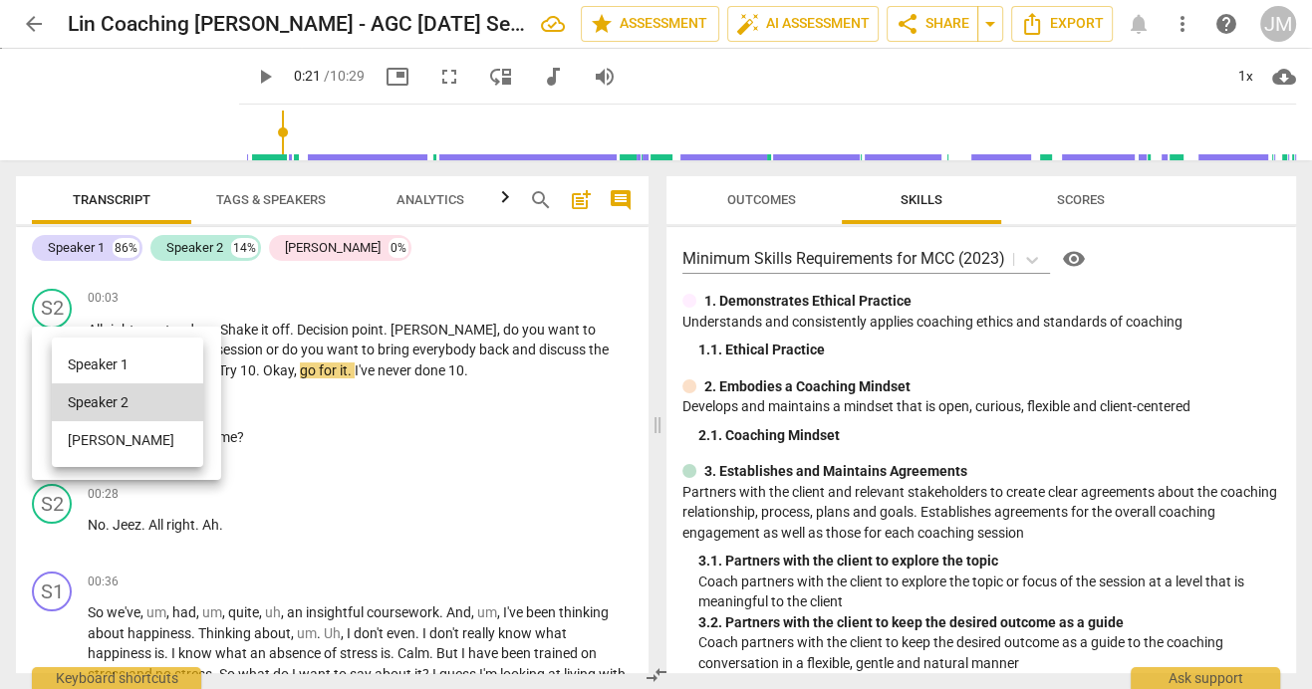
click at [97, 441] on li "Janet" at bounding box center [127, 440] width 151 height 38
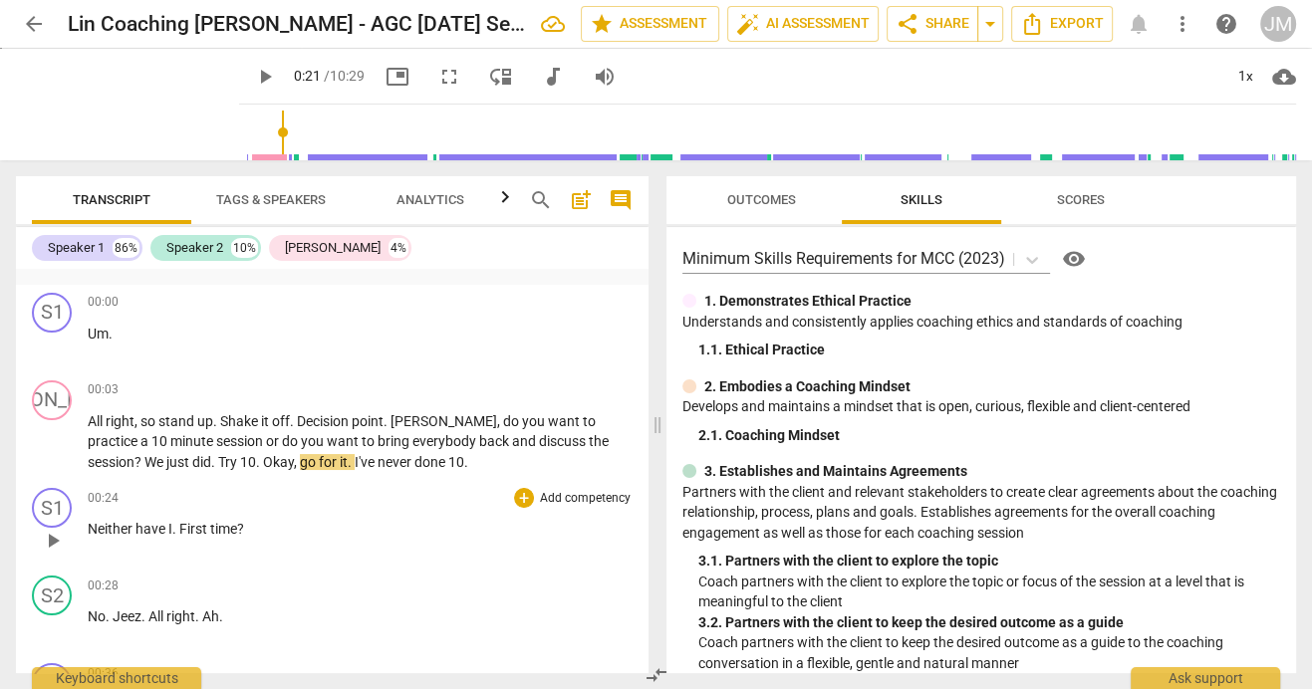
scroll to position [129, 0]
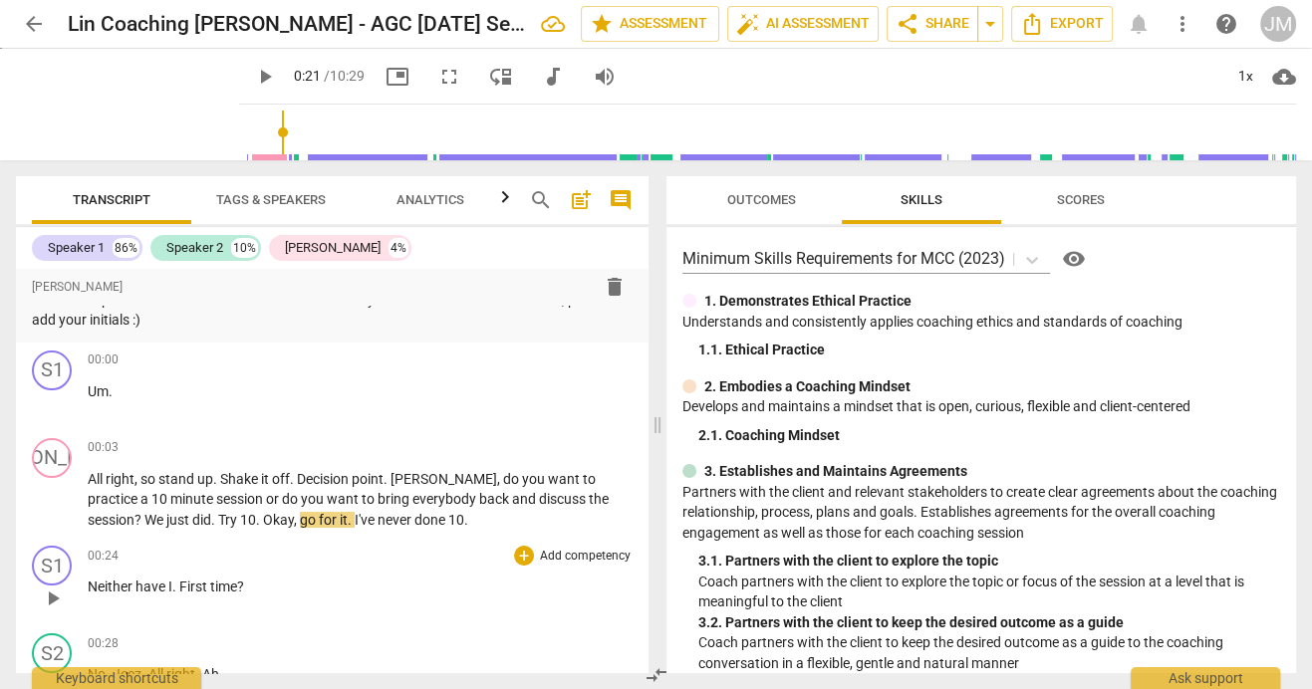
click at [51, 592] on span "play_arrow" at bounding box center [53, 599] width 24 height 24
click at [50, 593] on span "pause" at bounding box center [53, 599] width 24 height 24
type input "31"
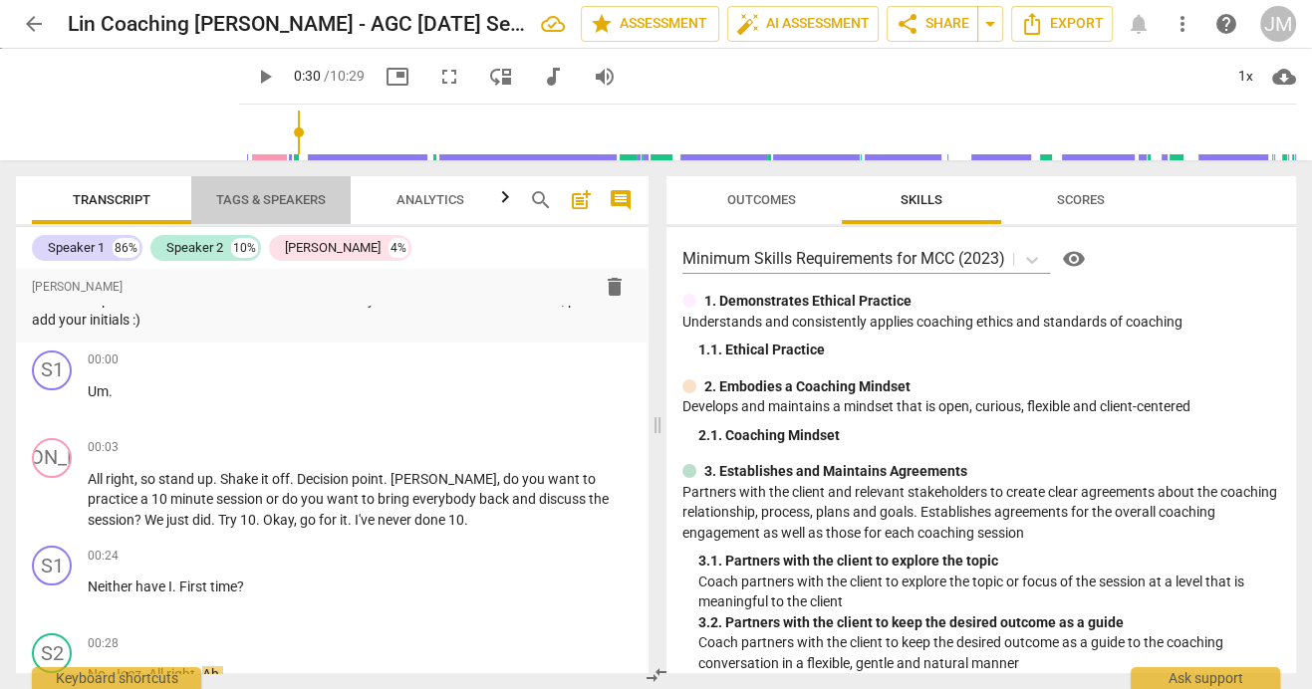
click at [251, 198] on span "Tags & Speakers" at bounding box center [271, 199] width 110 height 15
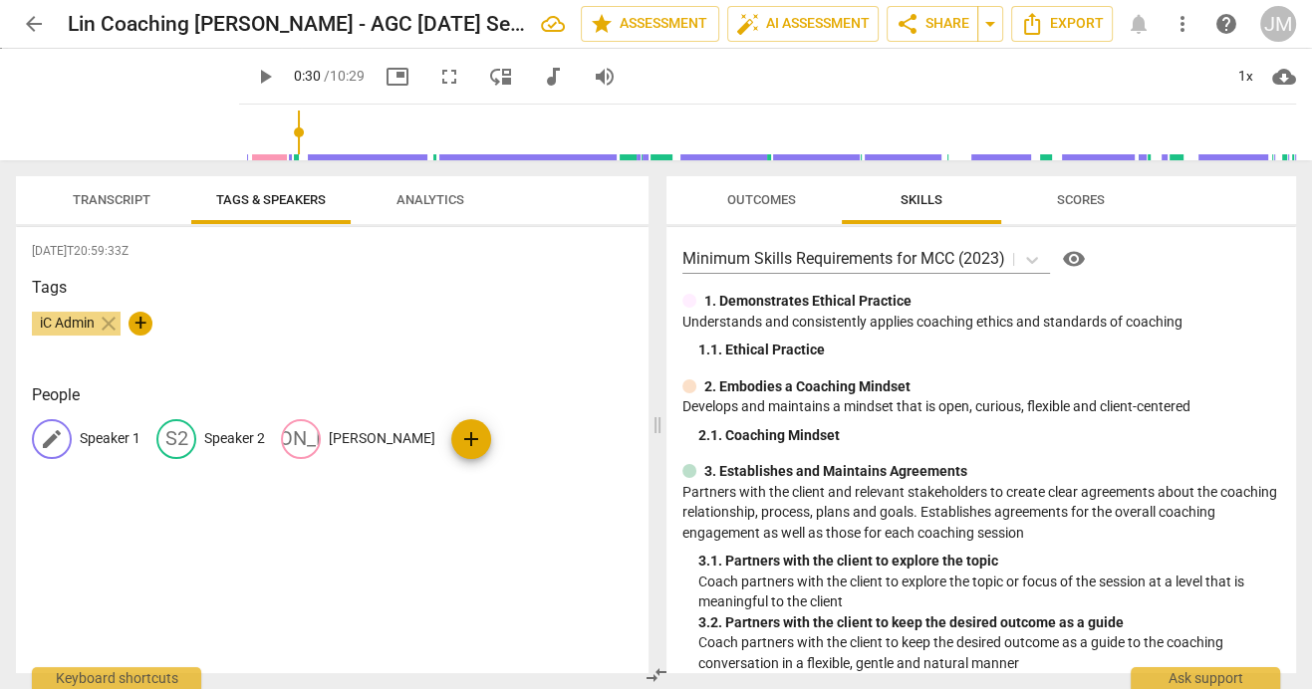
click at [90, 434] on p "Speaker 1" at bounding box center [110, 438] width 61 height 21
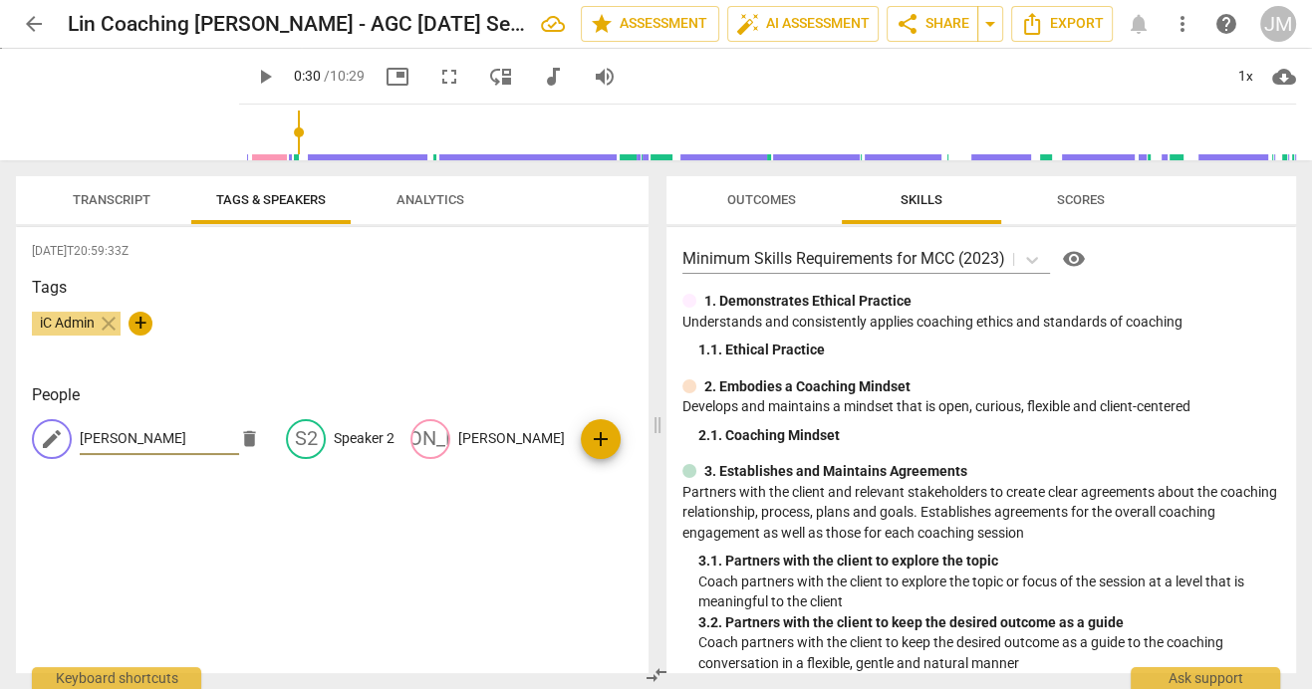
type input "[PERSON_NAME]"
click at [387, 439] on div "edit Laurie delete S2 Speaker 2 JA Janet add" at bounding box center [332, 447] width 601 height 56
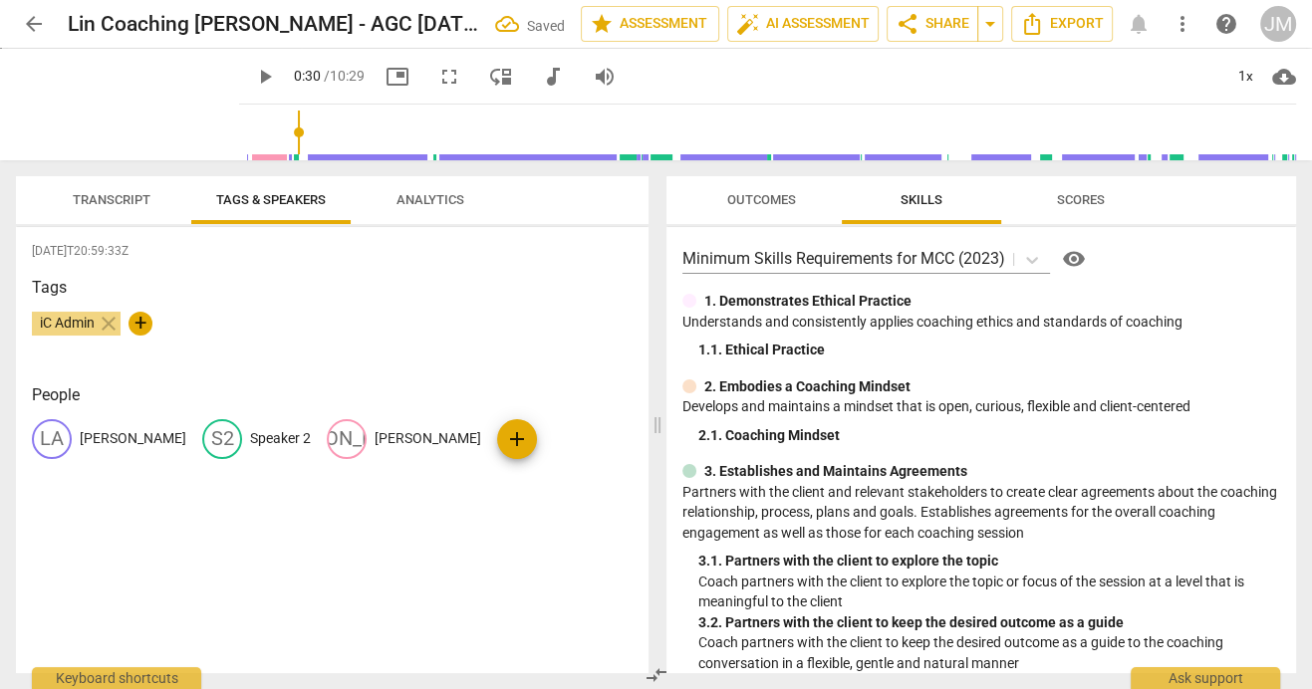
click at [505, 438] on span "add" at bounding box center [517, 439] width 24 height 24
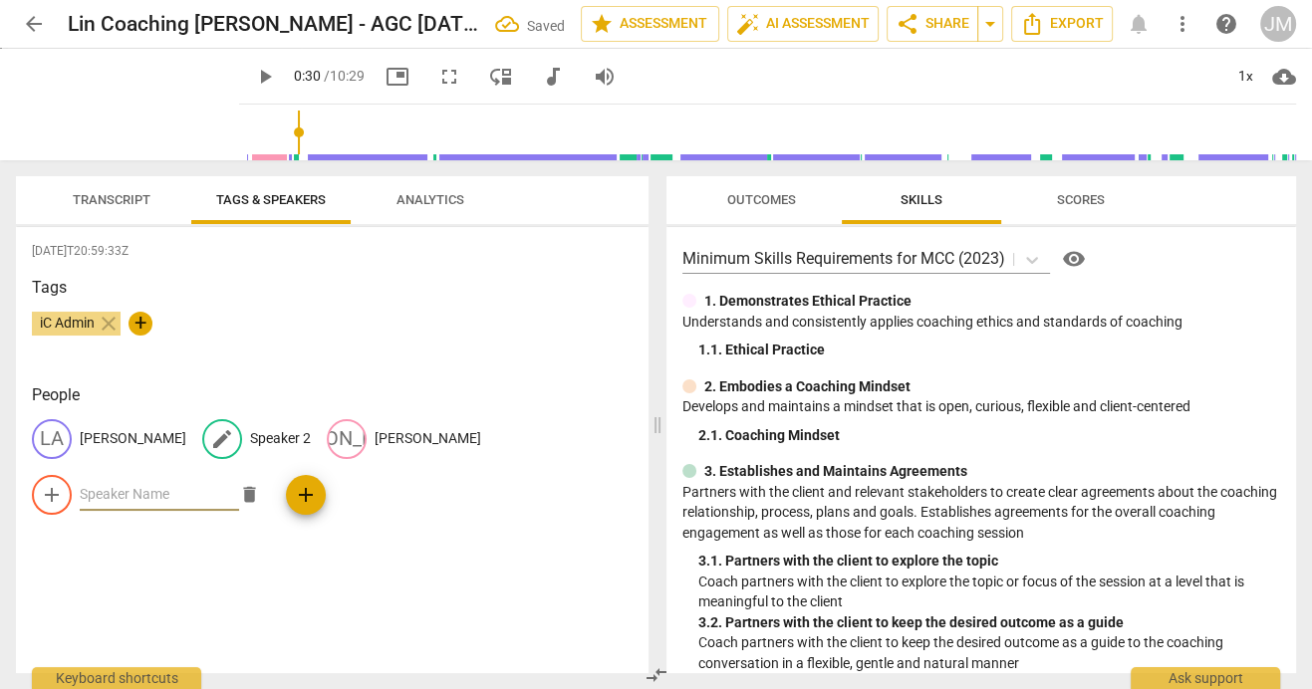
click at [250, 437] on p "Speaker 2" at bounding box center [280, 438] width 61 height 21
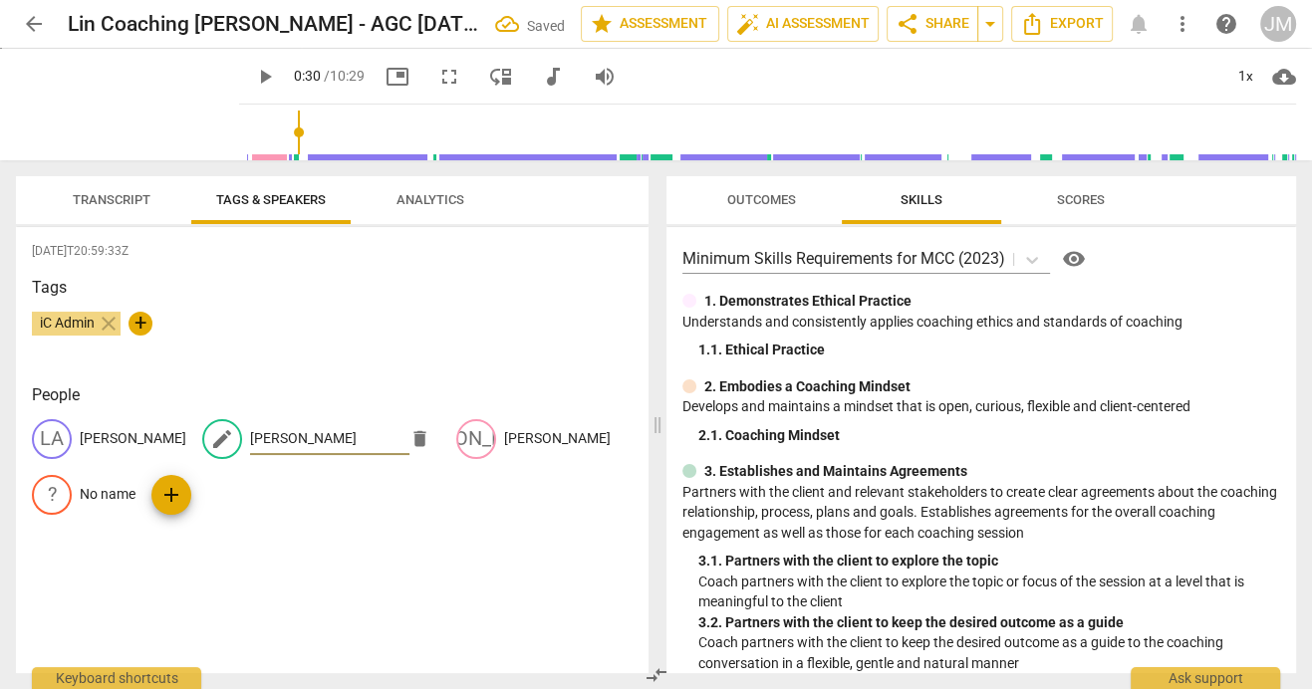
type input "[PERSON_NAME]"
click at [129, 188] on span "Transcript" at bounding box center [112, 200] width 126 height 27
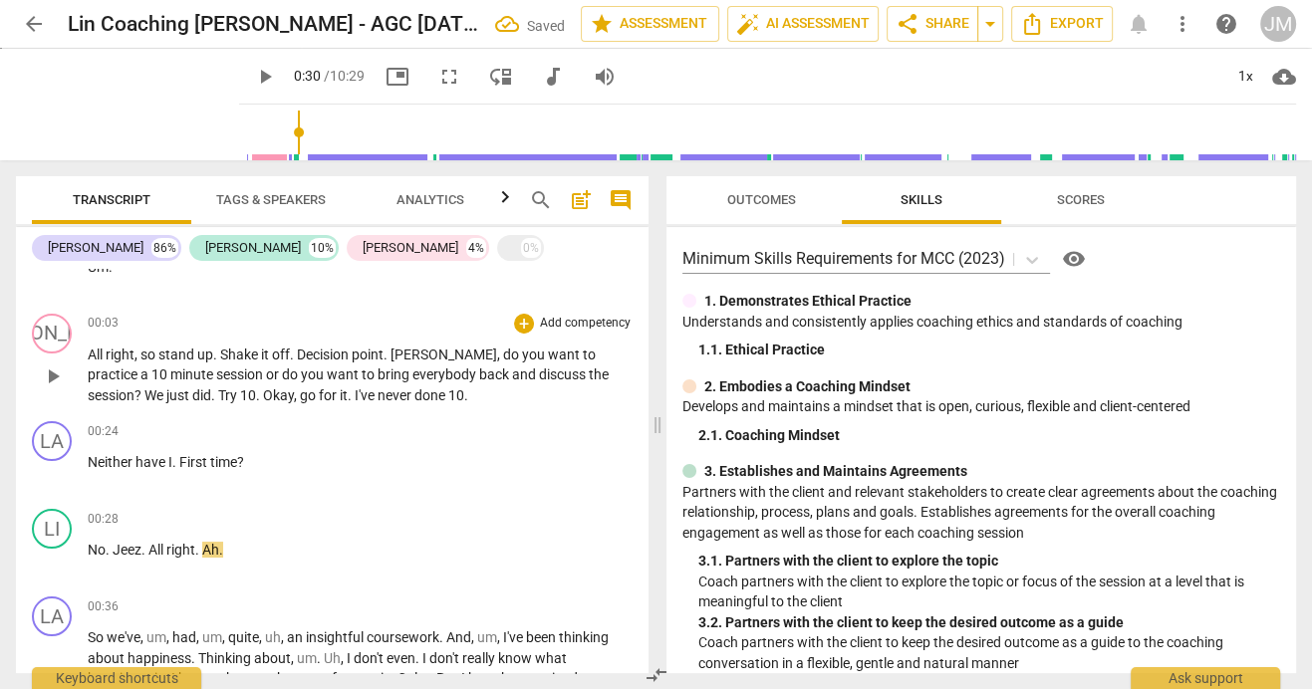
scroll to position [0, 0]
